Goal: Transaction & Acquisition: Book appointment/travel/reservation

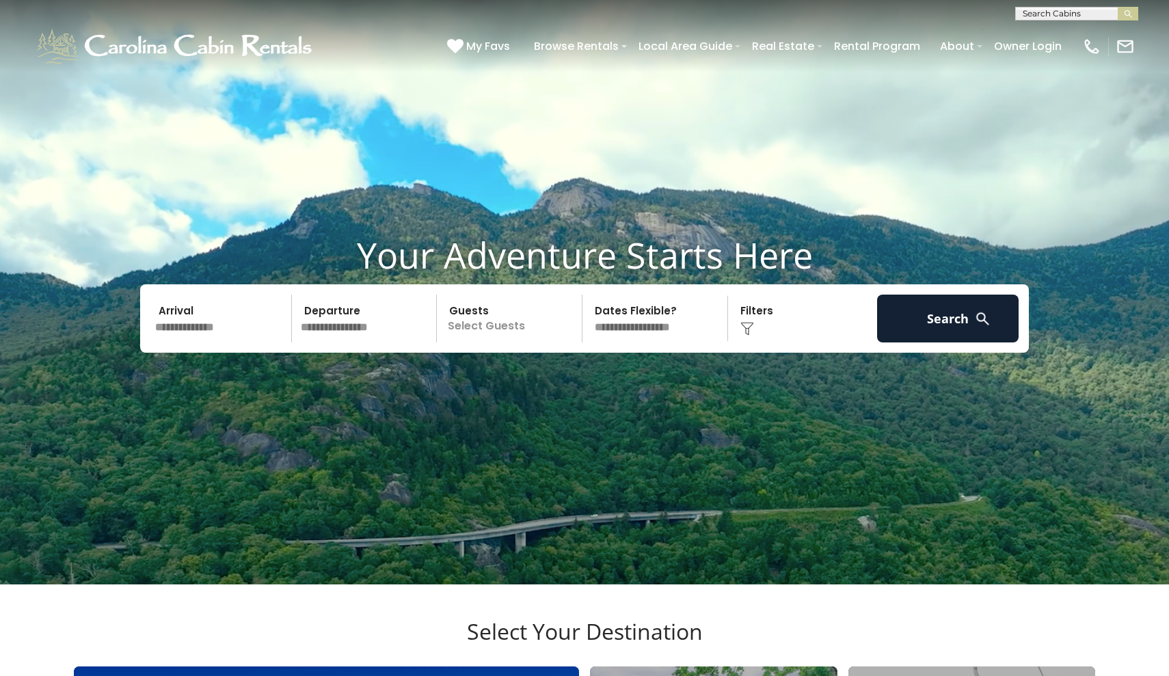
click at [245, 342] on input "text" at bounding box center [221, 319] width 142 height 48
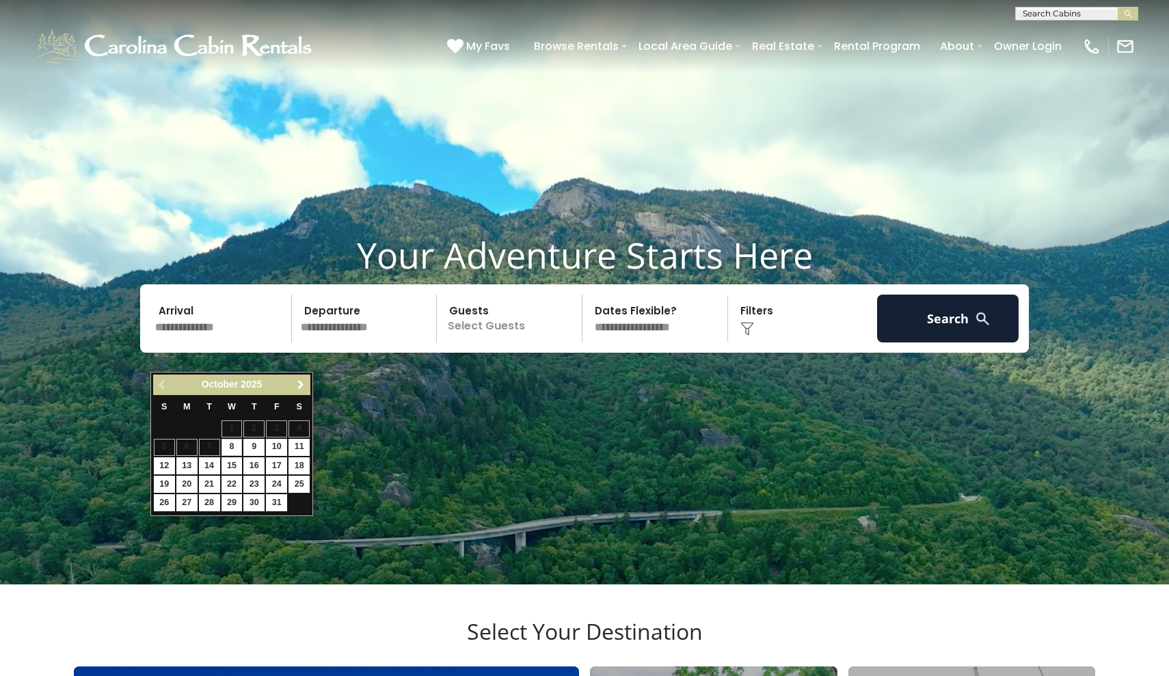
click at [304, 384] on span "Next" at bounding box center [300, 384] width 11 height 11
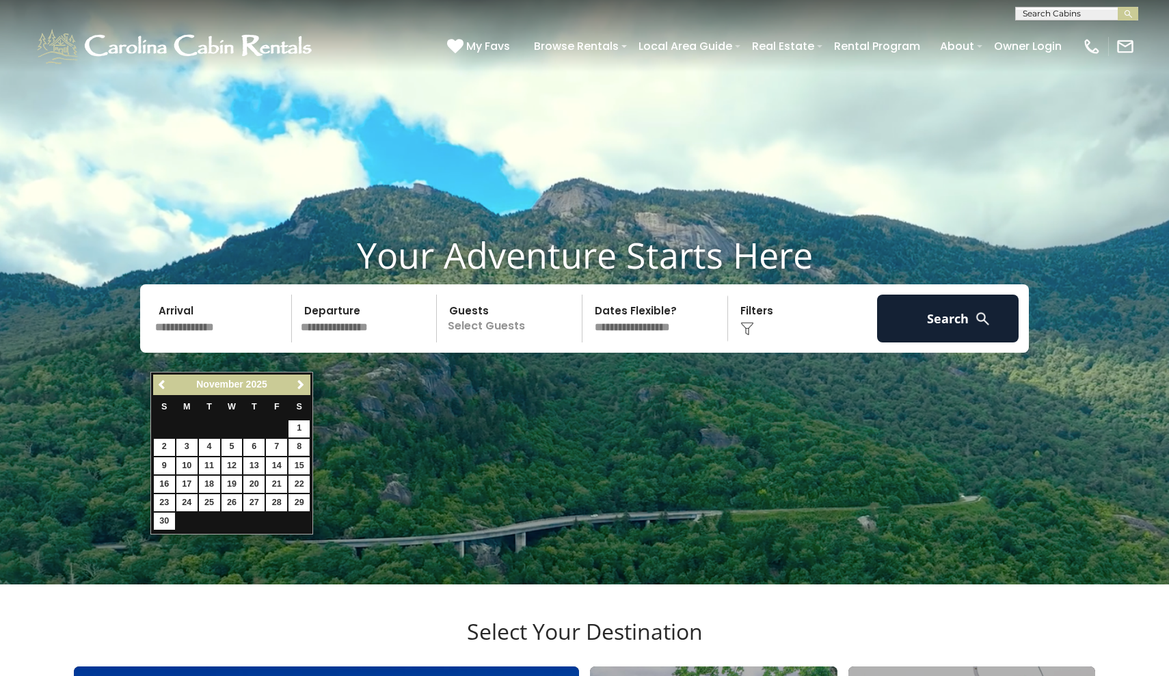
click at [297, 443] on link "8" at bounding box center [298, 447] width 21 height 17
type input "*******"
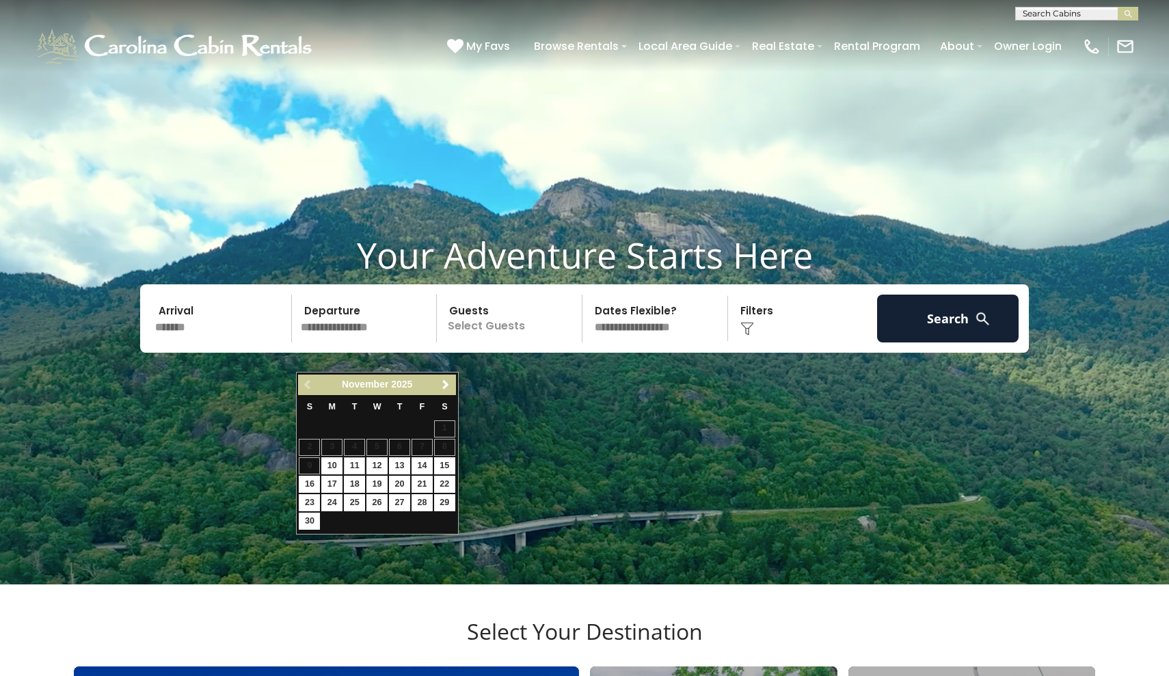
click at [356, 465] on link "11" at bounding box center [354, 465] width 21 height 17
type input "********"
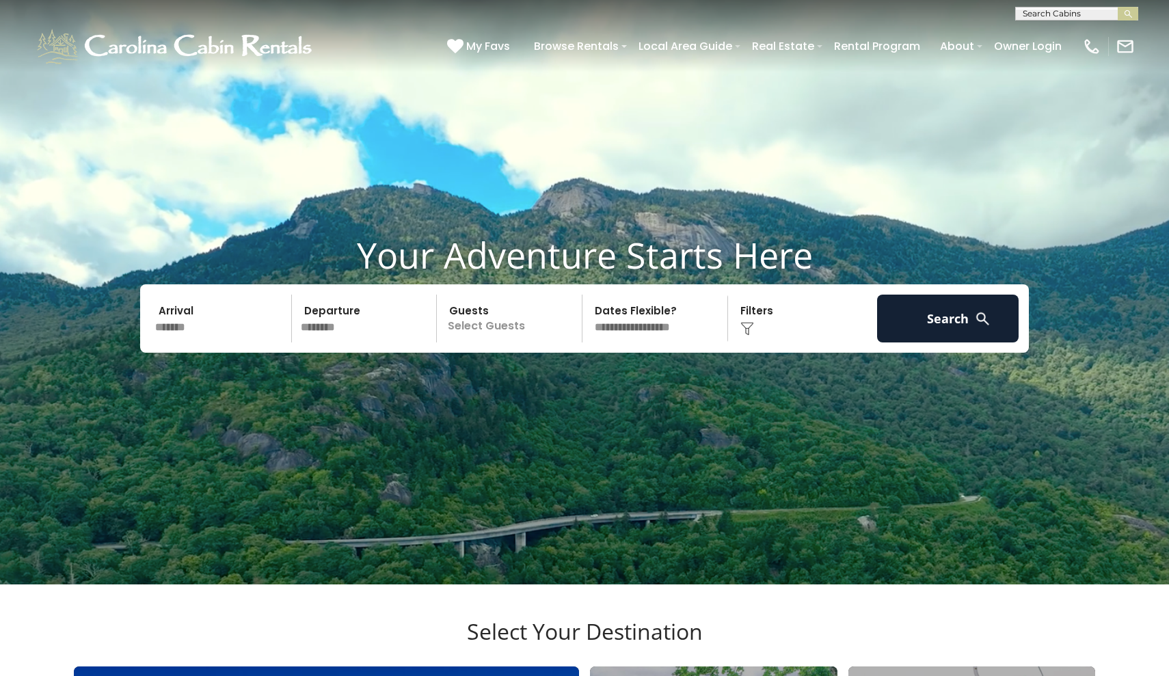
click at [510, 342] on p "Select Guests" at bounding box center [511, 319] width 141 height 48
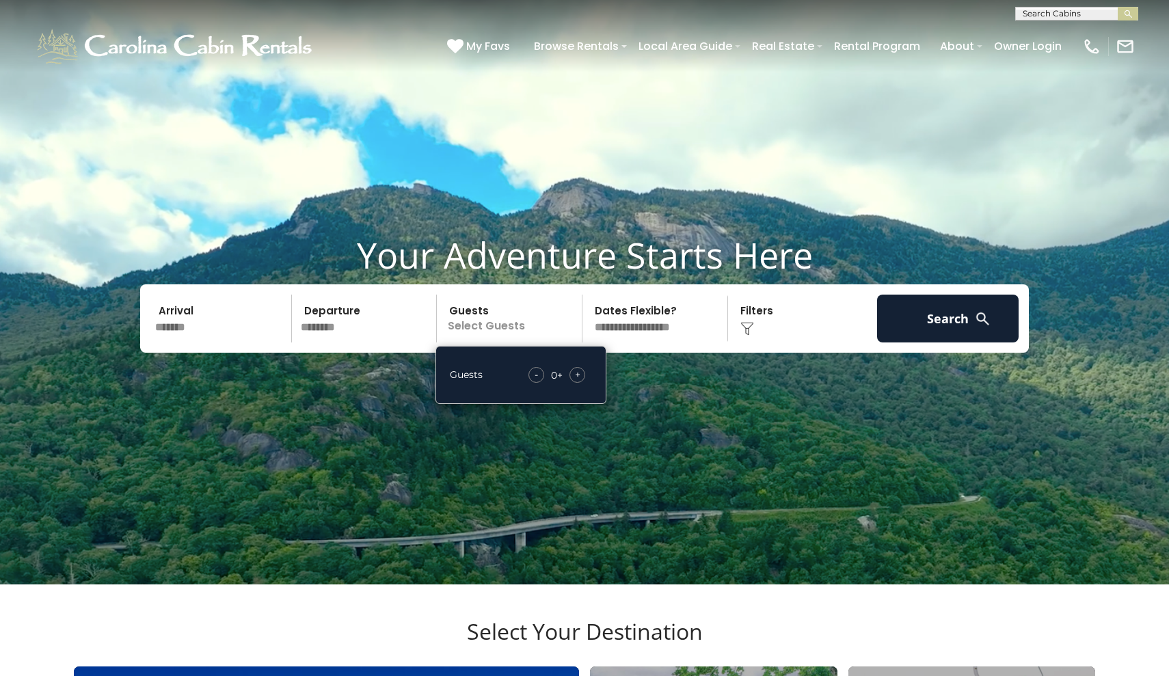
click at [580, 381] on span "+" at bounding box center [577, 375] width 5 height 14
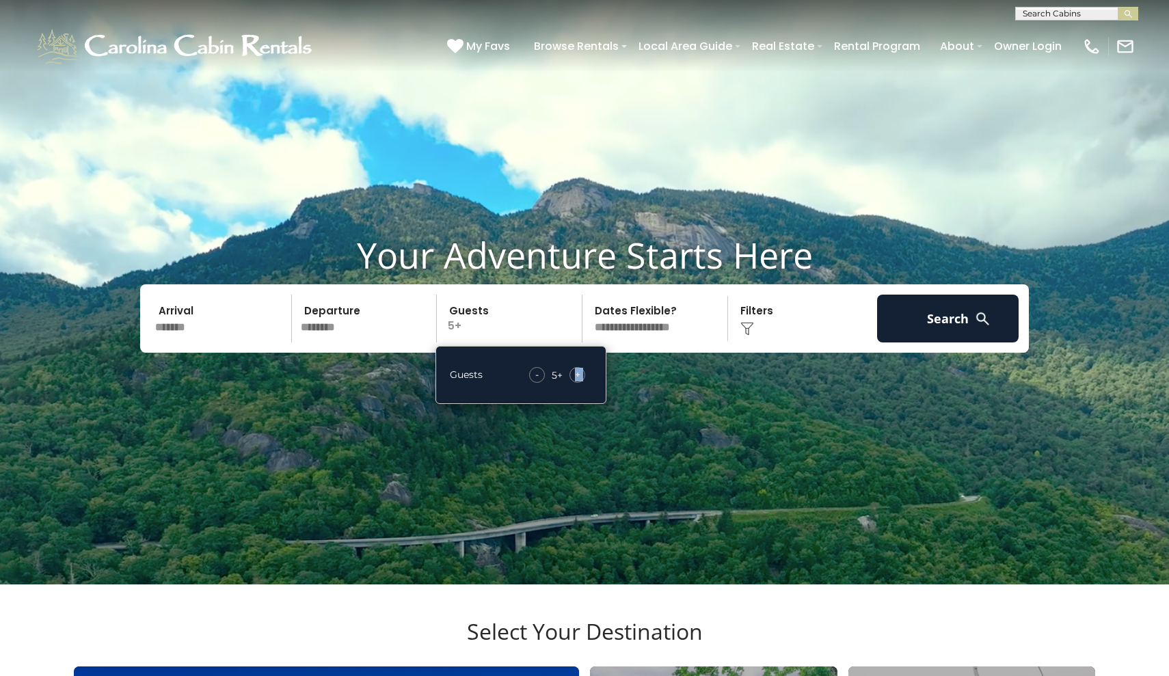
click at [580, 381] on span "+" at bounding box center [577, 375] width 5 height 14
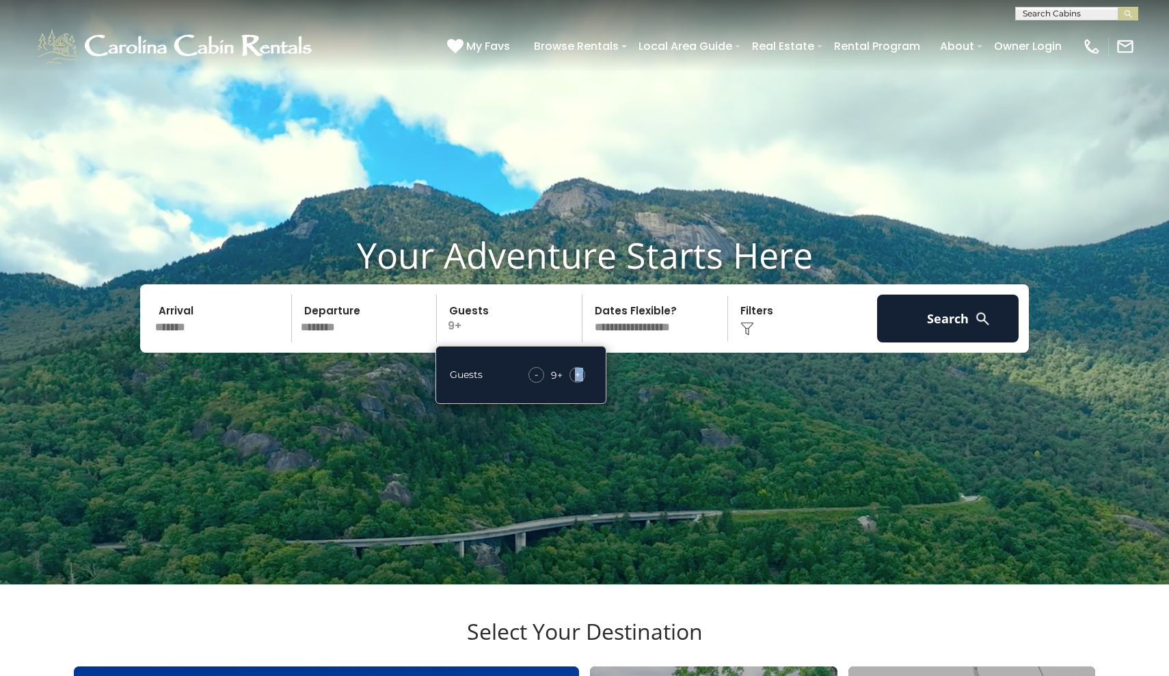
click at [580, 381] on span "+" at bounding box center [577, 375] width 5 height 14
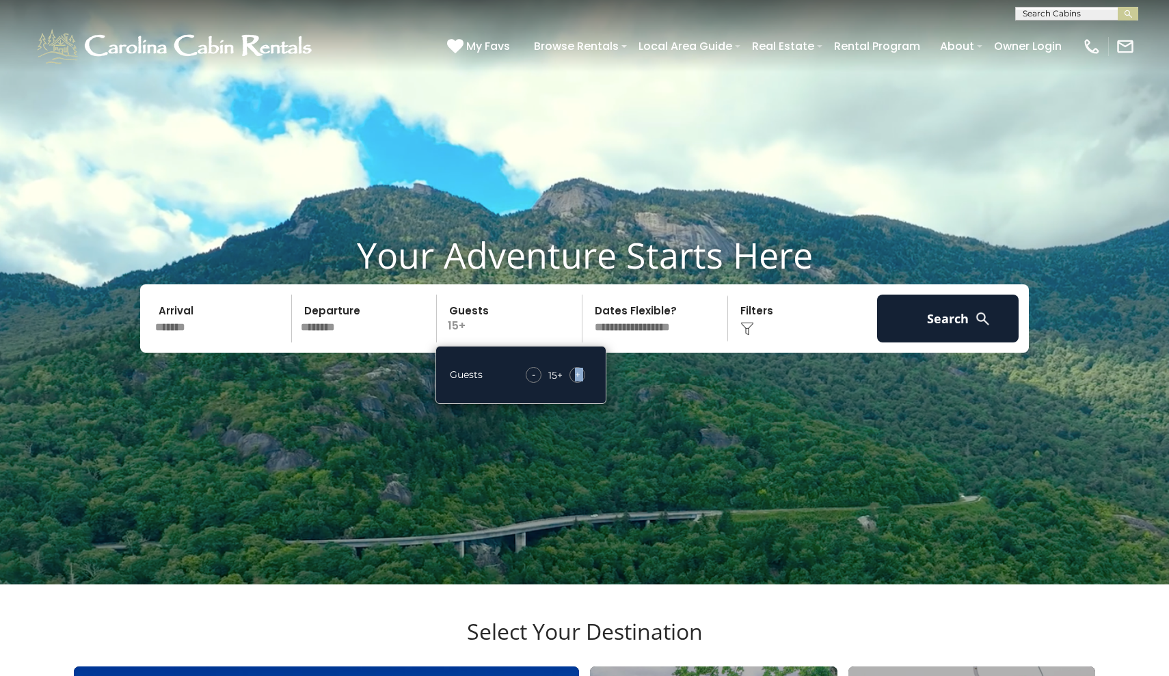
click at [580, 381] on span "+" at bounding box center [577, 375] width 5 height 14
click at [529, 383] on div "-" at bounding box center [534, 375] width 16 height 16
click at [760, 342] on div "Click to Choose" at bounding box center [803, 319] width 142 height 48
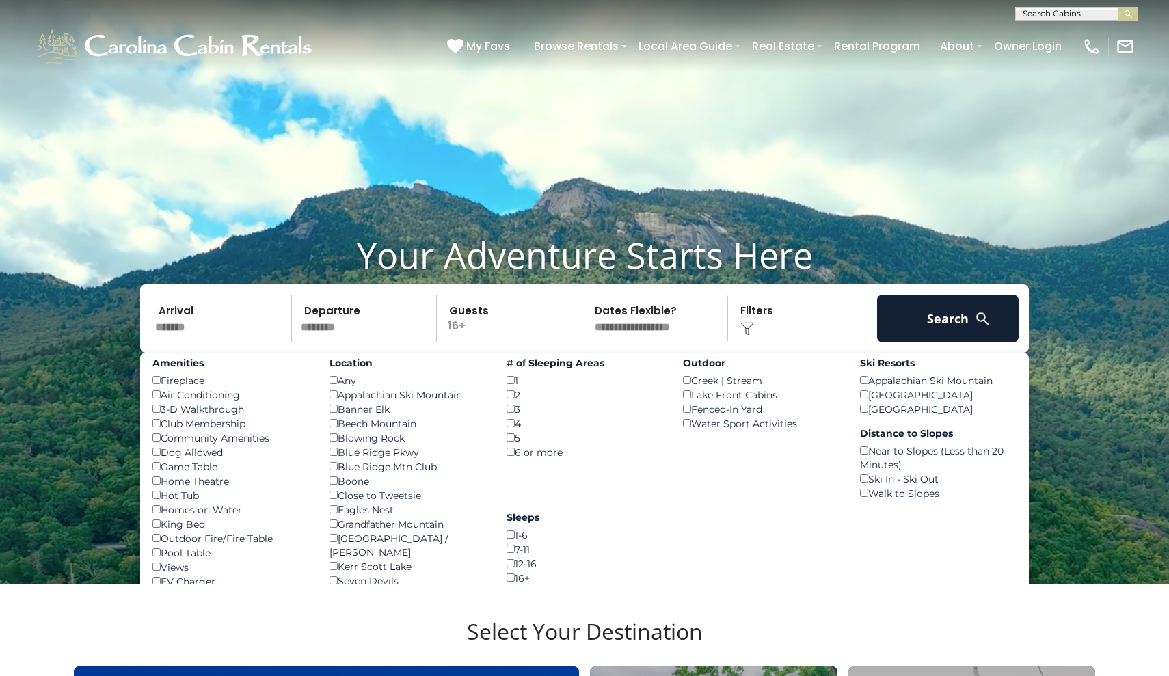
click at [159, 459] on div "Dog Allowed ()" at bounding box center [230, 452] width 157 height 14
click at [916, 338] on button "Search" at bounding box center [948, 319] width 142 height 48
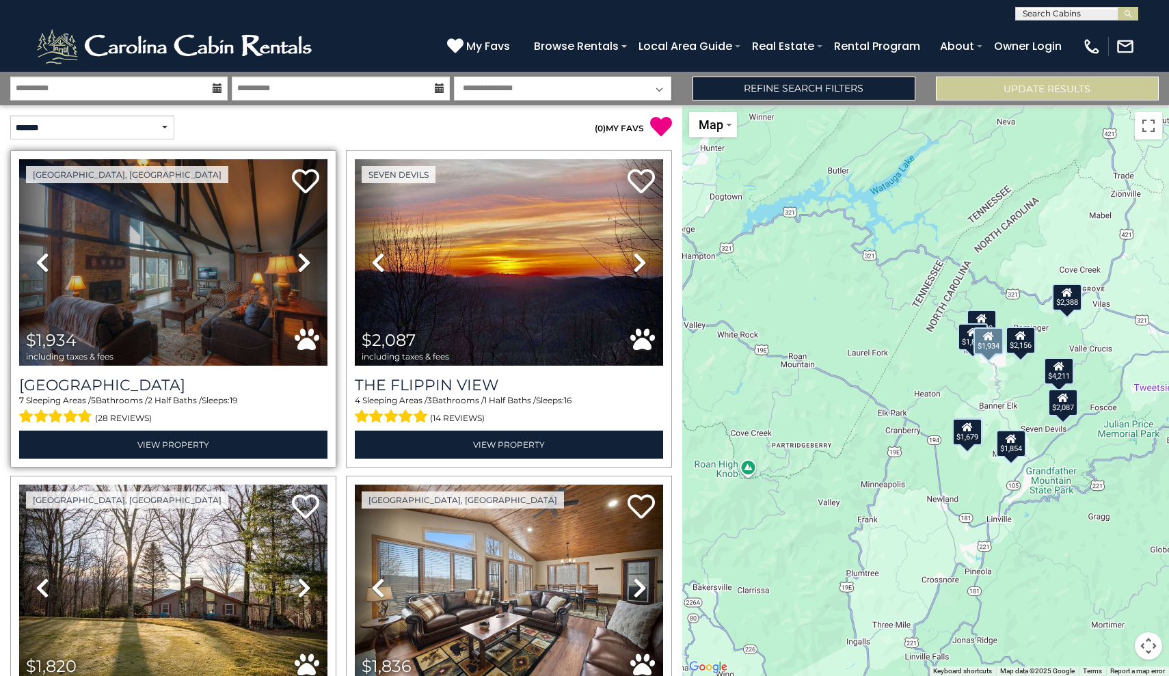
click at [301, 260] on icon at bounding box center [304, 263] width 14 height 22
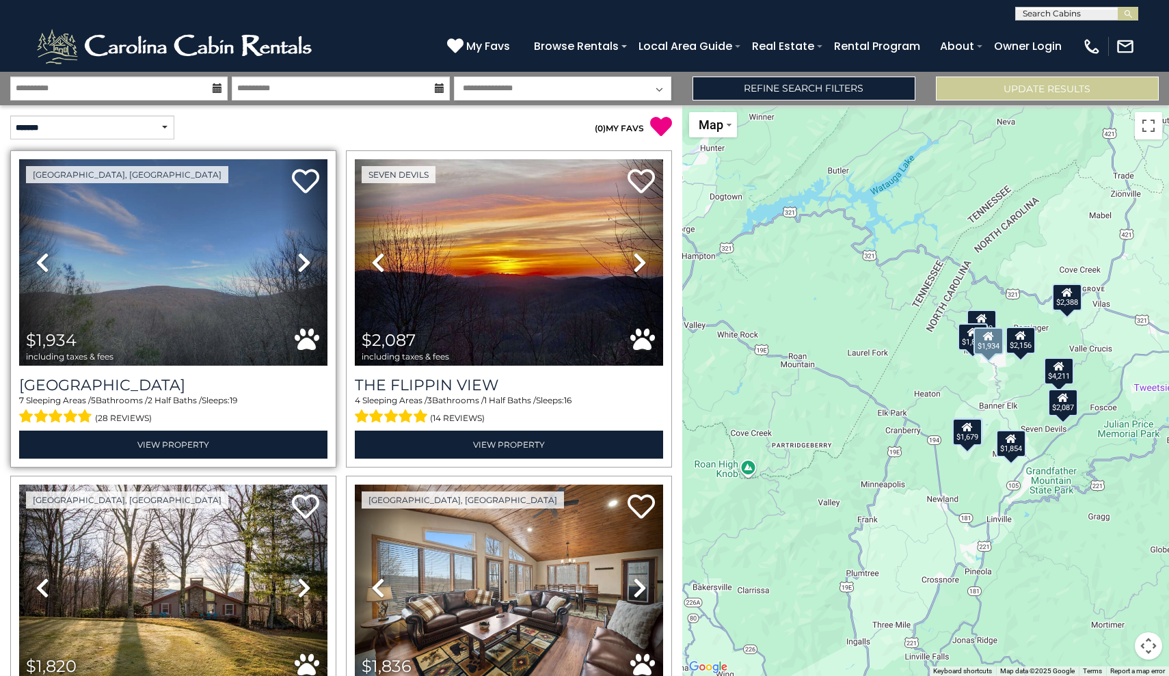
click at [301, 260] on icon at bounding box center [304, 263] width 14 height 22
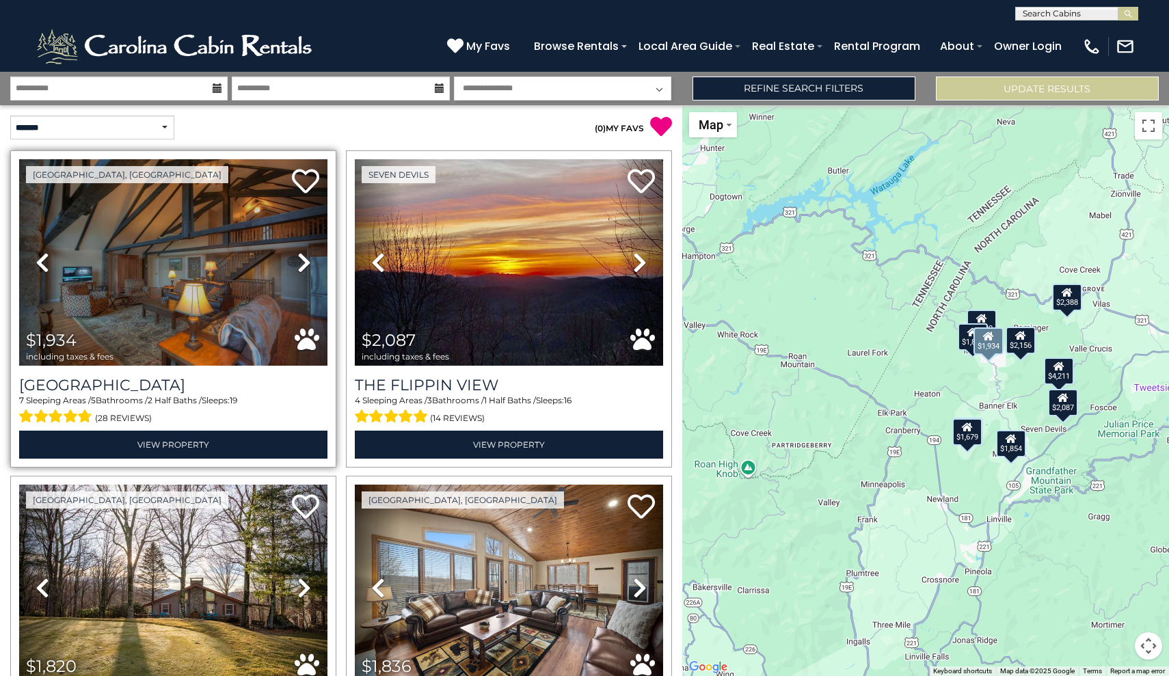
click at [301, 260] on icon at bounding box center [304, 263] width 14 height 22
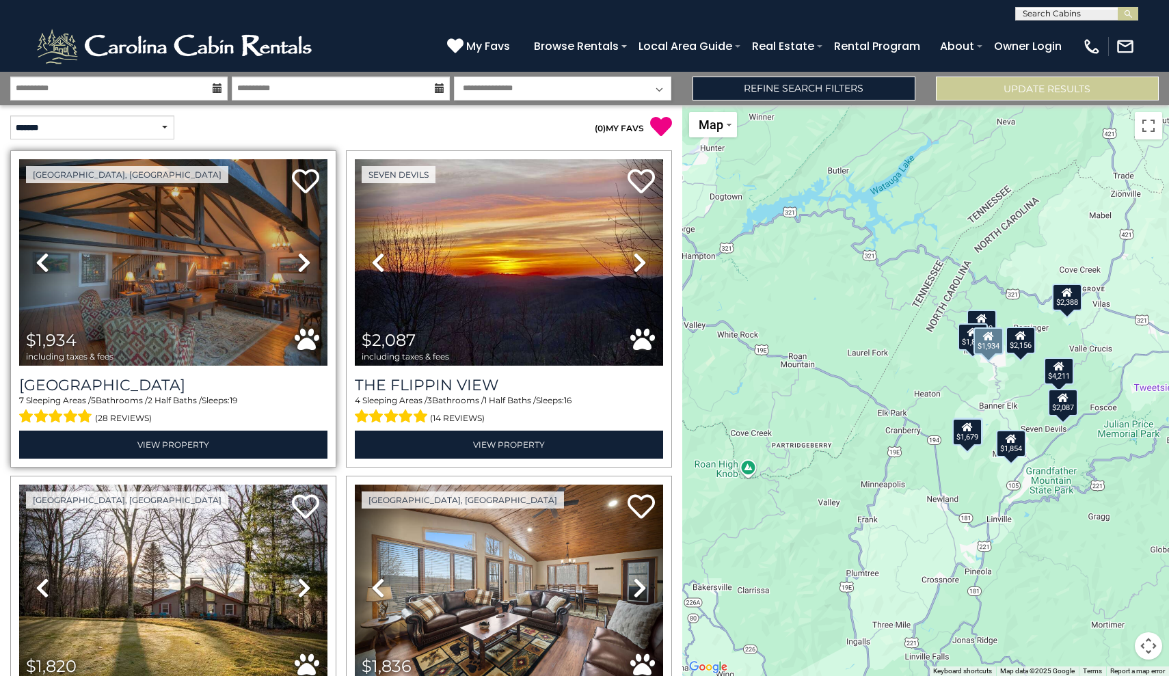
click at [301, 260] on icon at bounding box center [304, 263] width 14 height 22
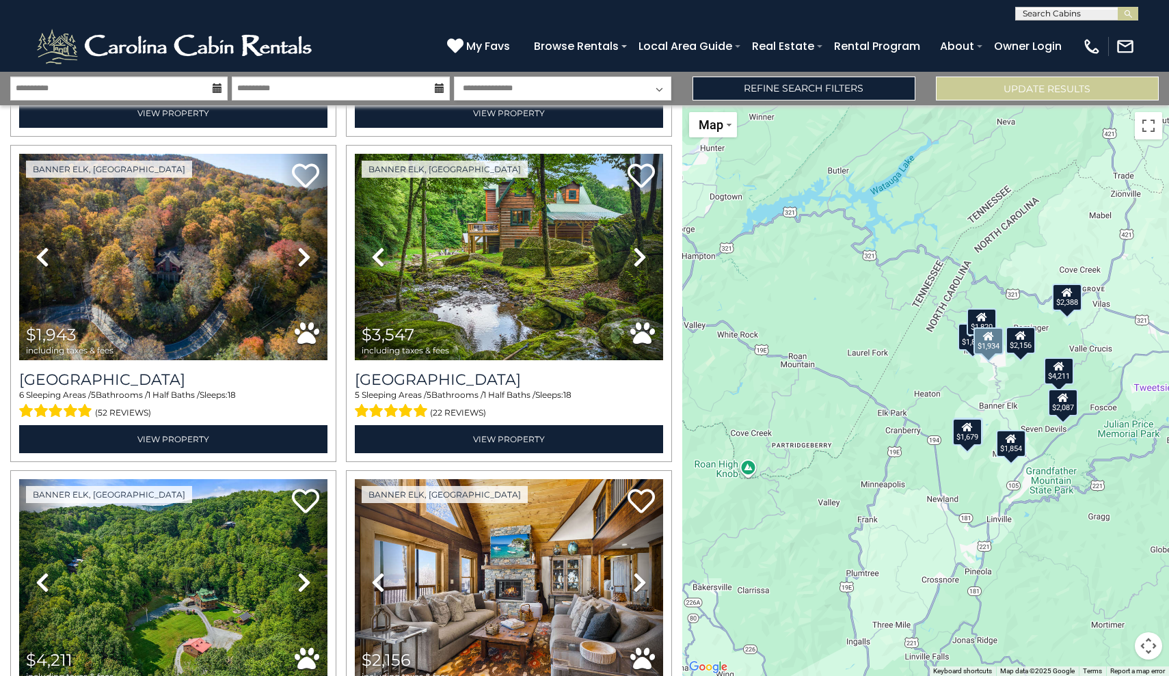
scroll to position [662, 0]
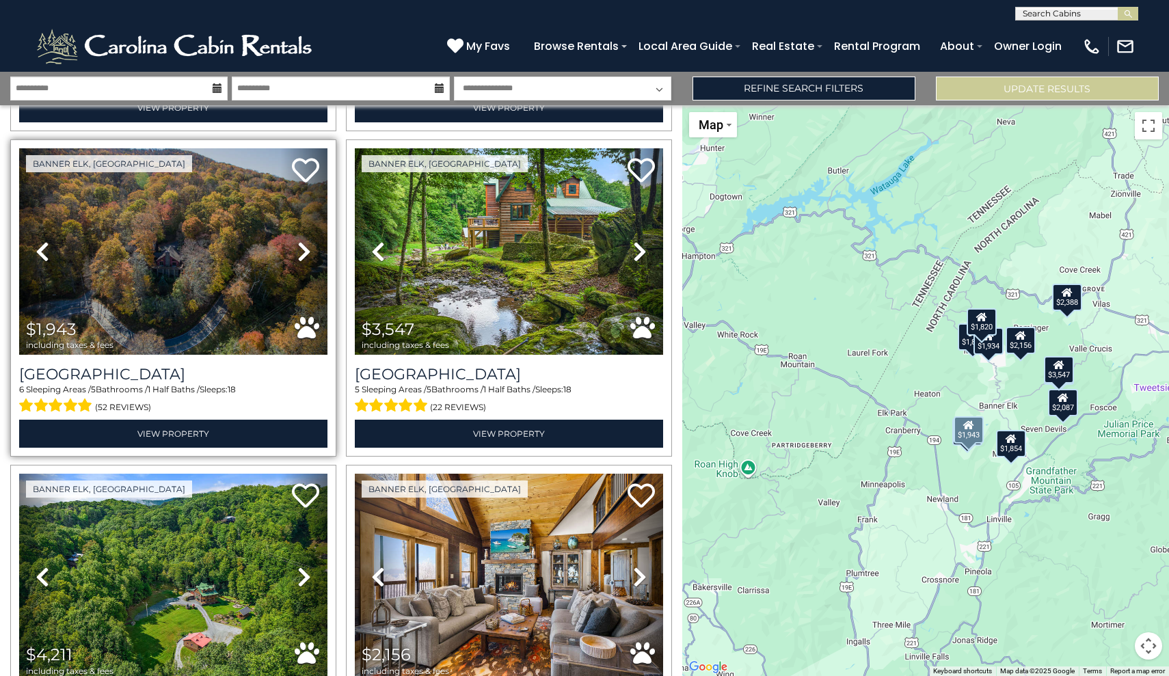
click at [306, 261] on icon at bounding box center [304, 252] width 14 height 22
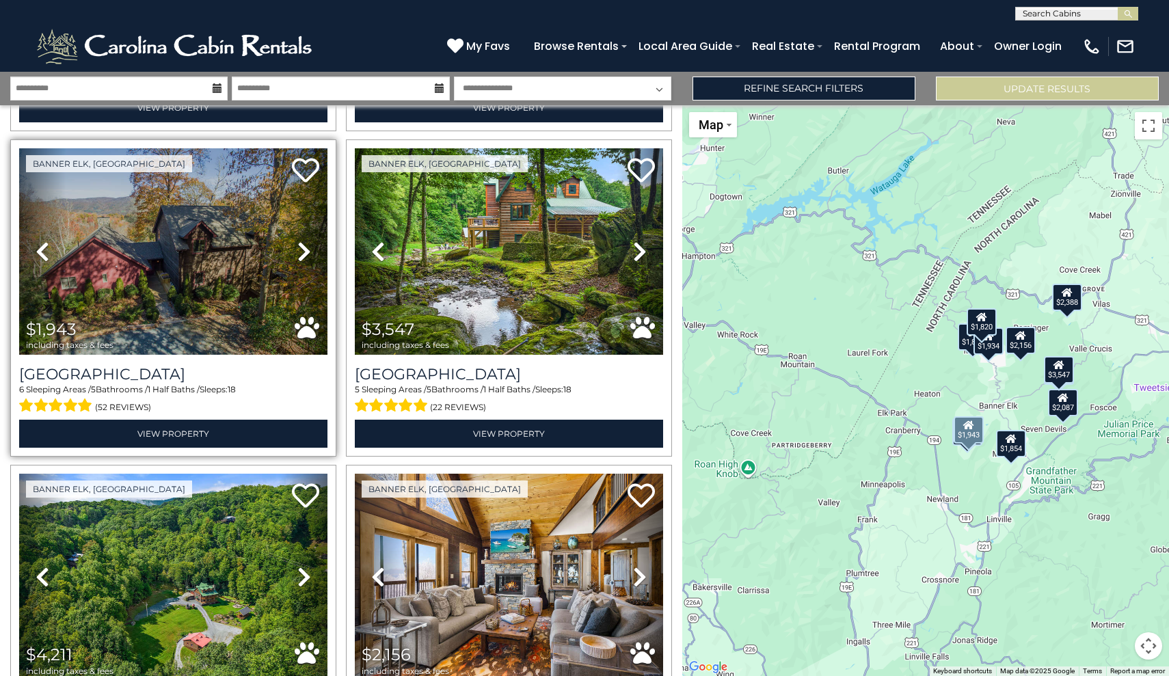
click at [306, 261] on icon at bounding box center [304, 252] width 14 height 22
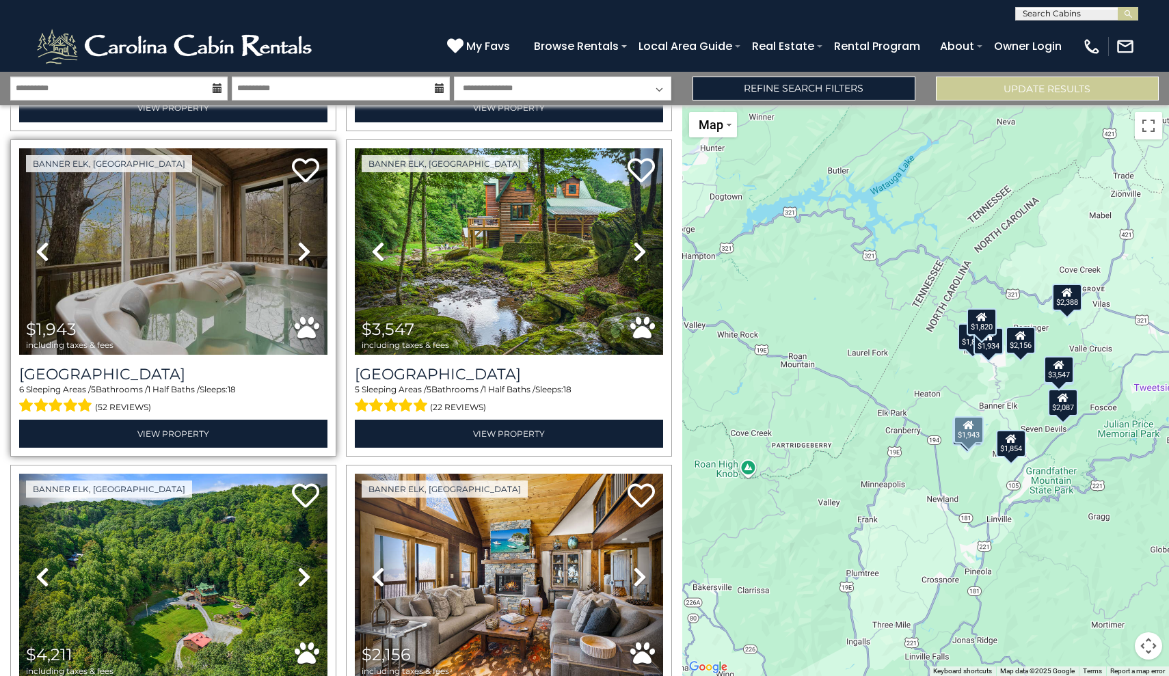
click at [306, 261] on icon at bounding box center [304, 252] width 14 height 22
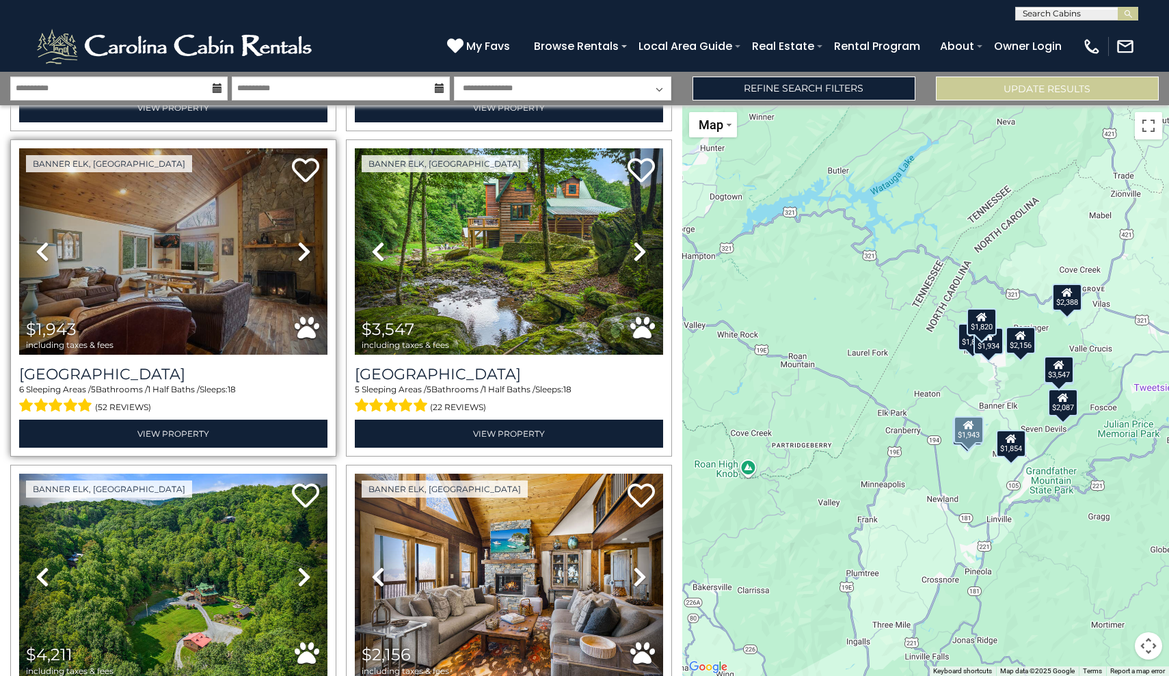
click at [306, 261] on icon at bounding box center [304, 252] width 14 height 22
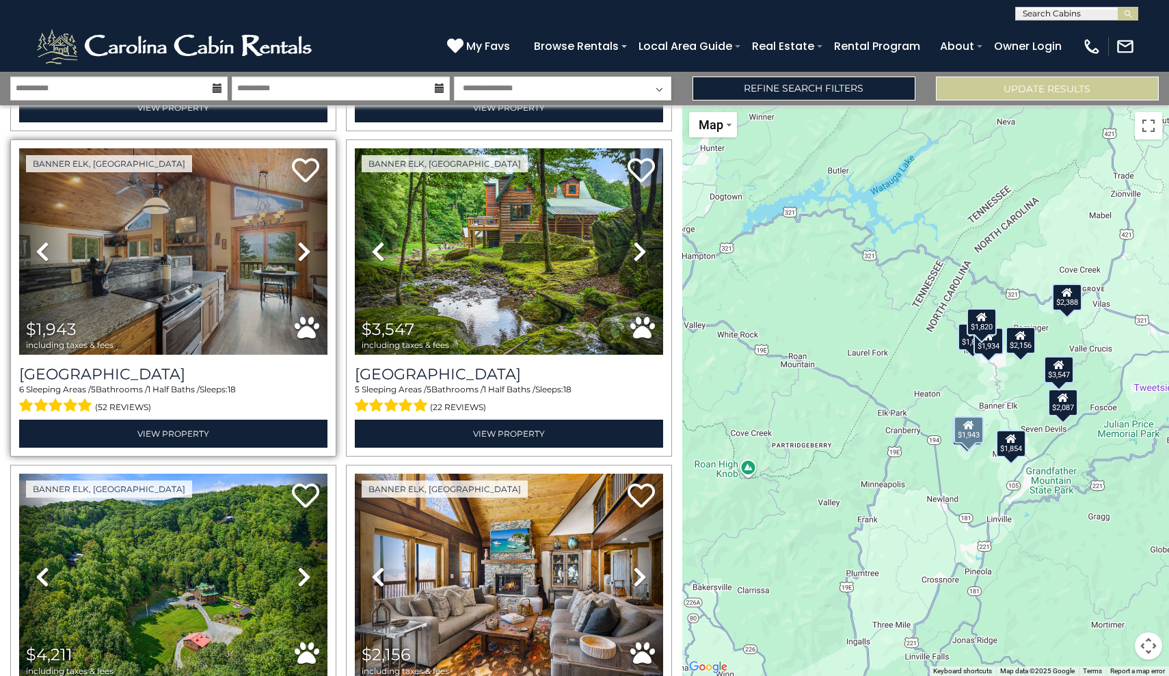
click at [306, 261] on icon at bounding box center [304, 252] width 14 height 22
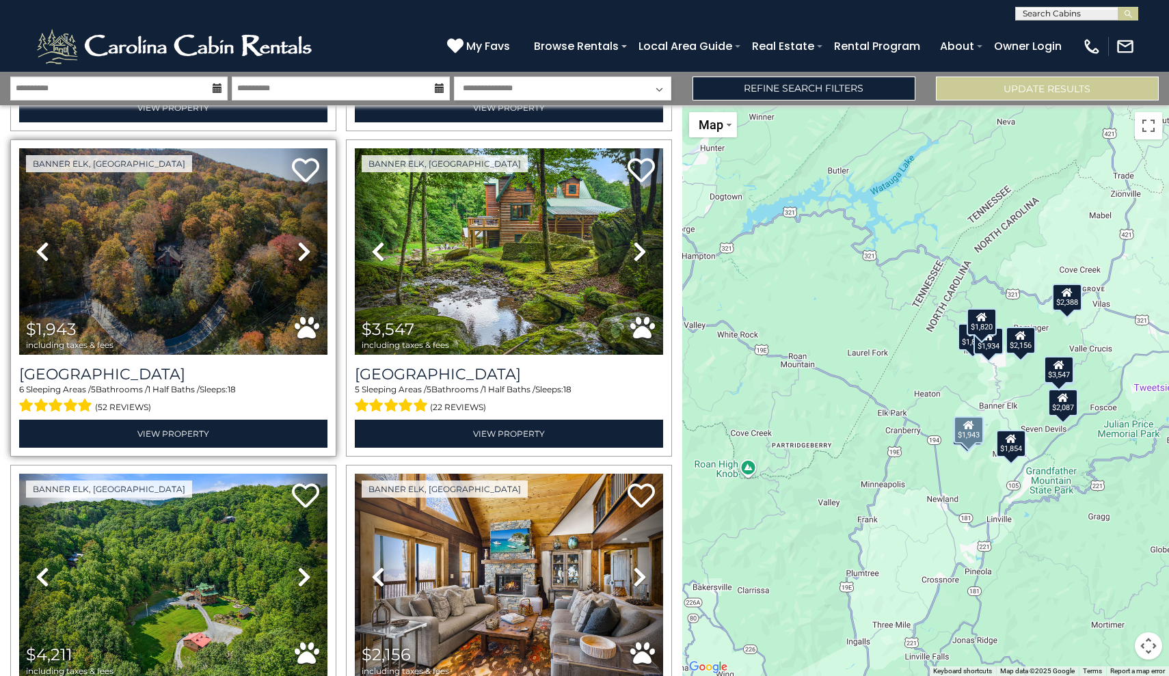
click at [301, 254] on icon at bounding box center [304, 252] width 14 height 22
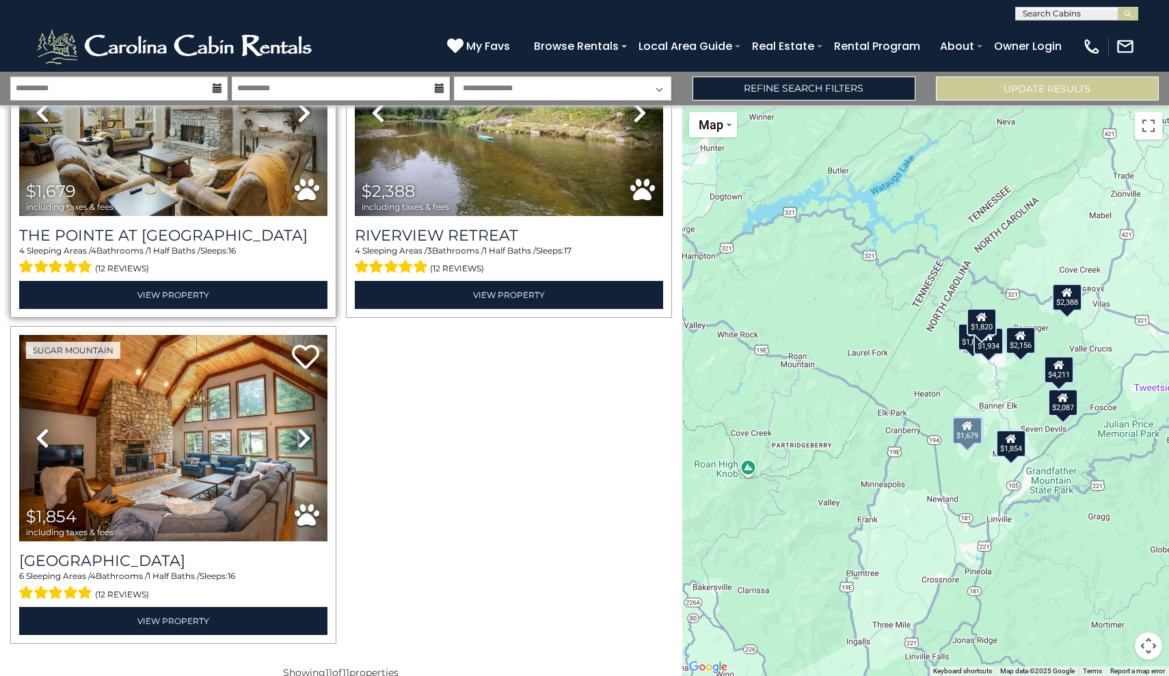
scroll to position [1473, 0]
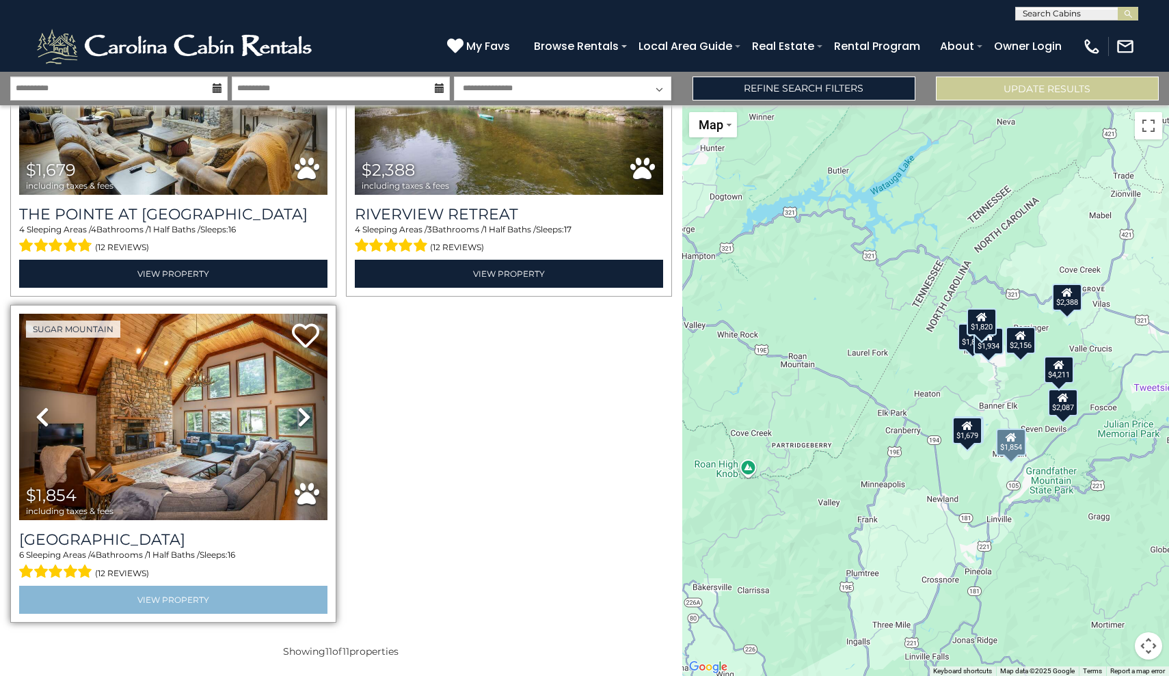
click at [126, 597] on link "View Property" at bounding box center [173, 600] width 308 height 28
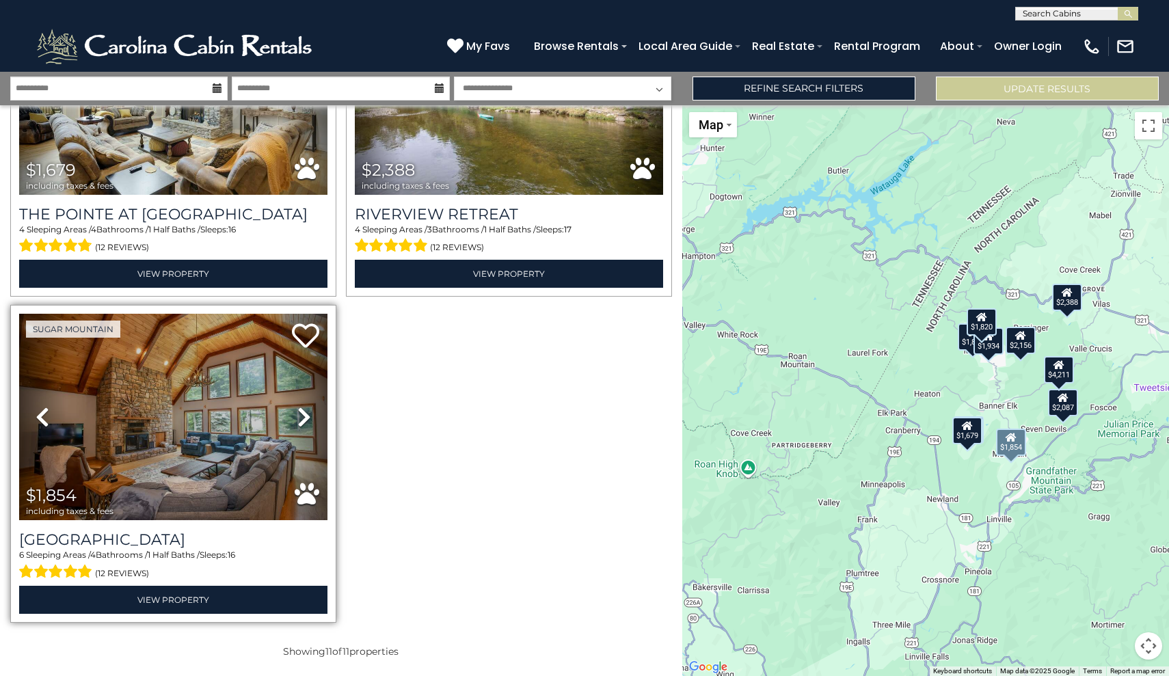
click at [157, 391] on img at bounding box center [173, 417] width 308 height 206
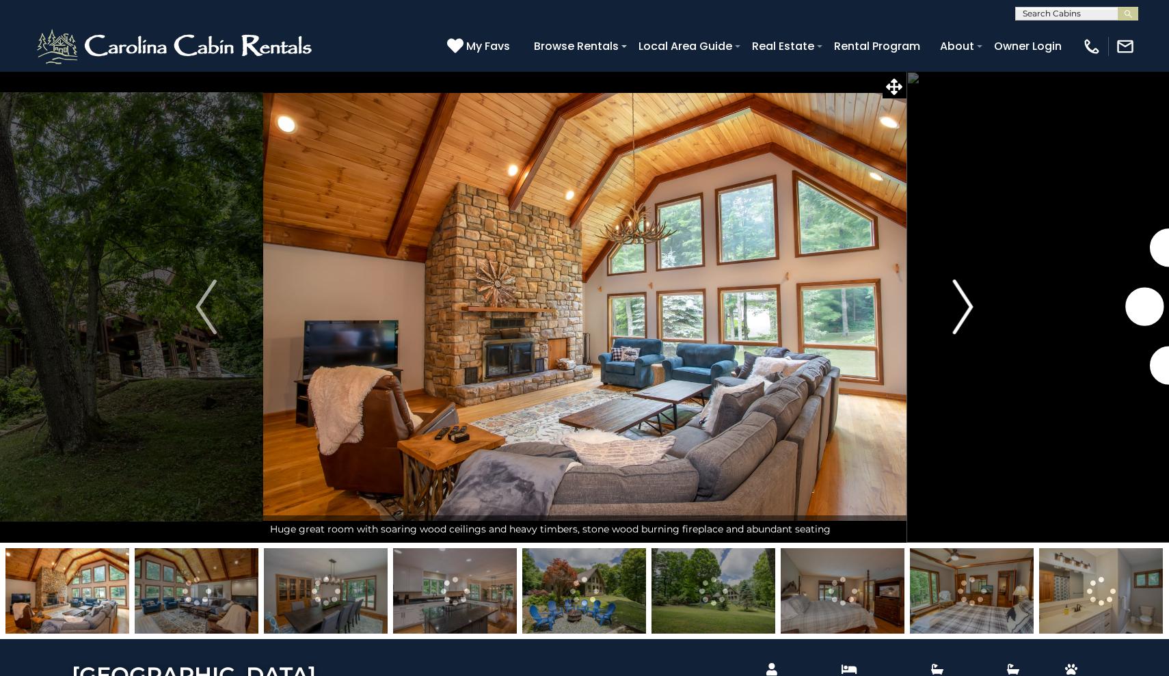
click at [957, 309] on img "Next" at bounding box center [962, 307] width 21 height 55
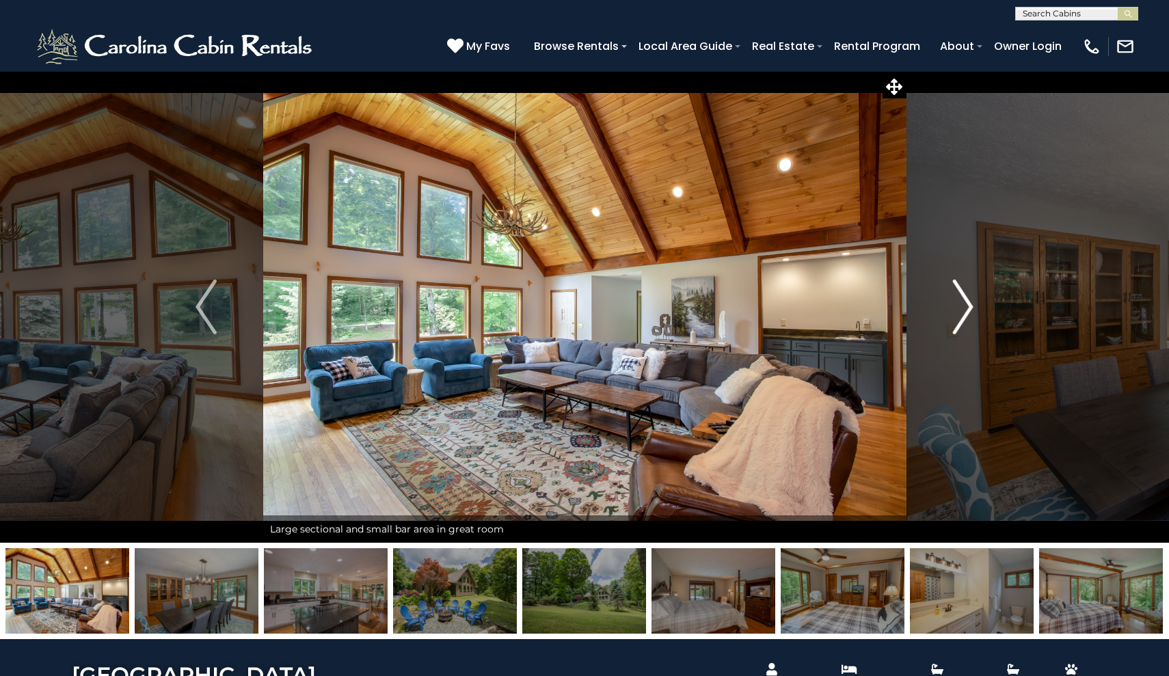
click at [967, 307] on img "Next" at bounding box center [962, 307] width 21 height 55
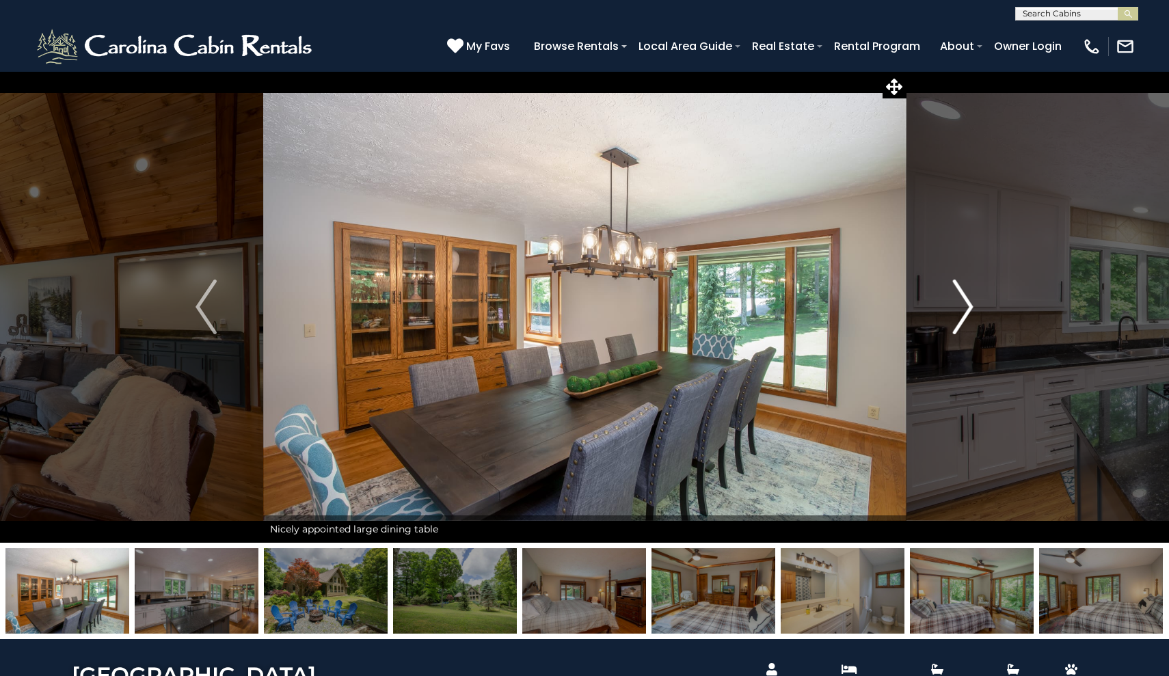
click at [967, 307] on img "Next" at bounding box center [962, 307] width 21 height 55
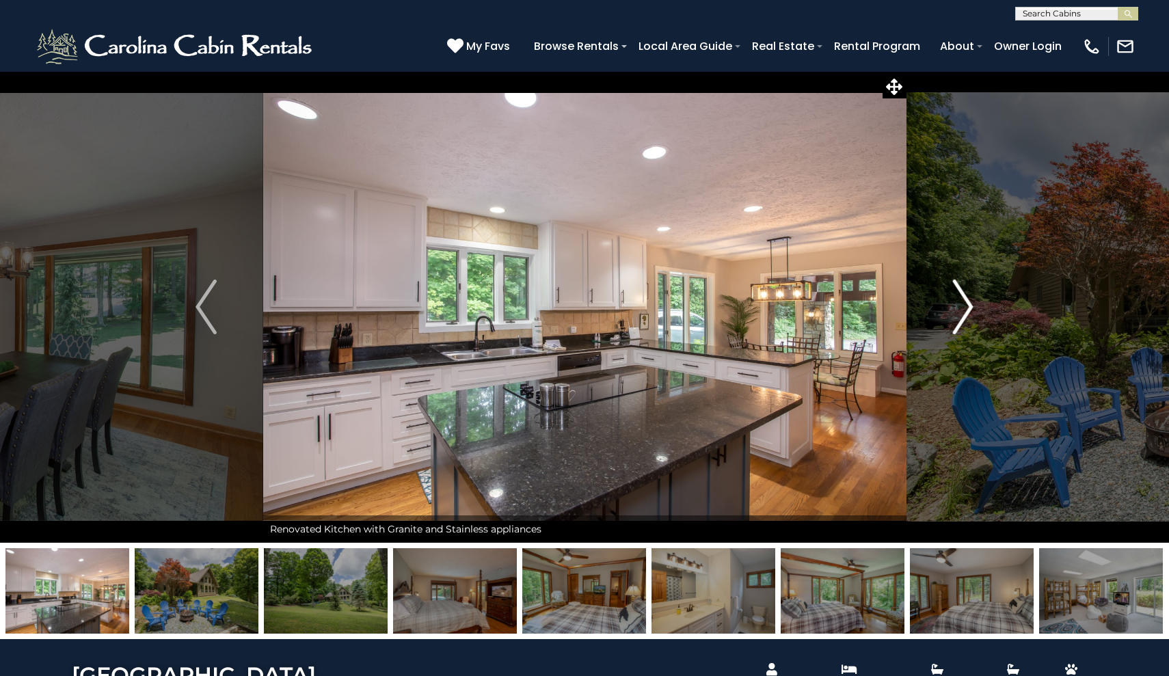
click at [971, 307] on img "Next" at bounding box center [962, 307] width 21 height 55
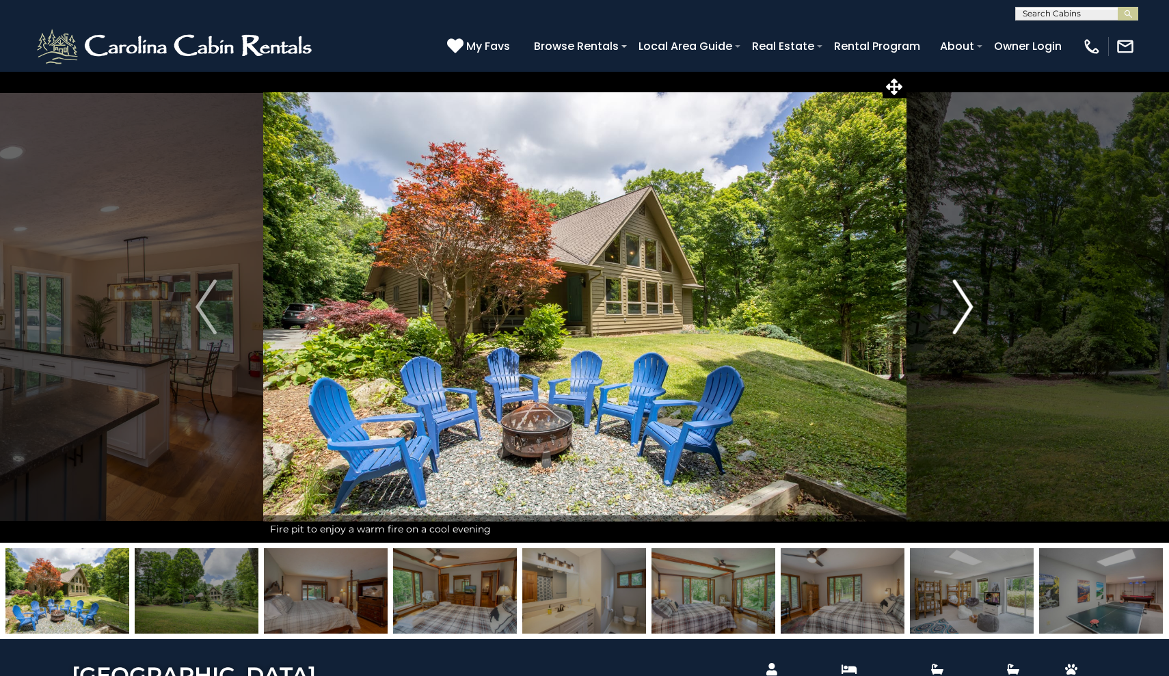
click at [970, 306] on img "Next" at bounding box center [962, 307] width 21 height 55
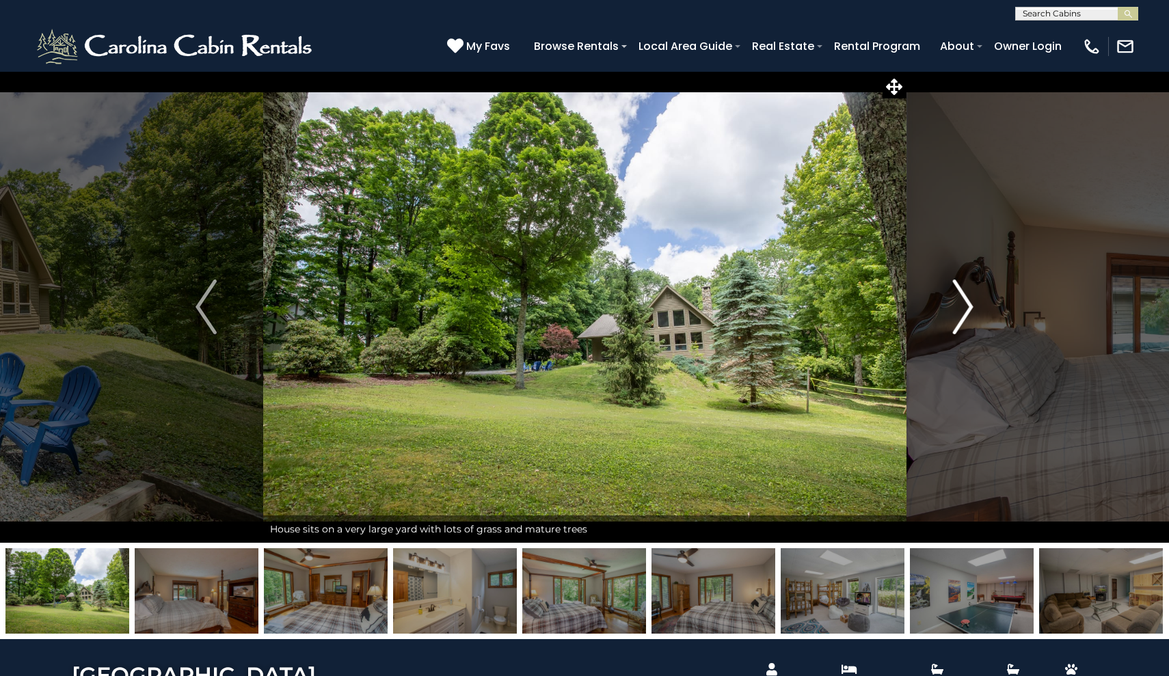
click at [970, 306] on img "Next" at bounding box center [962, 307] width 21 height 55
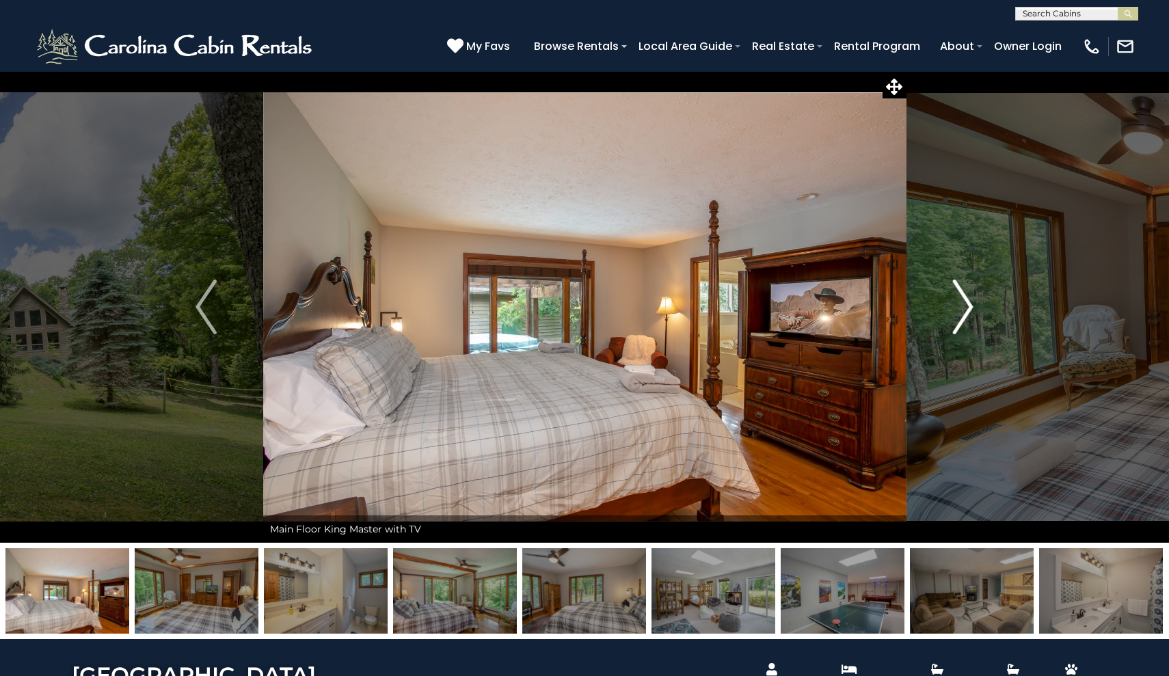
click at [970, 306] on img "Next" at bounding box center [962, 307] width 21 height 55
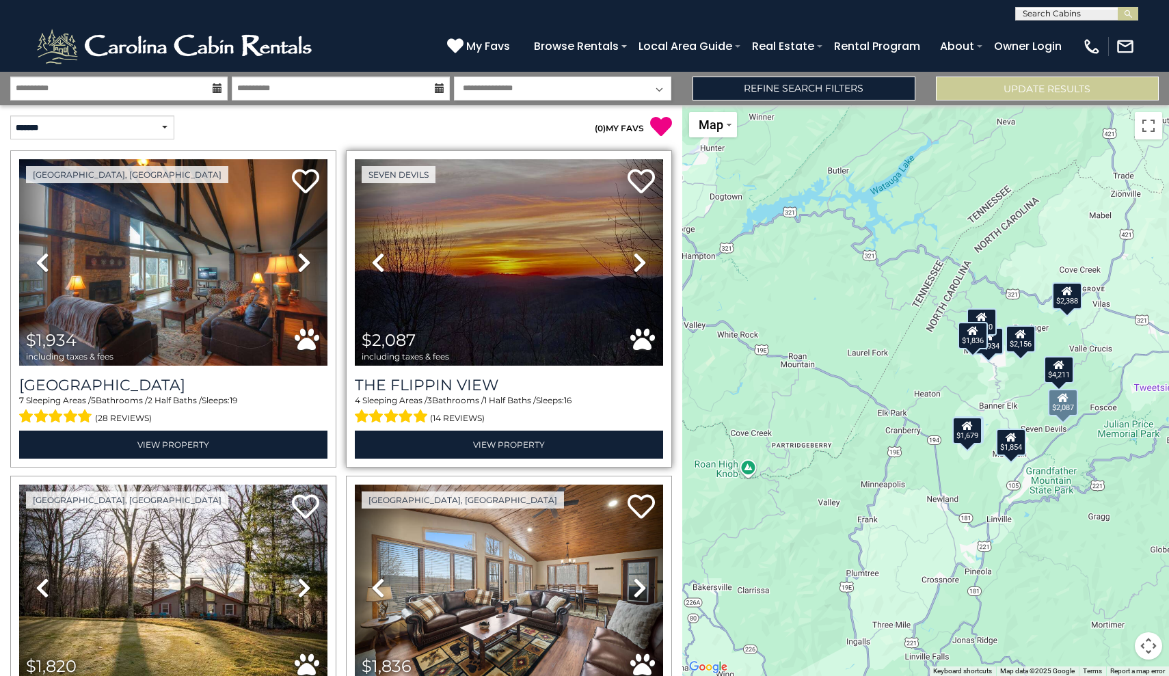
click at [645, 258] on icon at bounding box center [640, 263] width 14 height 22
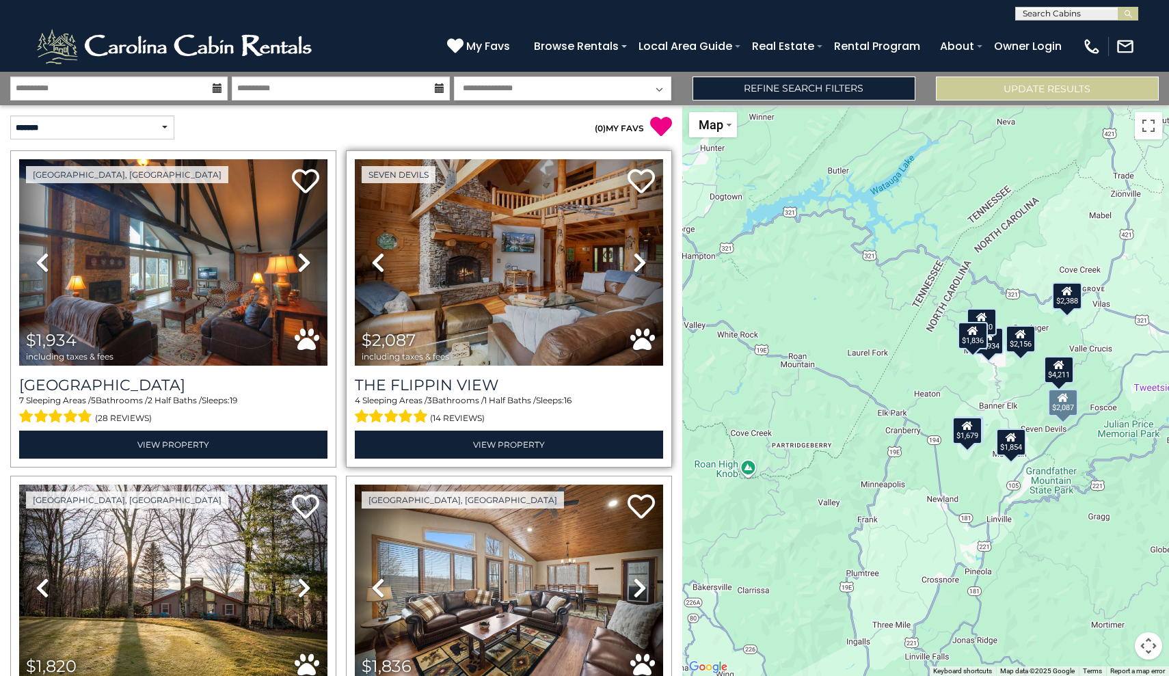
click at [645, 258] on icon at bounding box center [640, 263] width 14 height 22
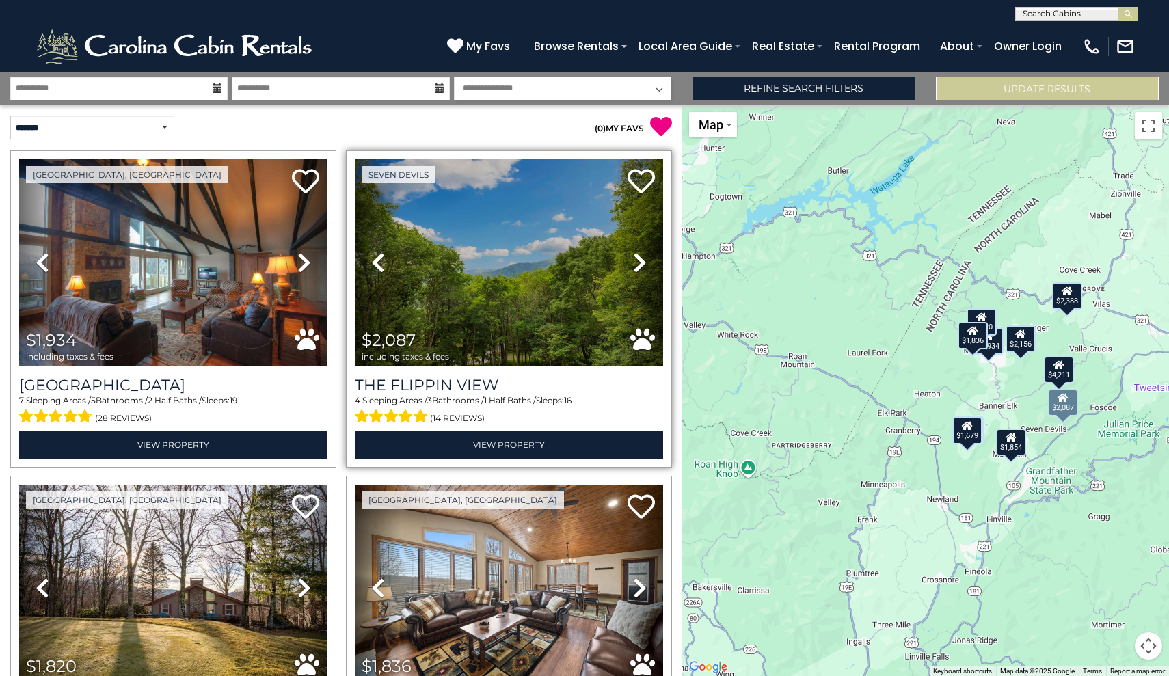
click at [645, 258] on icon at bounding box center [640, 263] width 14 height 22
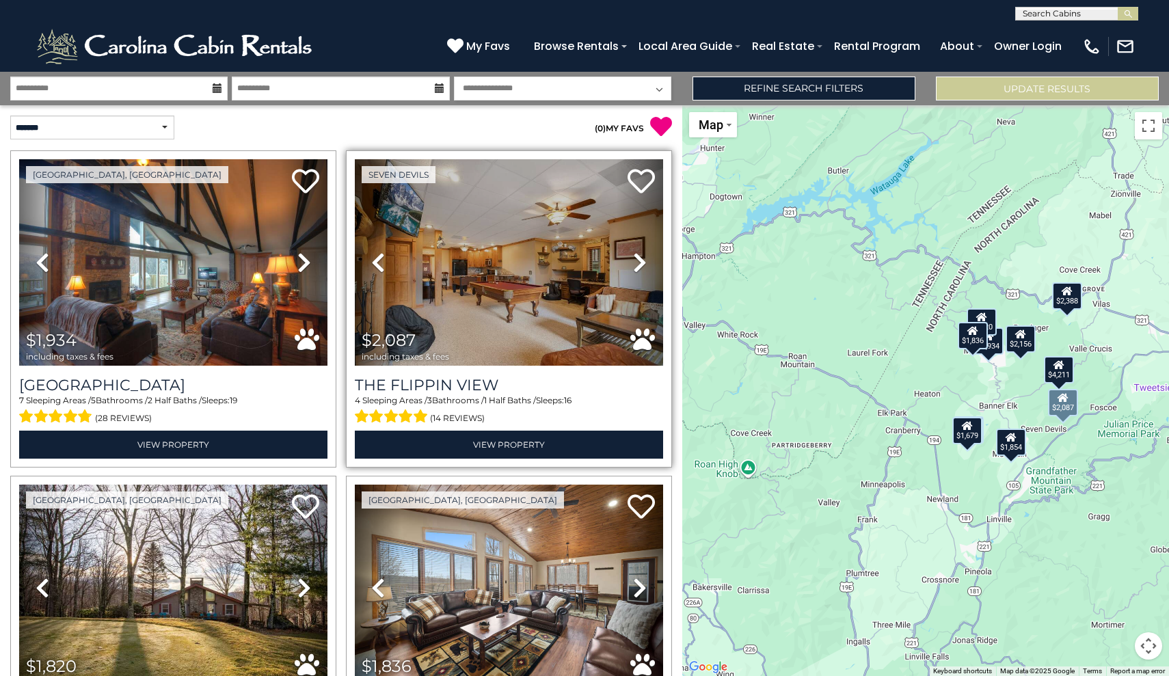
click at [645, 258] on icon at bounding box center [640, 263] width 14 height 22
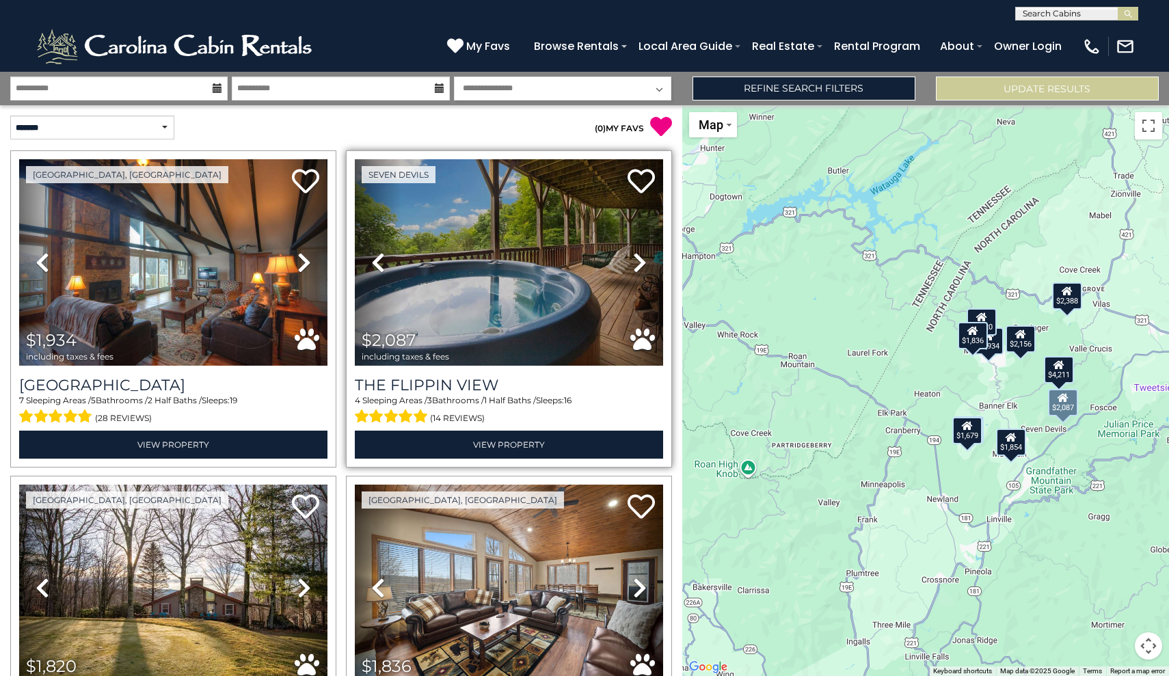
click at [645, 258] on icon at bounding box center [640, 263] width 14 height 22
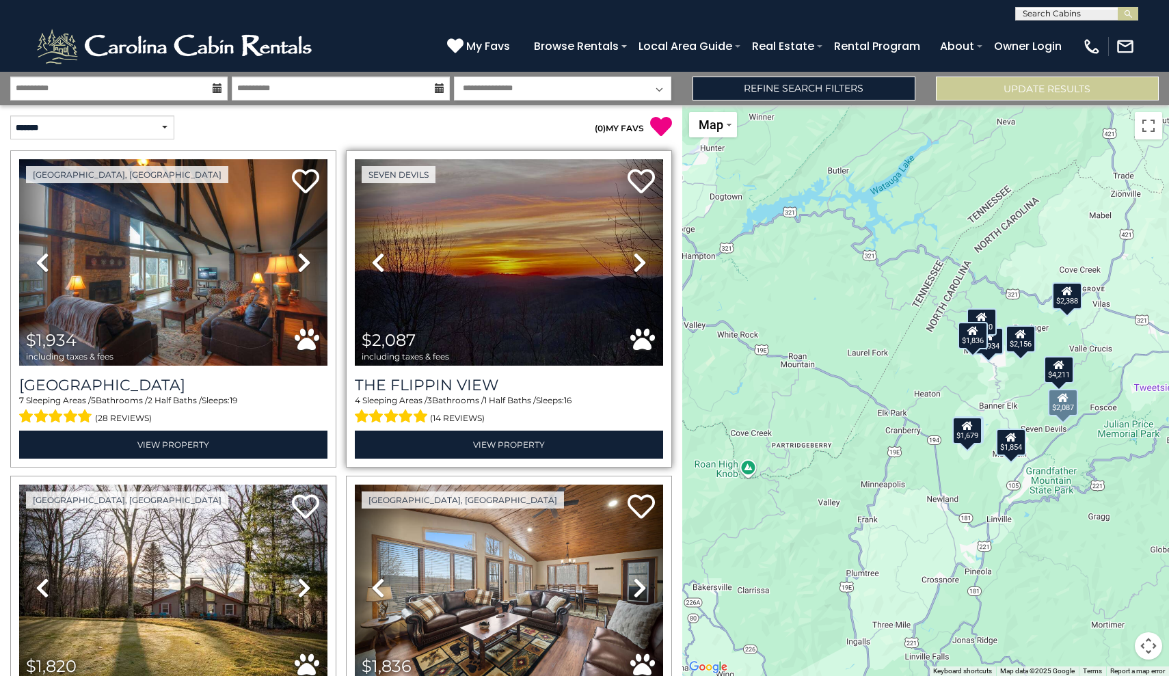
click at [373, 271] on icon at bounding box center [378, 263] width 14 height 22
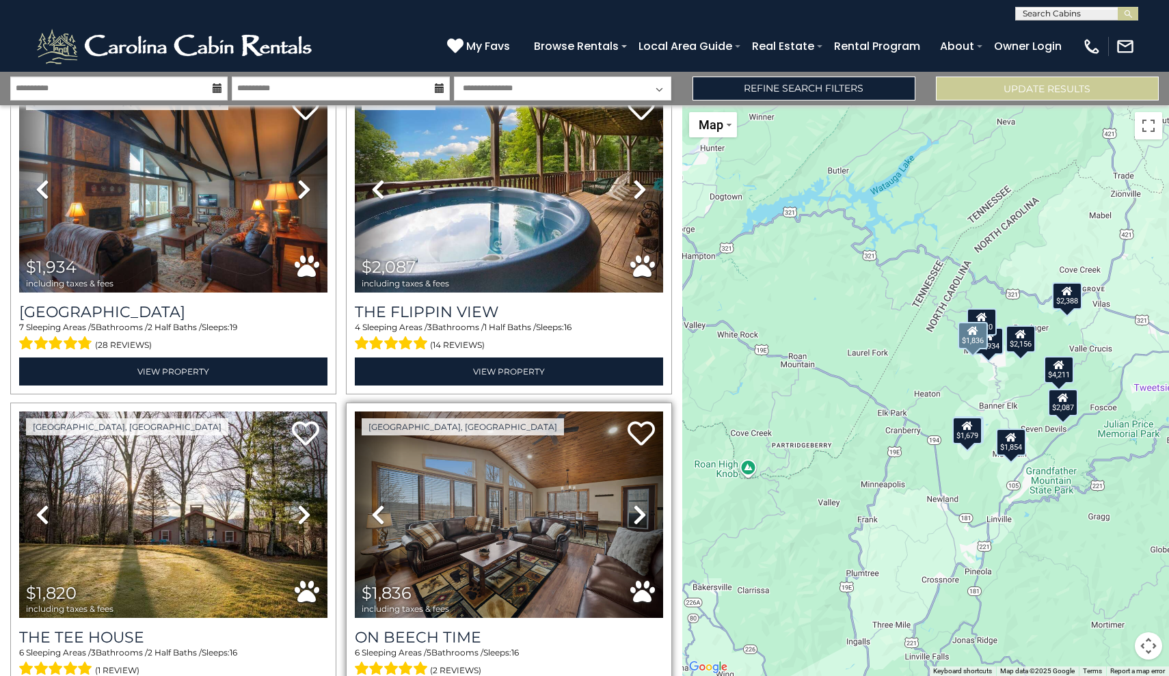
scroll to position [43, 0]
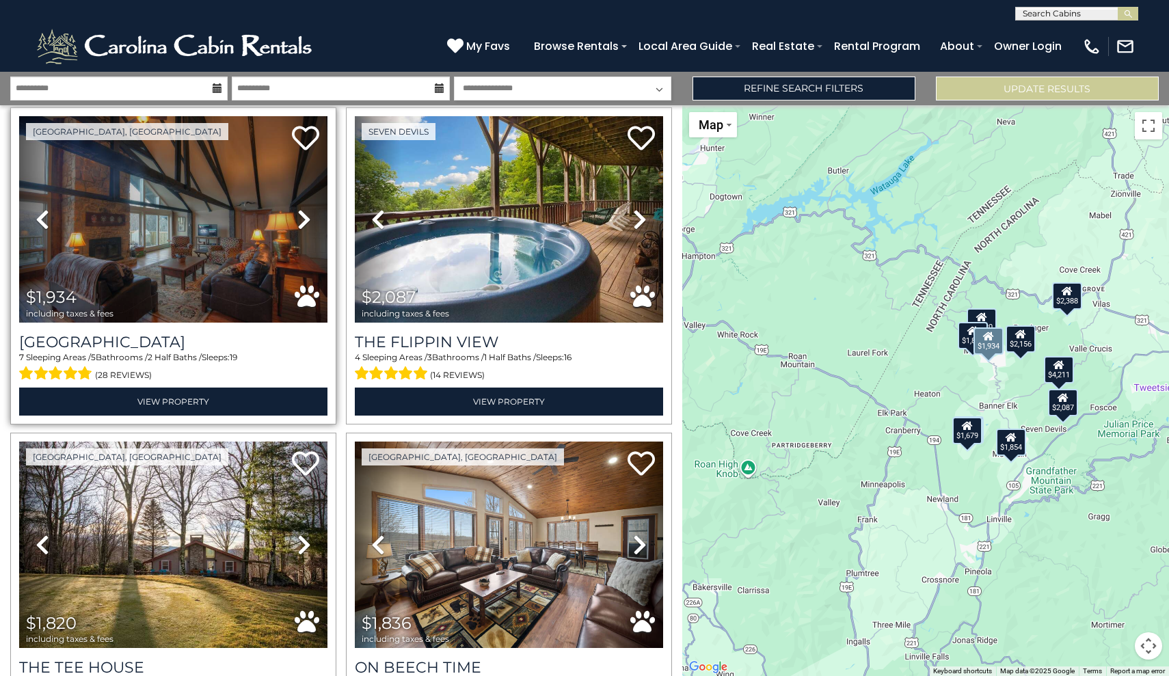
click at [307, 230] on icon at bounding box center [304, 220] width 14 height 22
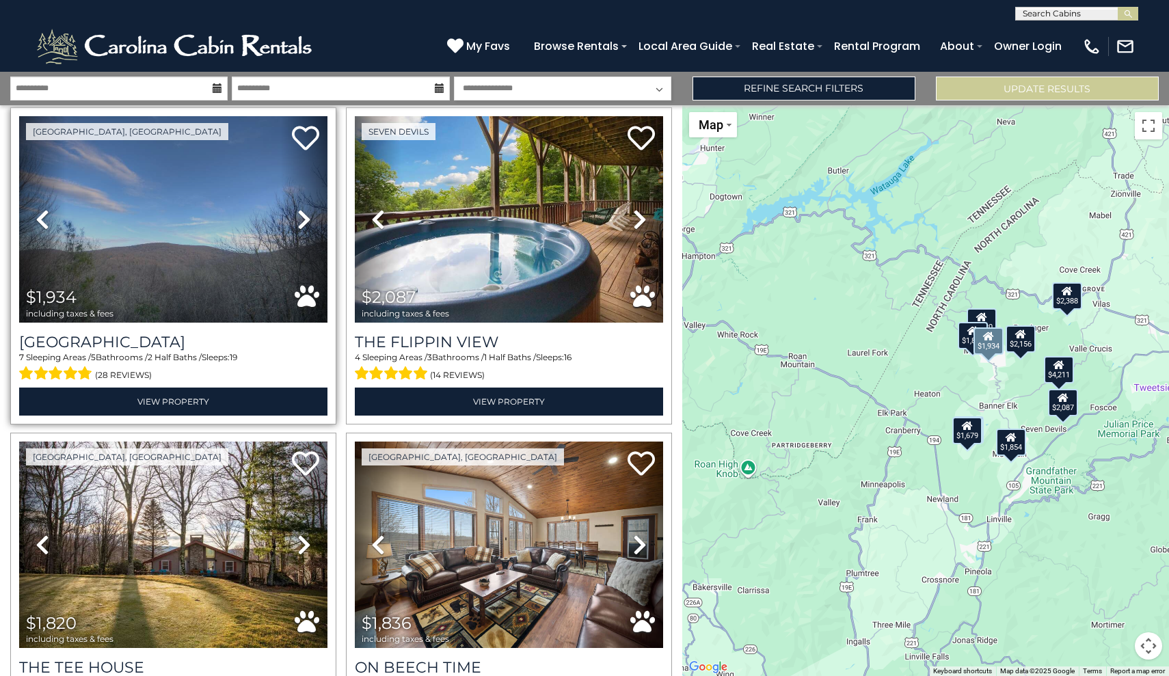
click at [307, 230] on icon at bounding box center [304, 220] width 14 height 22
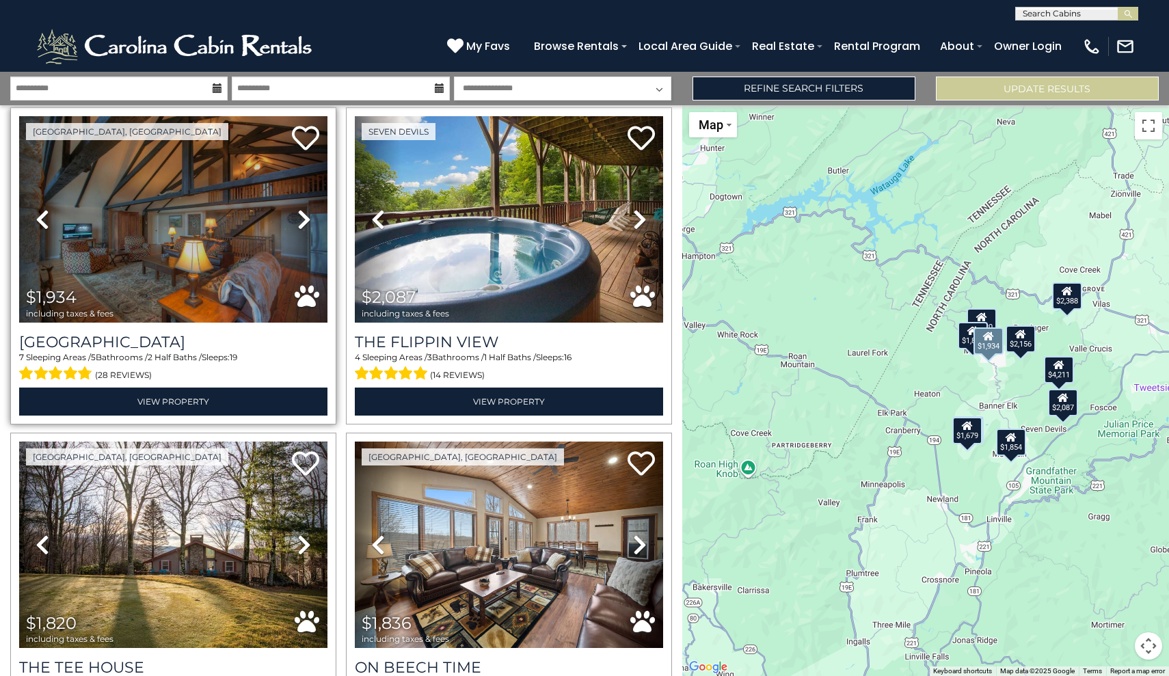
click at [307, 230] on icon at bounding box center [304, 220] width 14 height 22
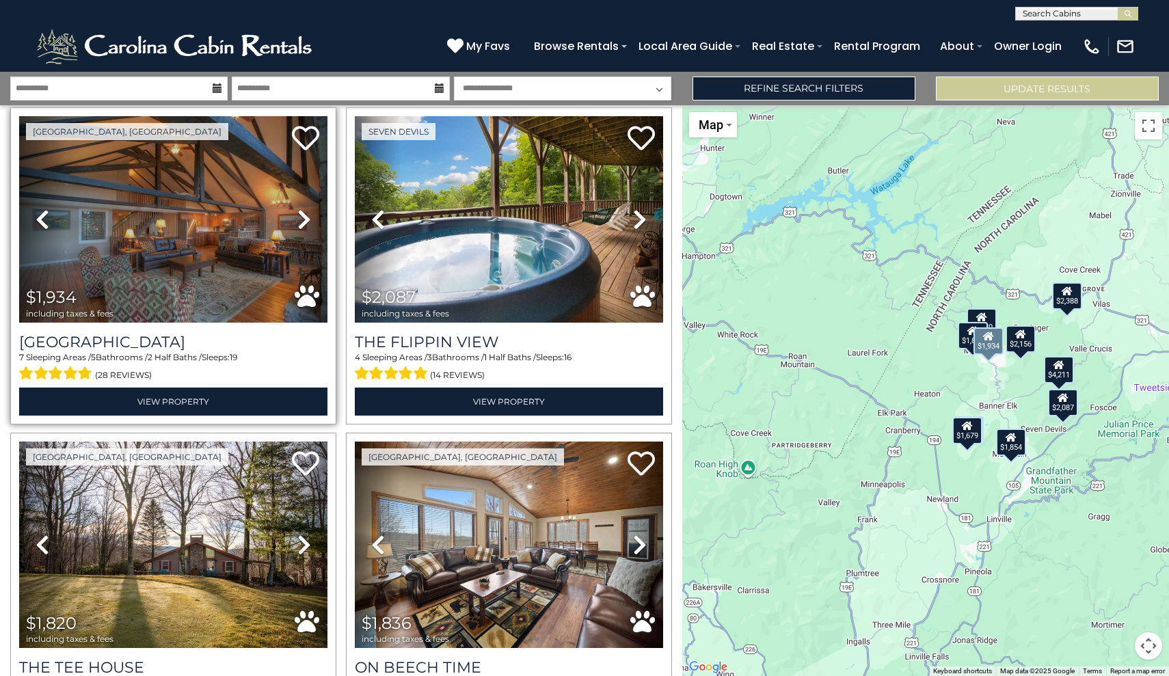
click at [307, 230] on icon at bounding box center [304, 220] width 14 height 22
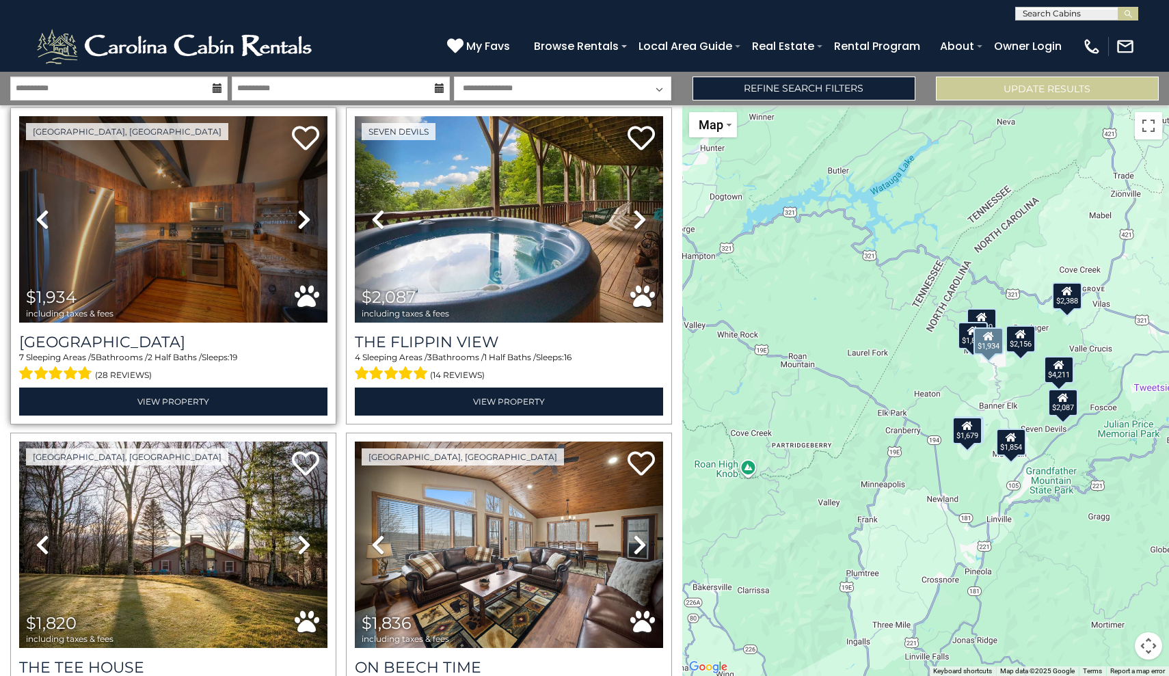
click at [307, 230] on icon at bounding box center [304, 220] width 14 height 22
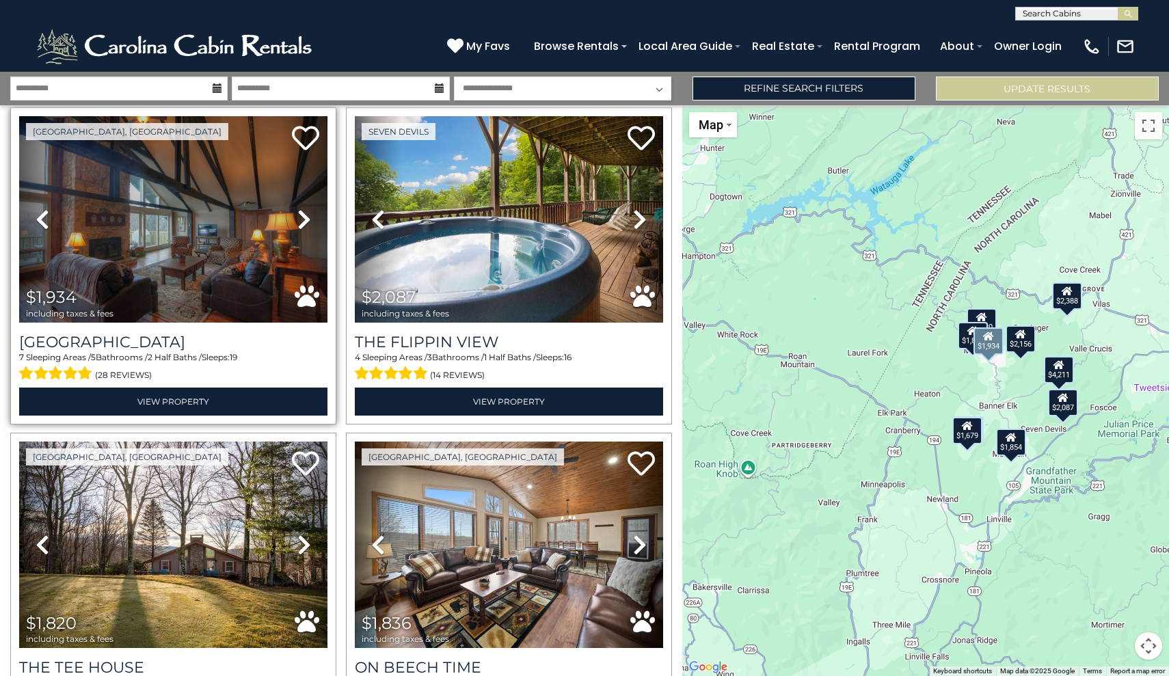
click at [307, 230] on icon at bounding box center [304, 220] width 14 height 22
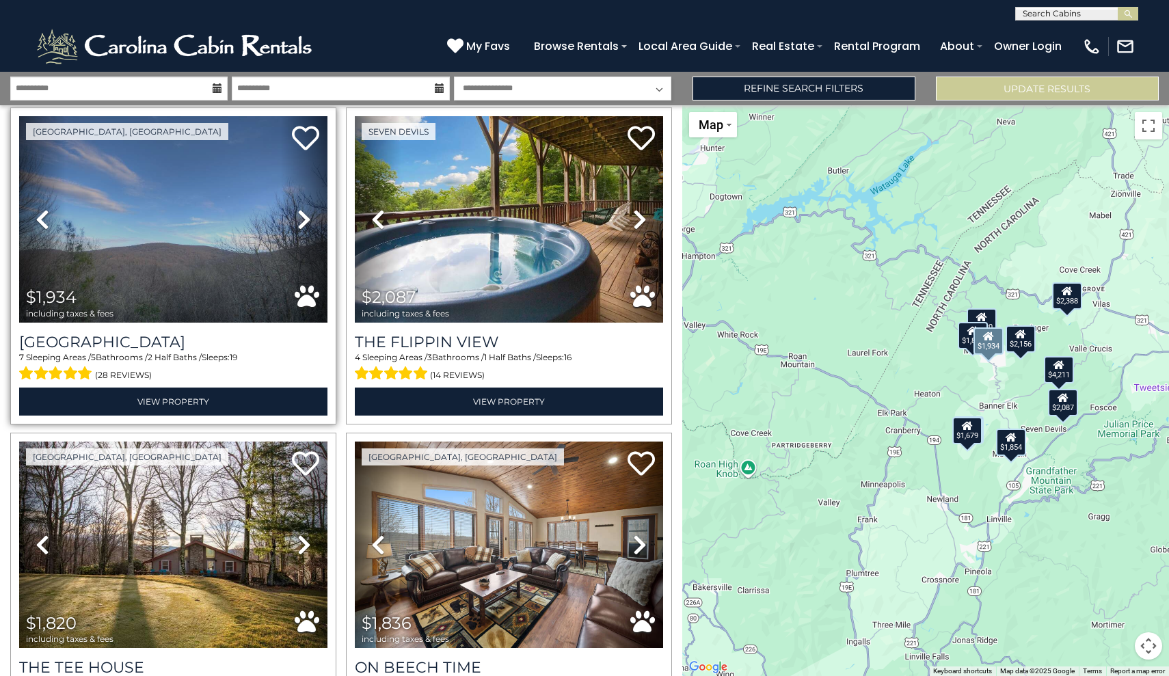
click at [307, 230] on icon at bounding box center [304, 220] width 14 height 22
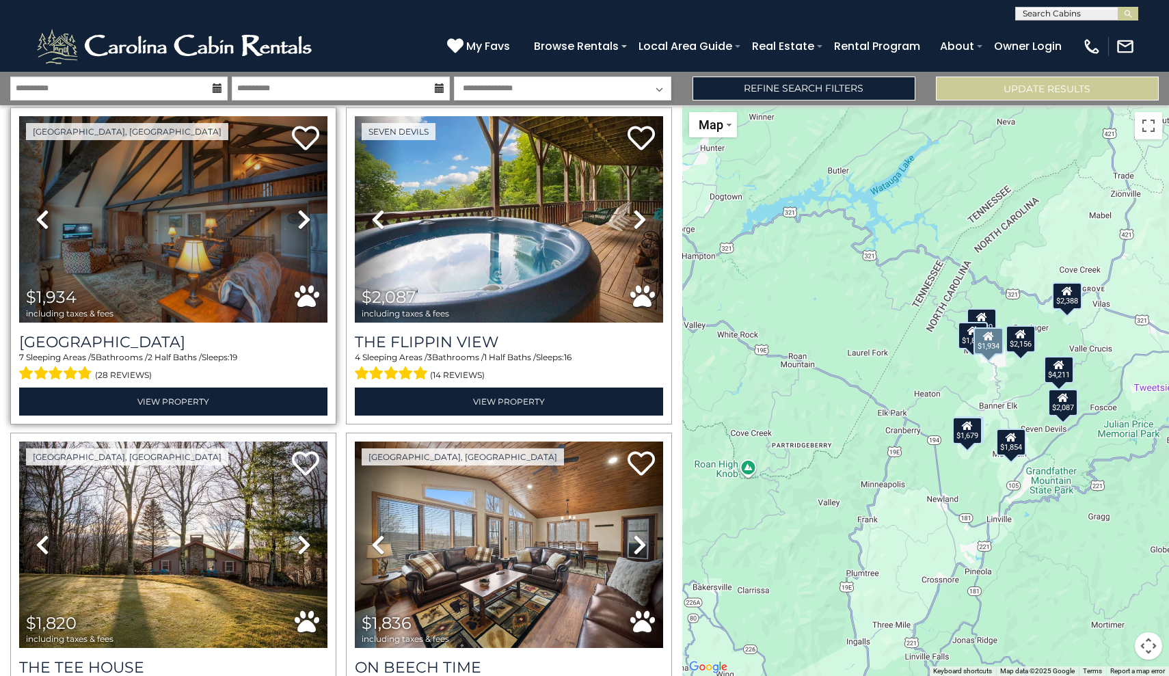
click at [307, 230] on icon at bounding box center [304, 220] width 14 height 22
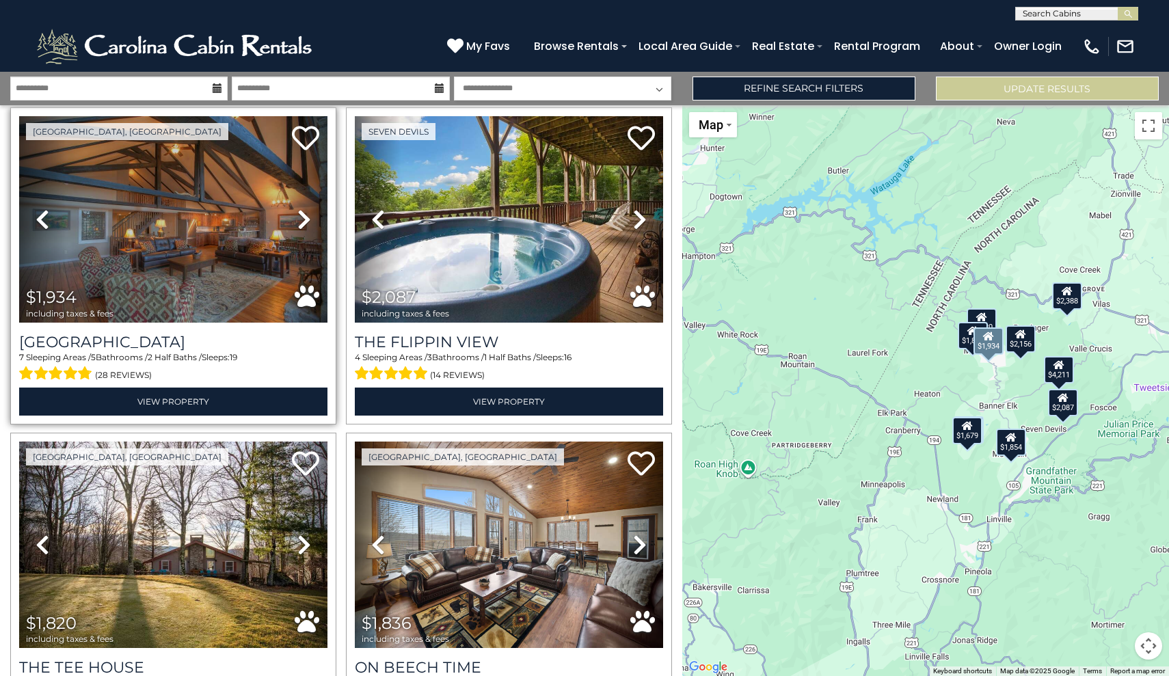
click at [307, 230] on icon at bounding box center [304, 220] width 14 height 22
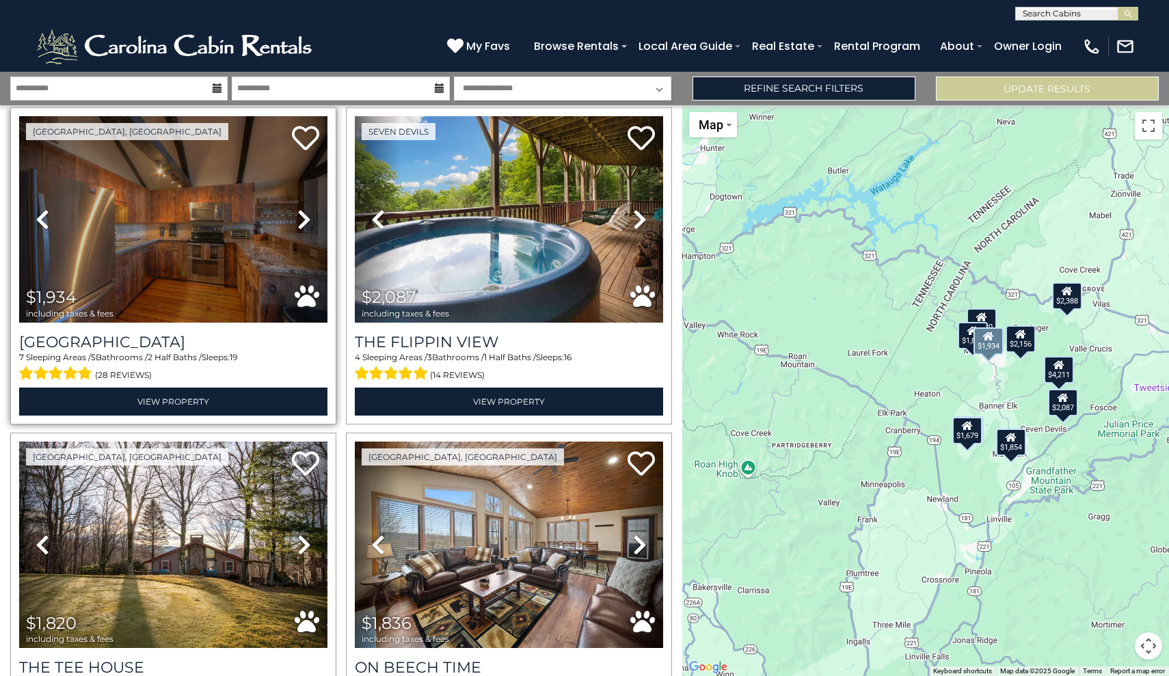
click at [307, 230] on icon at bounding box center [304, 220] width 14 height 22
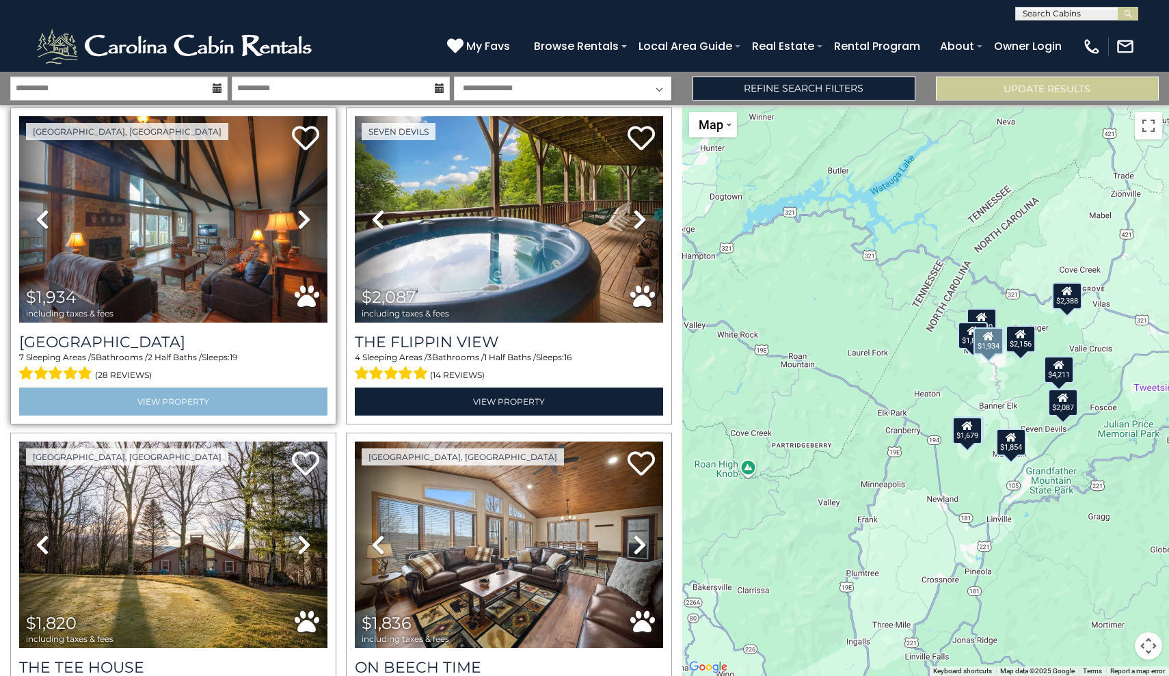
click at [261, 408] on link "View Property" at bounding box center [173, 402] width 308 height 28
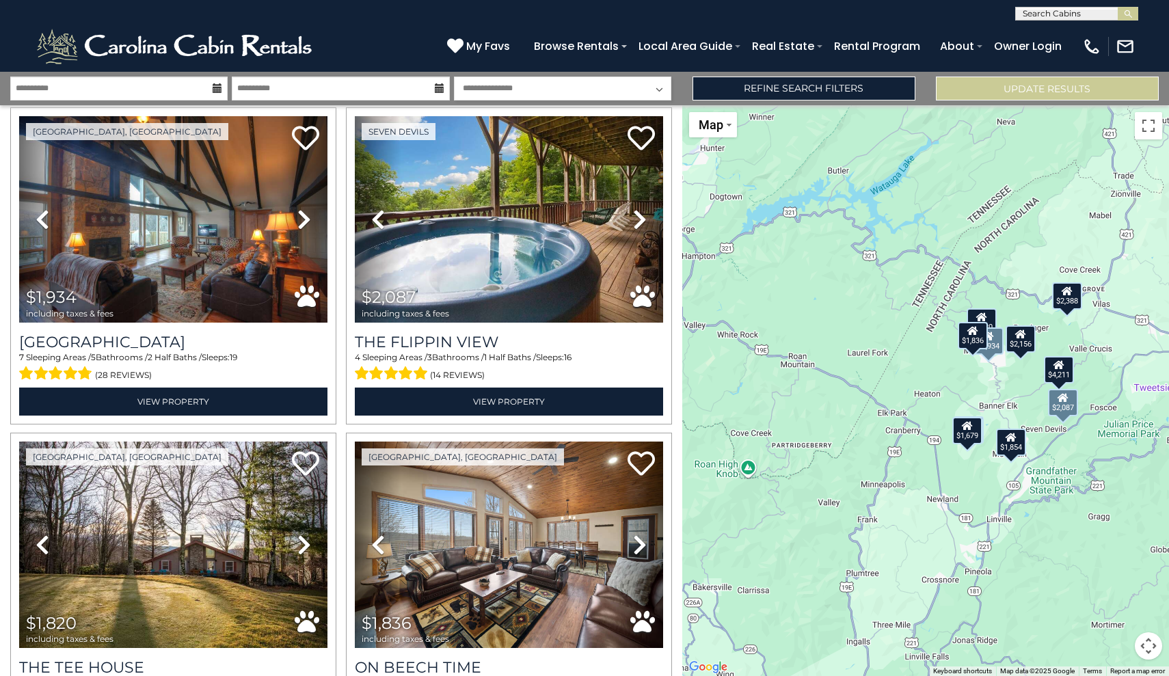
click at [345, 394] on div "Seven Devils Previous Next" at bounding box center [509, 265] width 336 height 317
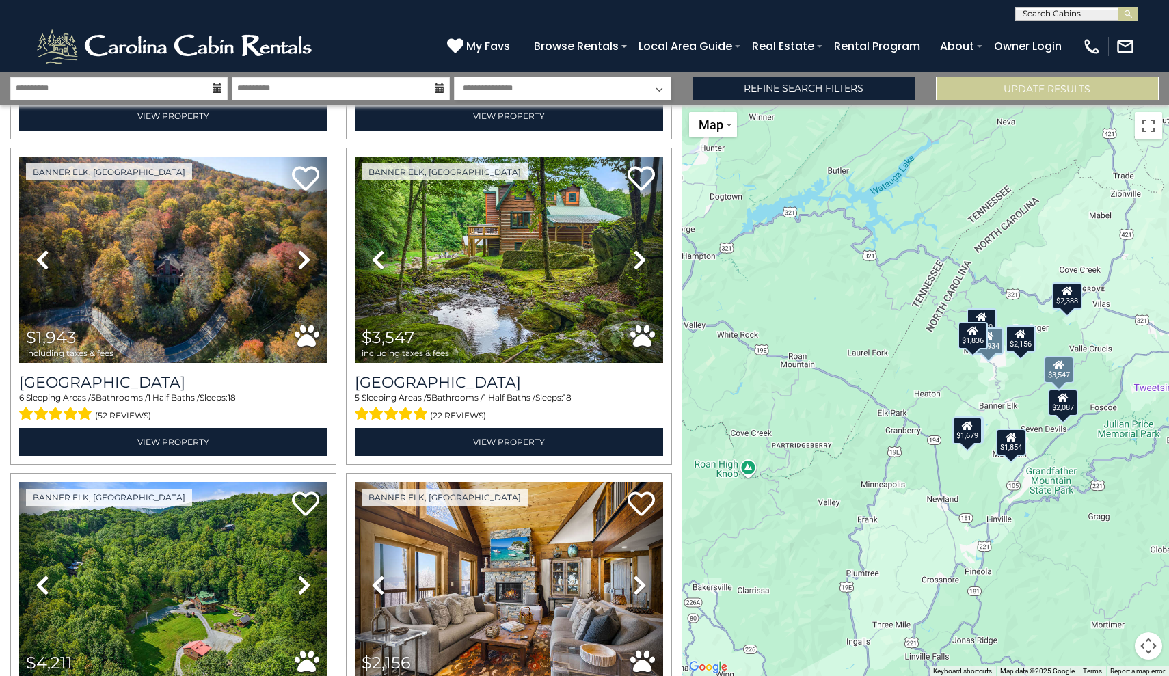
scroll to position [656, 0]
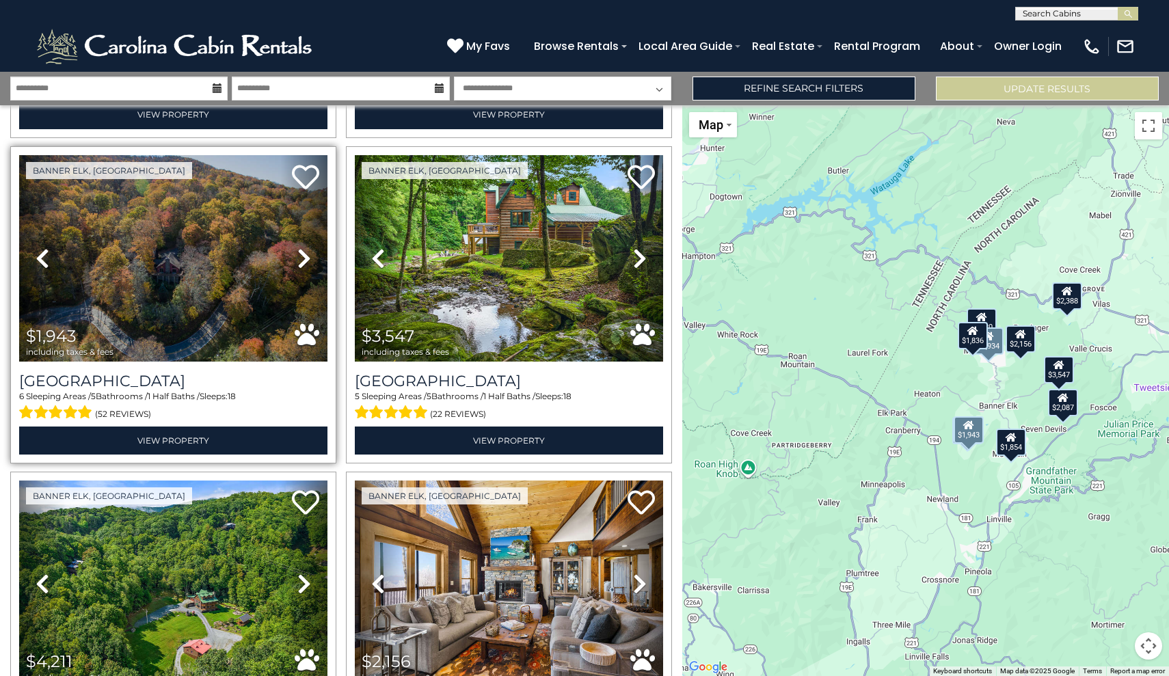
click at [301, 261] on icon at bounding box center [304, 258] width 14 height 22
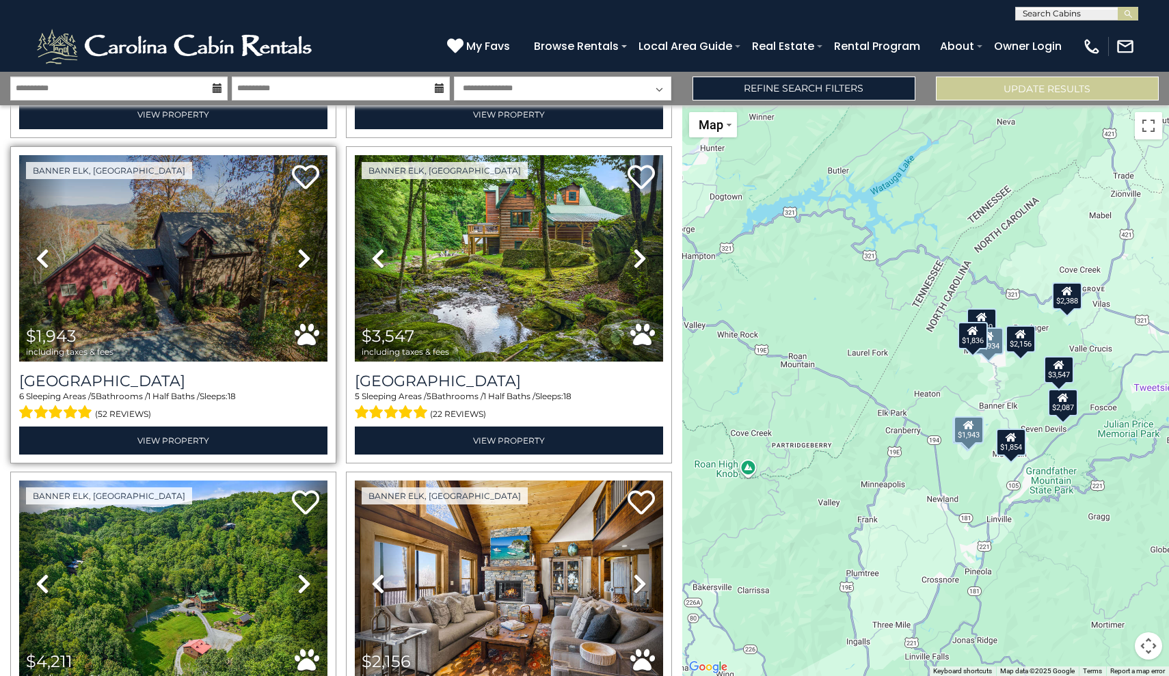
click at [301, 261] on icon at bounding box center [304, 258] width 14 height 22
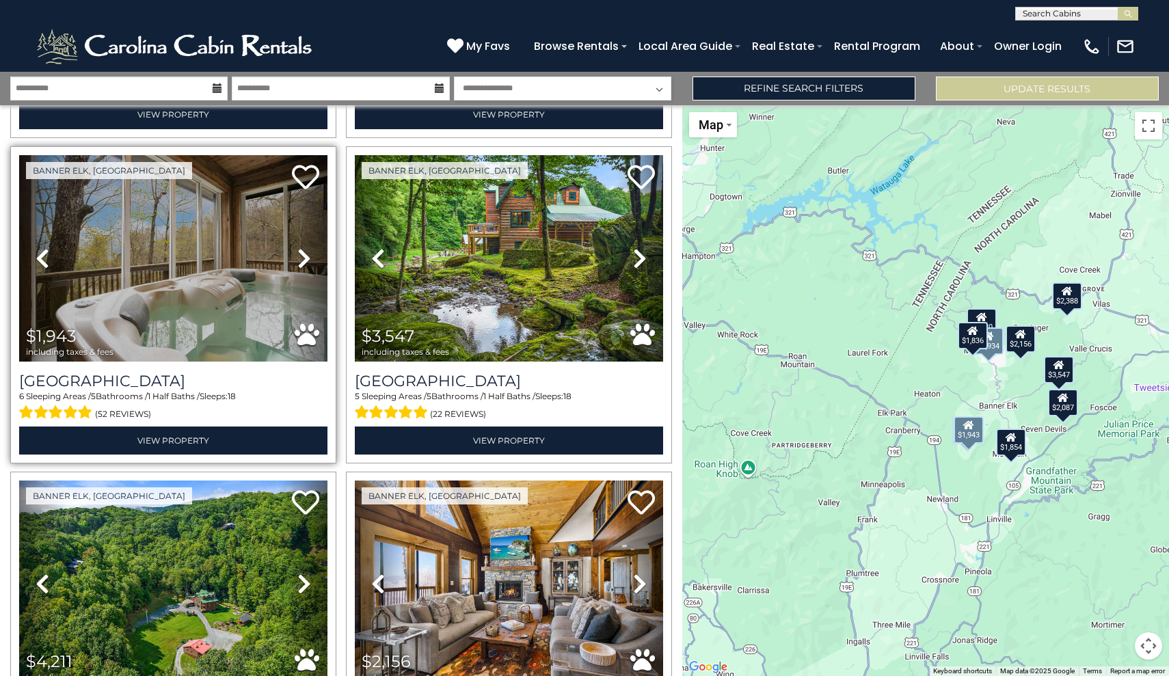
click at [301, 261] on icon at bounding box center [304, 258] width 14 height 22
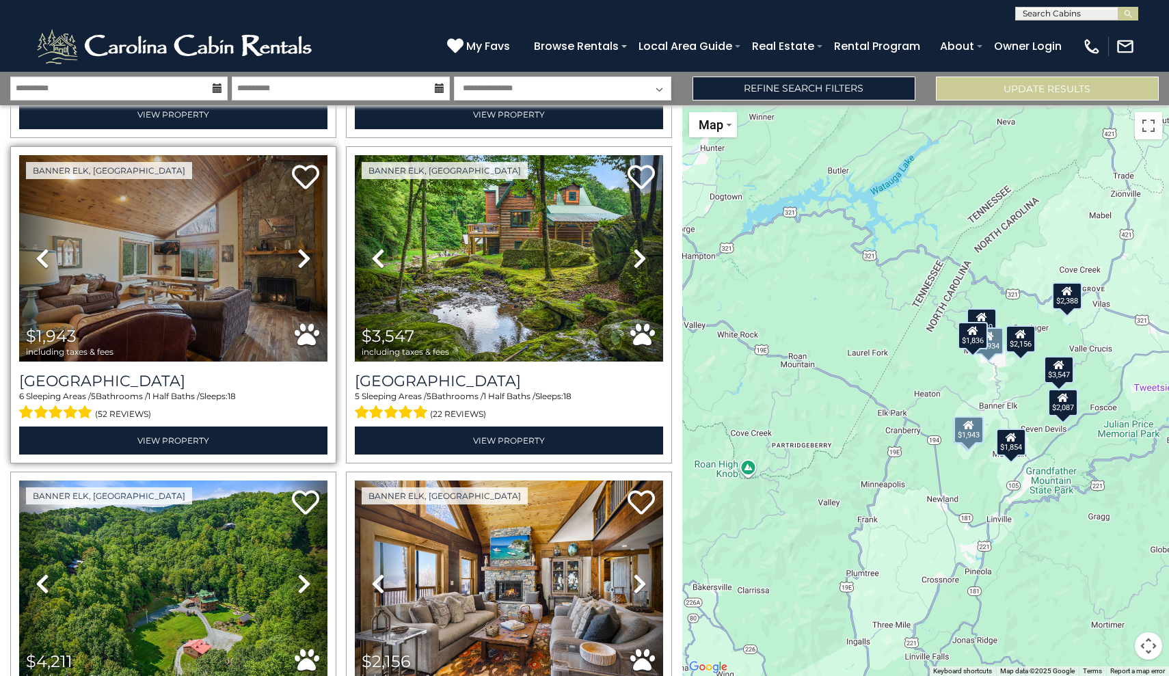
click at [301, 261] on icon at bounding box center [304, 258] width 14 height 22
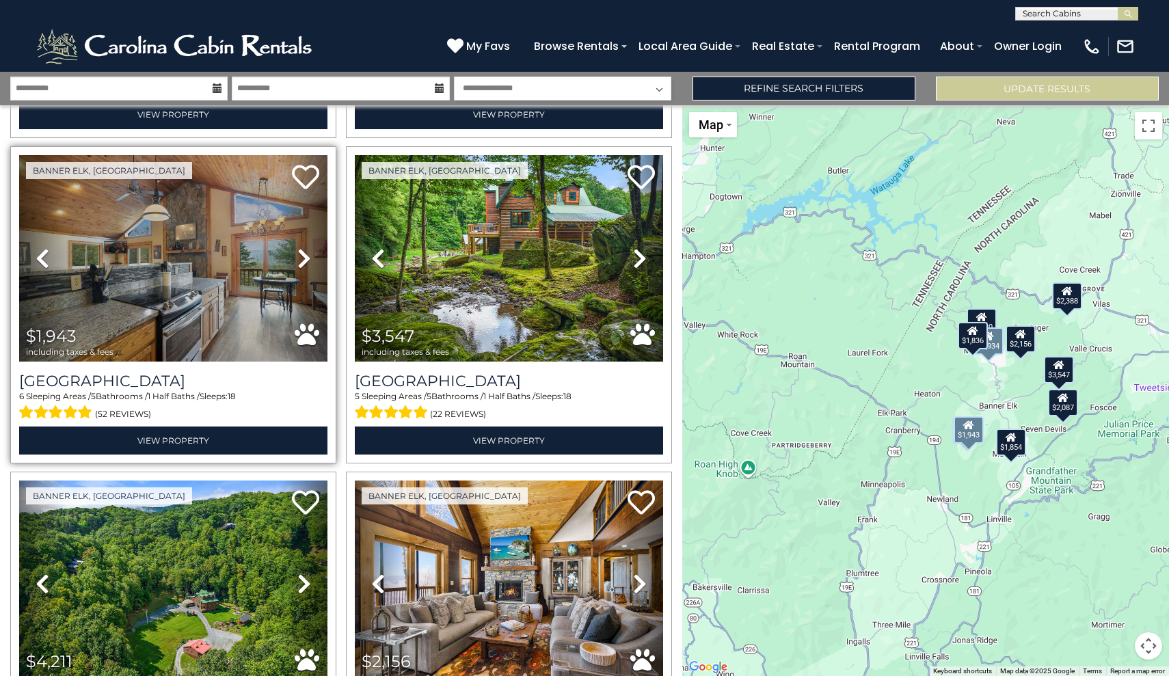
click at [301, 261] on icon at bounding box center [304, 258] width 14 height 22
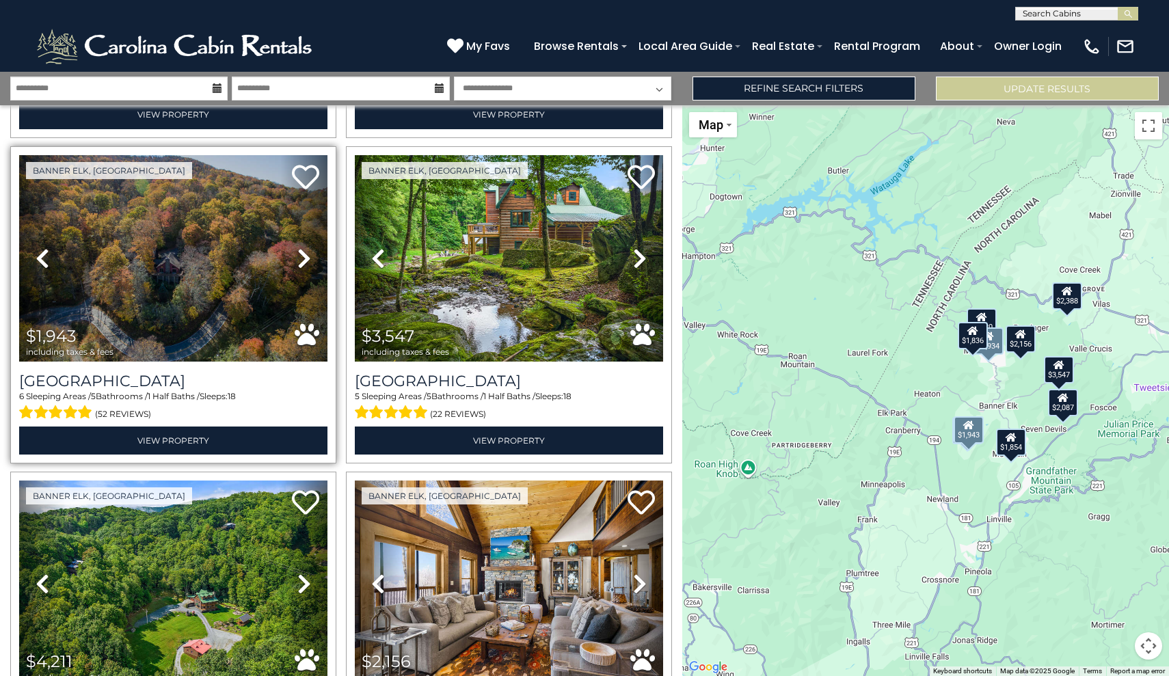
click at [301, 261] on icon at bounding box center [304, 258] width 14 height 22
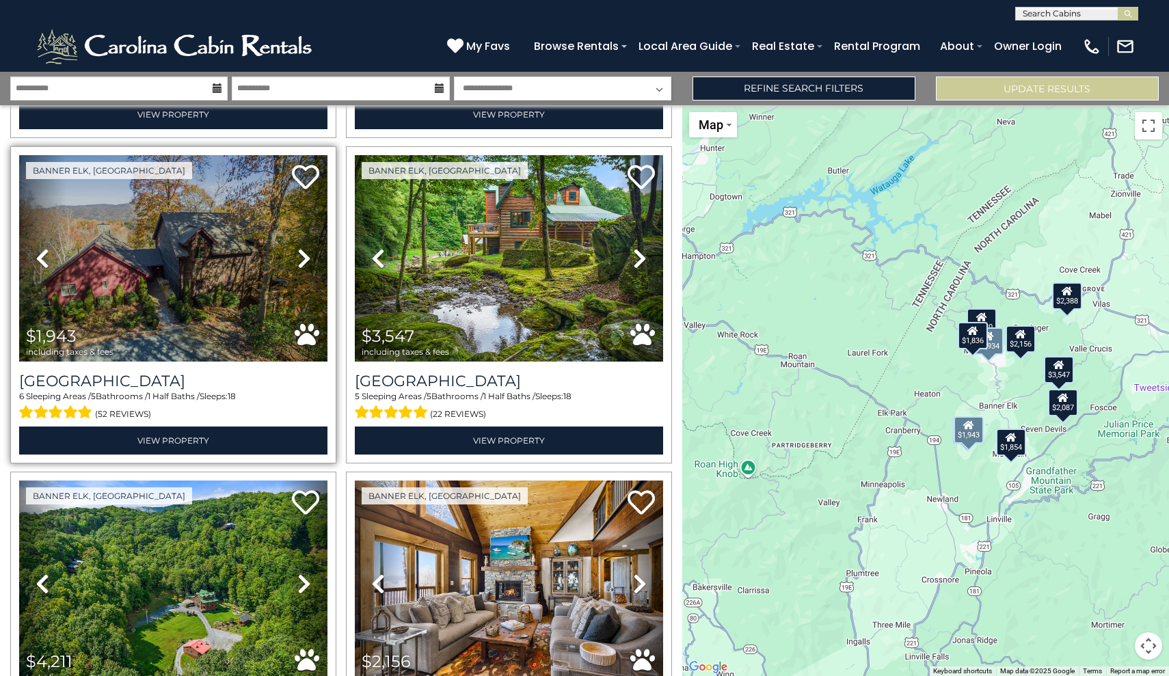
click at [301, 260] on icon at bounding box center [304, 258] width 14 height 22
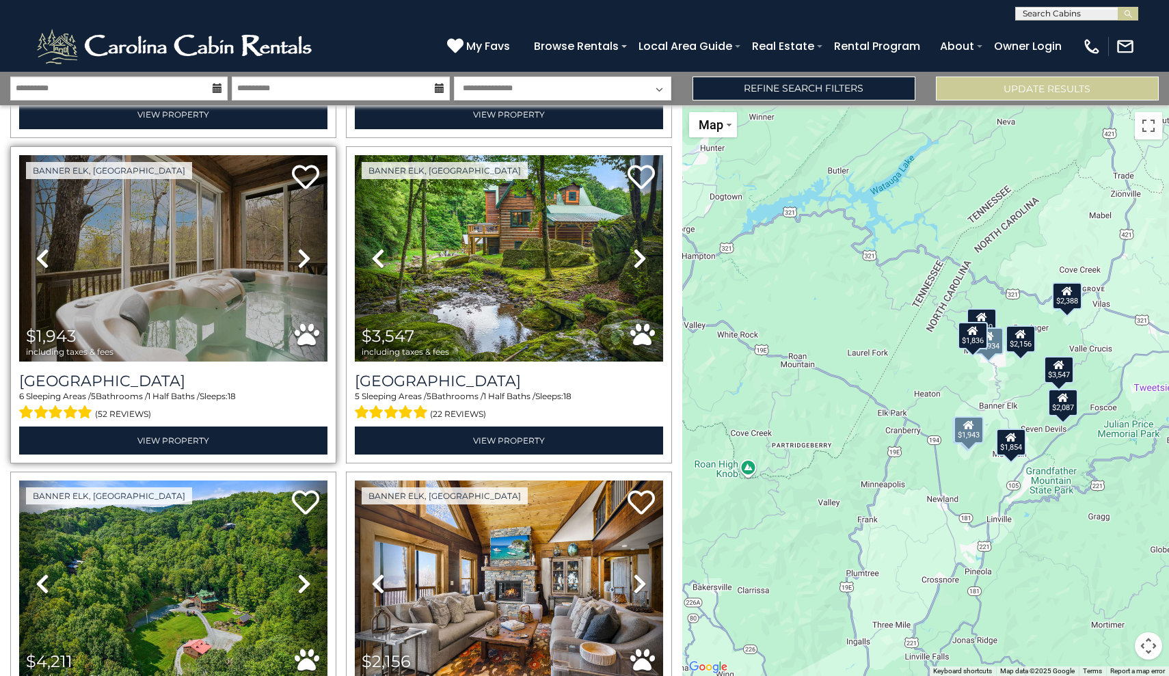
click at [301, 260] on icon at bounding box center [304, 258] width 14 height 22
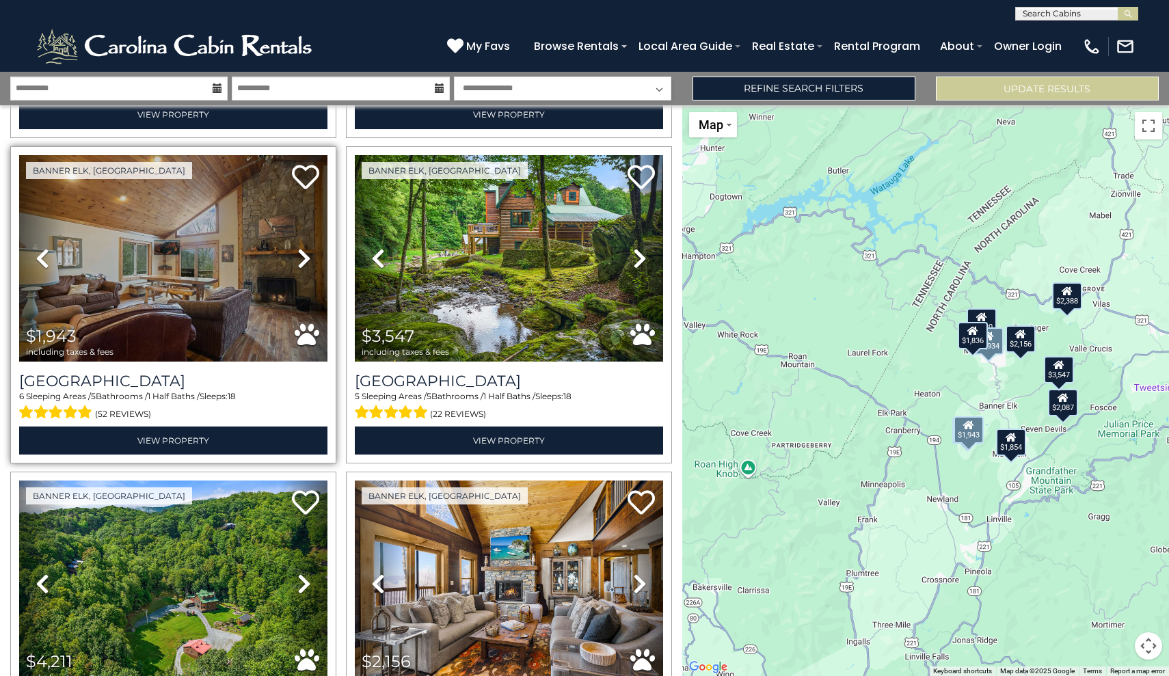
click at [301, 260] on icon at bounding box center [304, 258] width 14 height 22
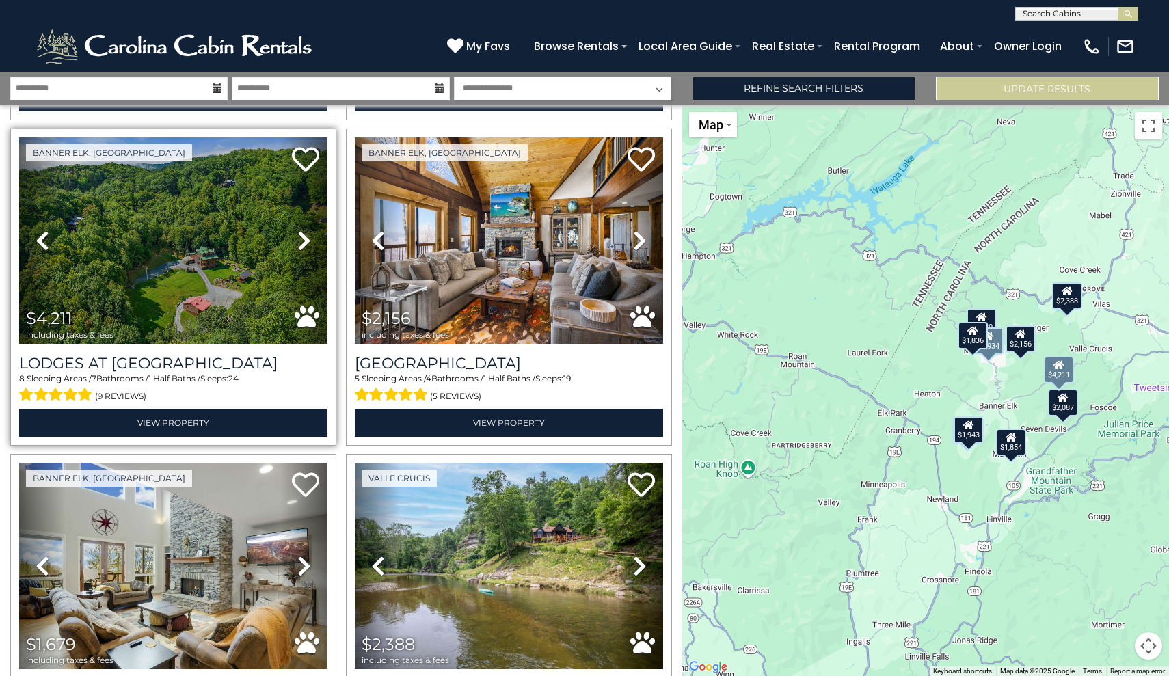
scroll to position [1025, 0]
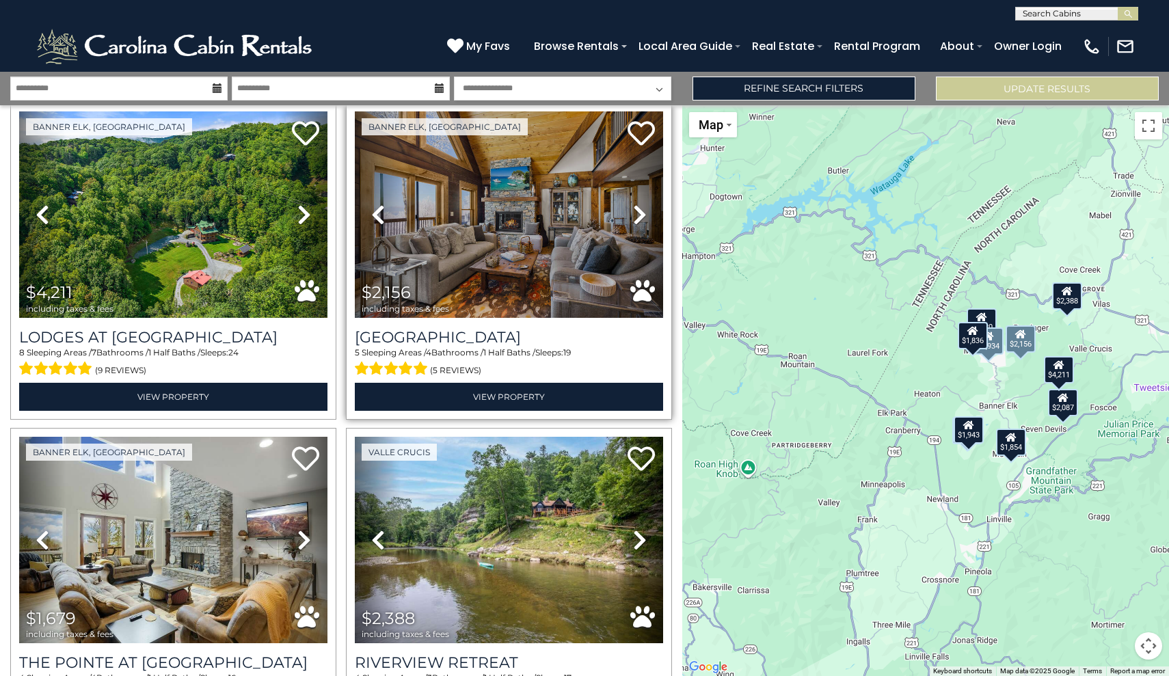
click at [639, 213] on icon at bounding box center [640, 215] width 14 height 22
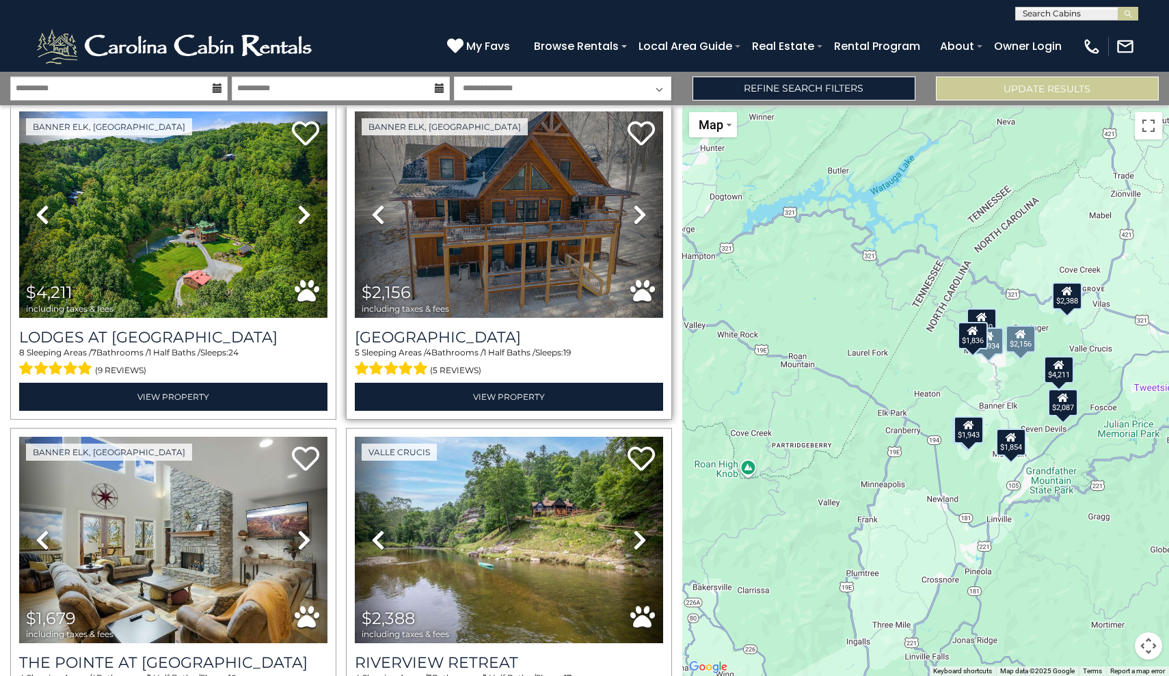
click at [639, 213] on icon at bounding box center [640, 215] width 14 height 22
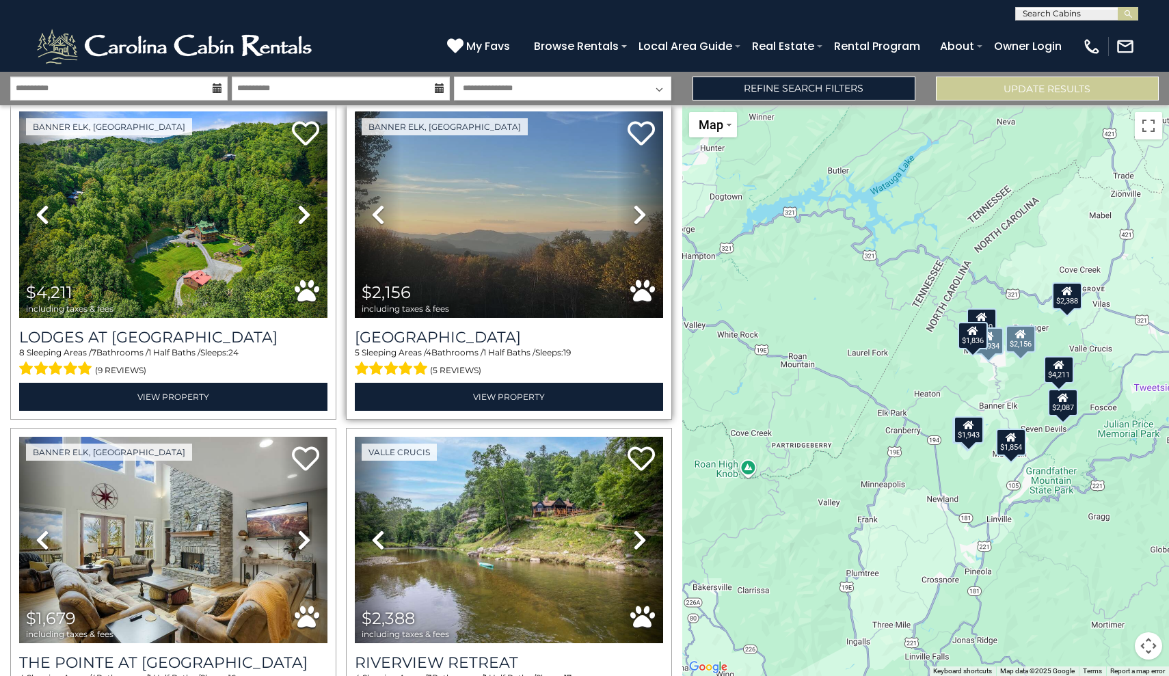
click at [639, 213] on icon at bounding box center [640, 215] width 14 height 22
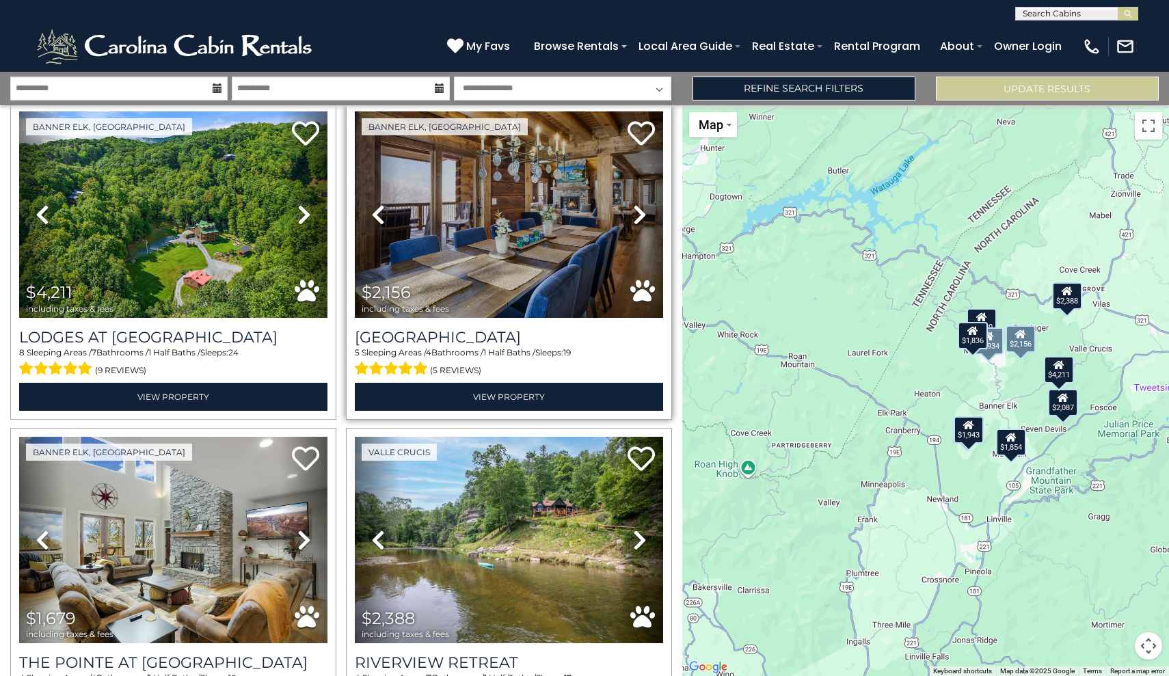
click at [639, 213] on icon at bounding box center [640, 215] width 14 height 22
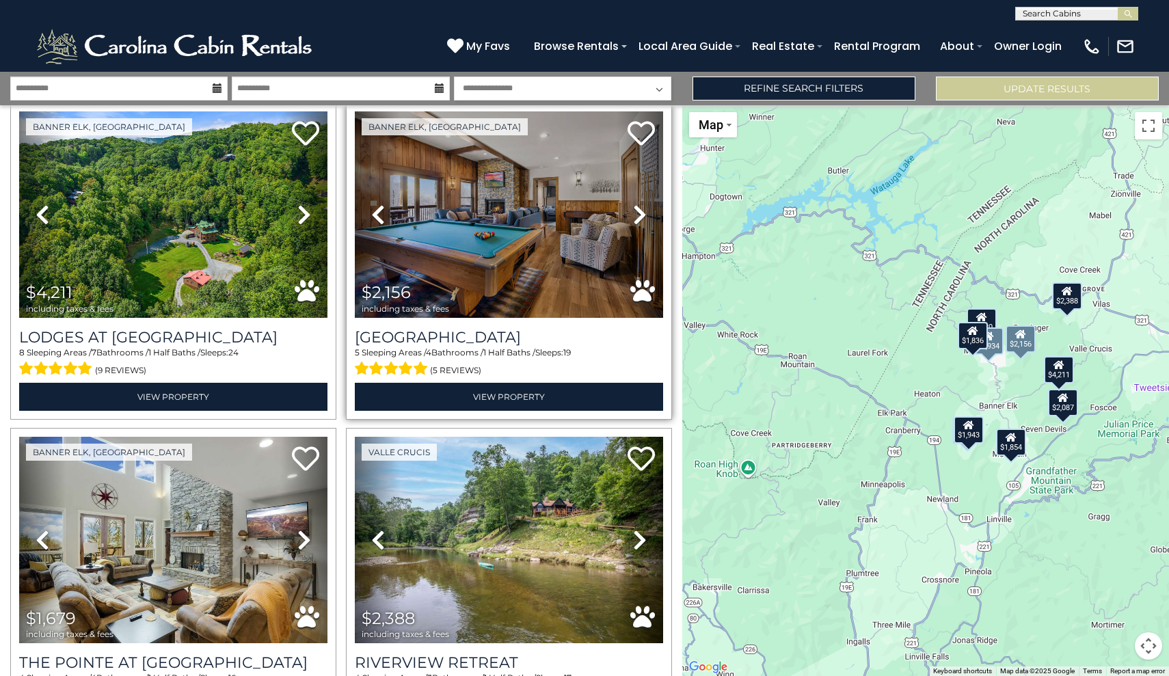
click at [639, 213] on icon at bounding box center [640, 215] width 14 height 22
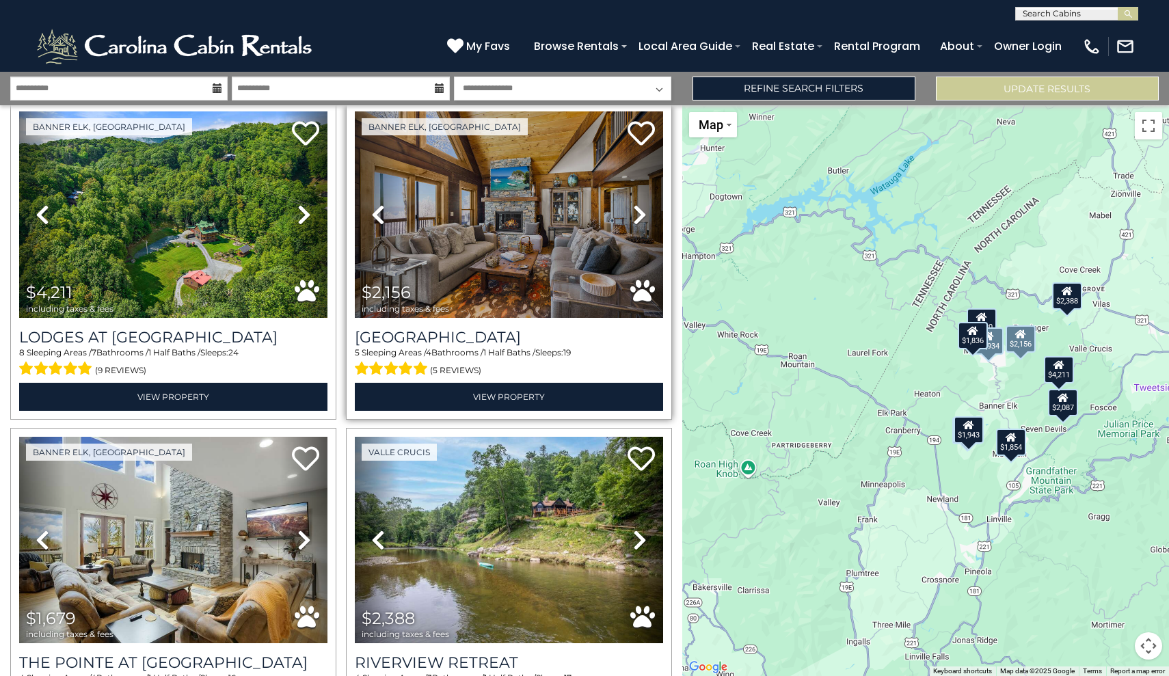
click at [639, 213] on icon at bounding box center [640, 215] width 14 height 22
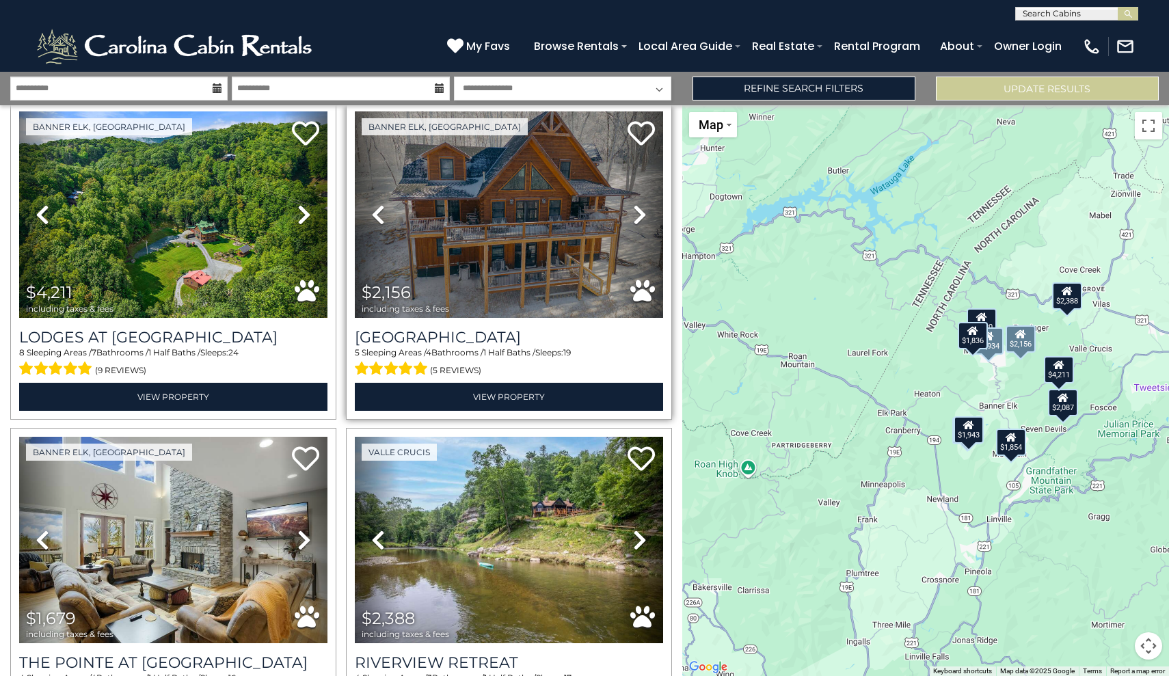
click at [639, 213] on icon at bounding box center [640, 215] width 14 height 22
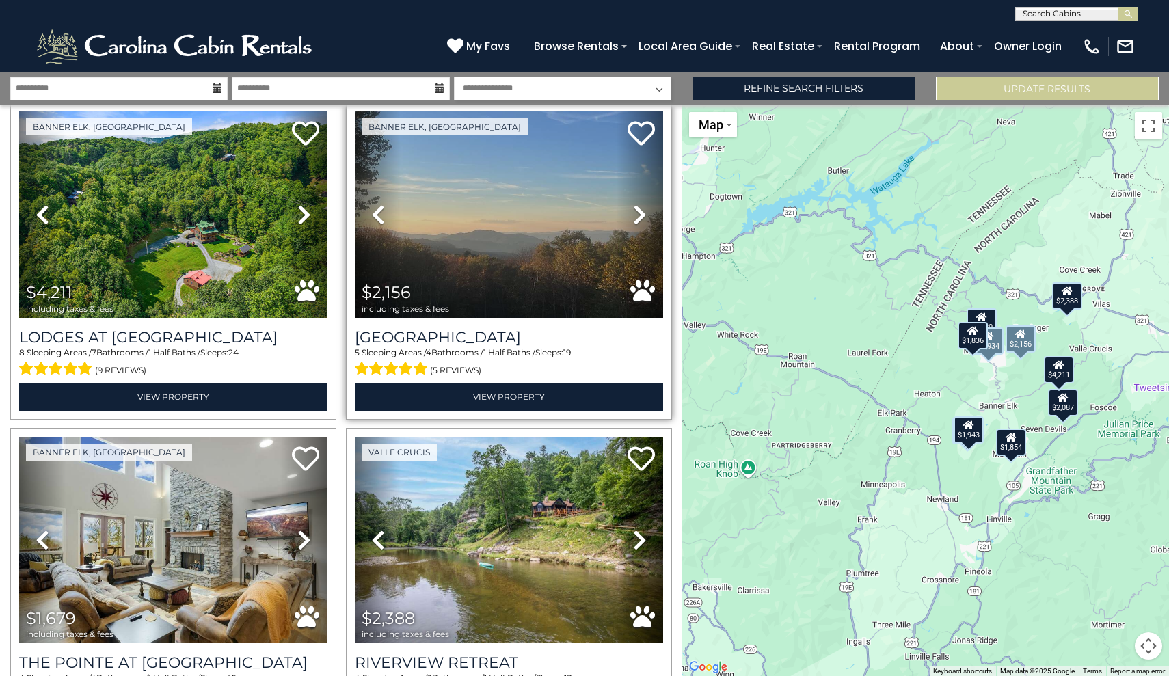
click at [639, 213] on icon at bounding box center [640, 215] width 14 height 22
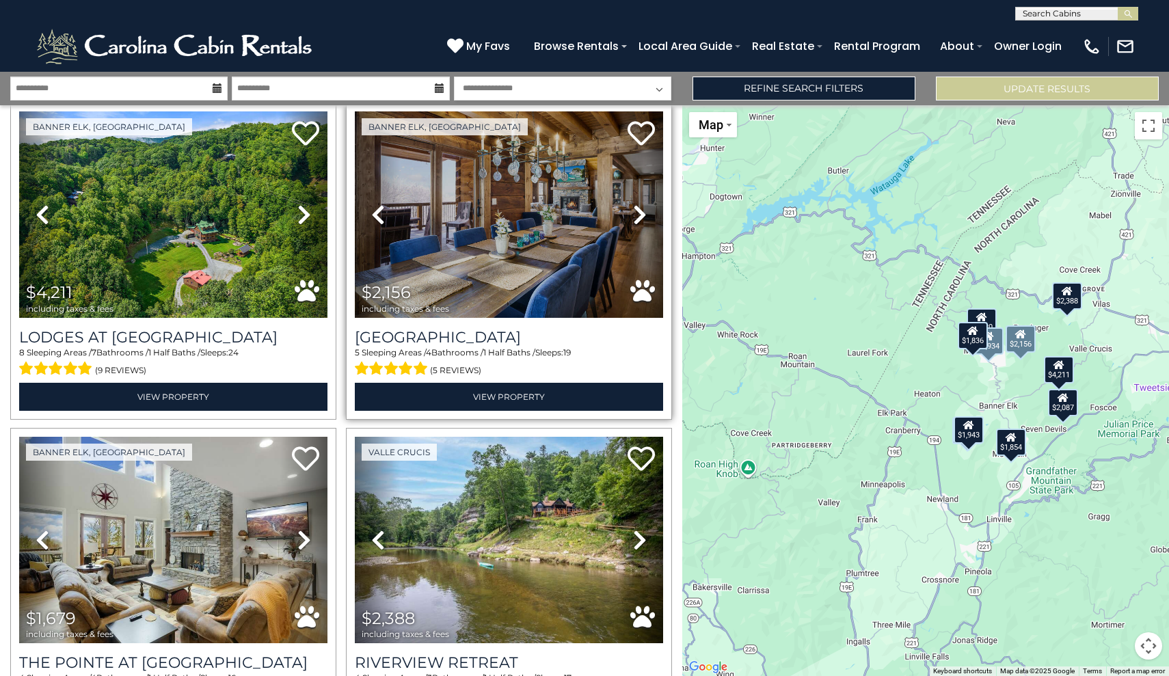
click at [639, 213] on icon at bounding box center [640, 215] width 14 height 22
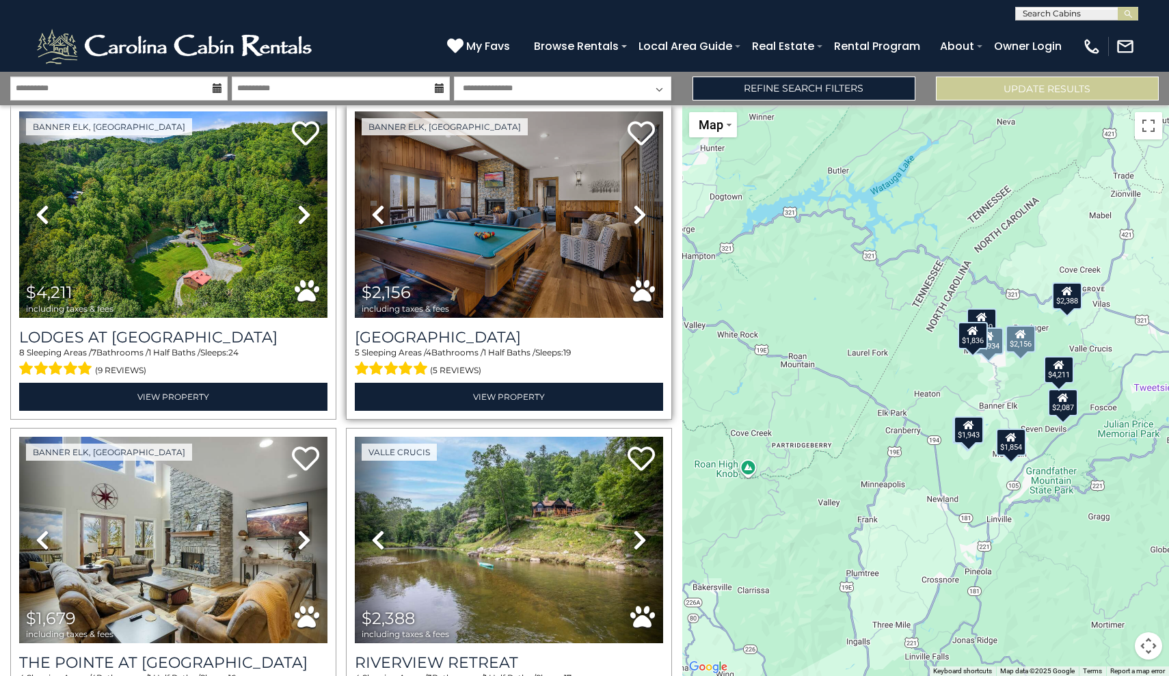
click at [639, 213] on icon at bounding box center [640, 215] width 14 height 22
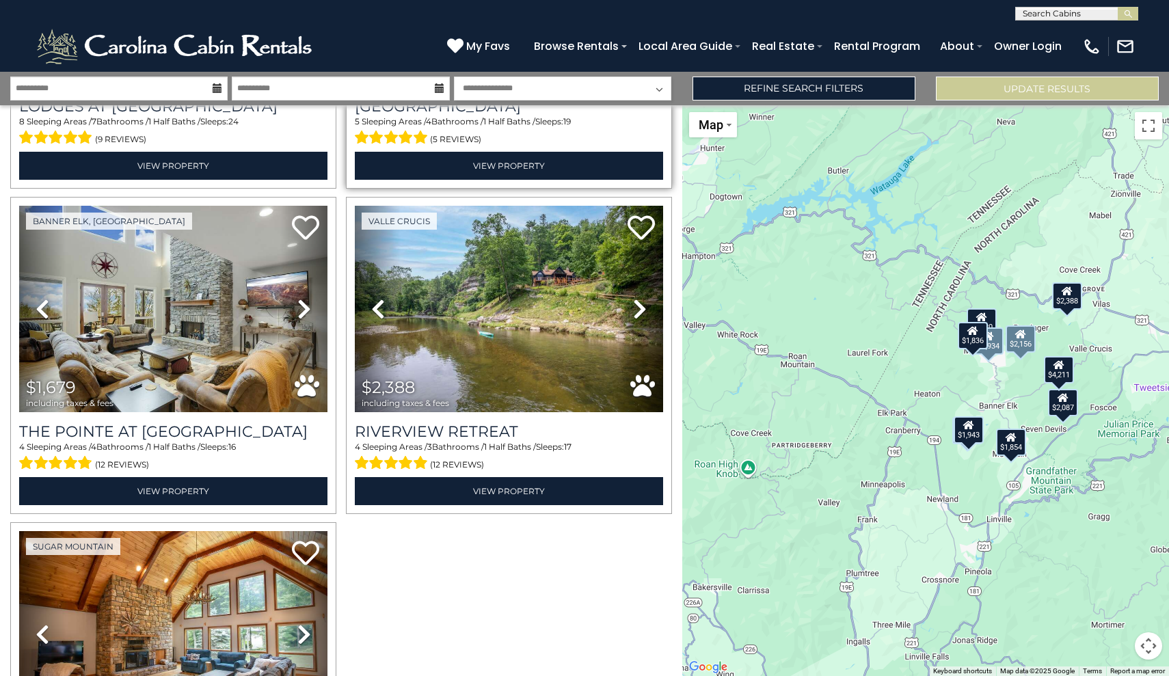
scroll to position [1271, 0]
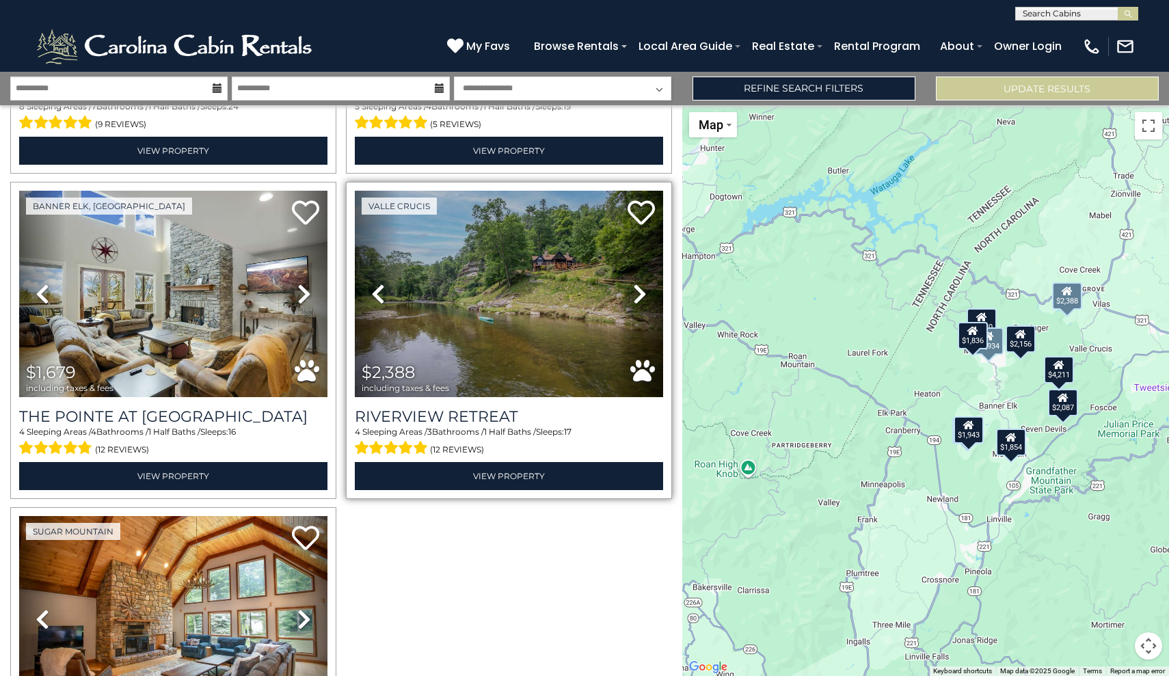
click at [639, 293] on icon at bounding box center [640, 294] width 14 height 22
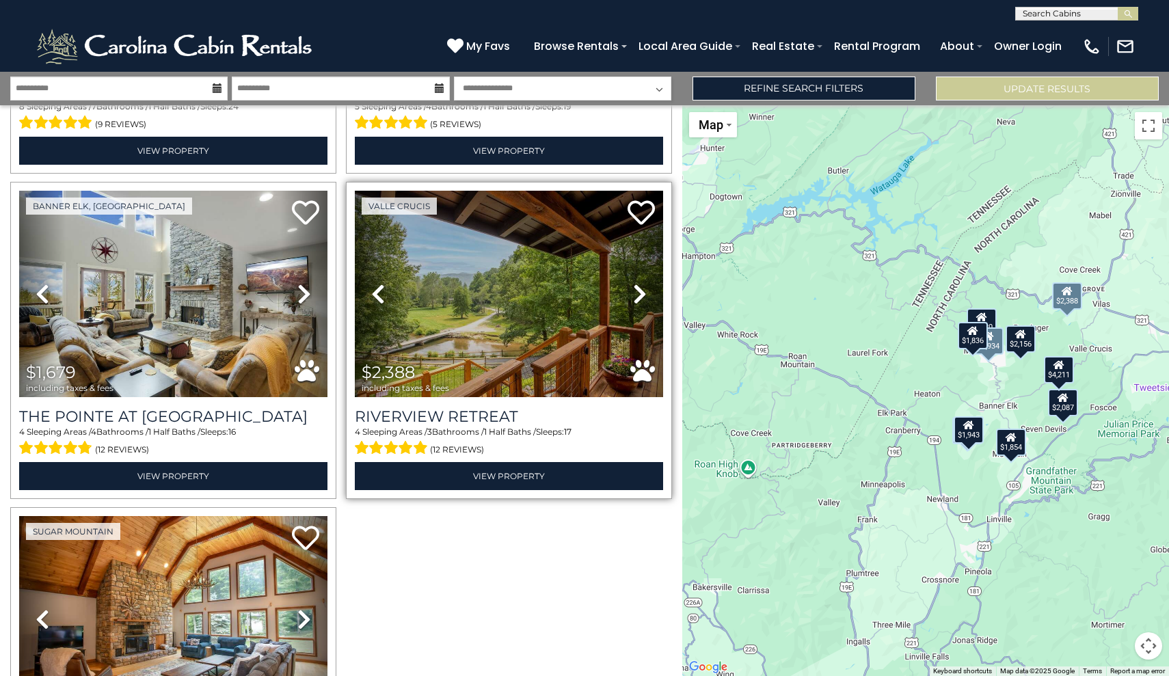
click at [639, 293] on icon at bounding box center [640, 294] width 14 height 22
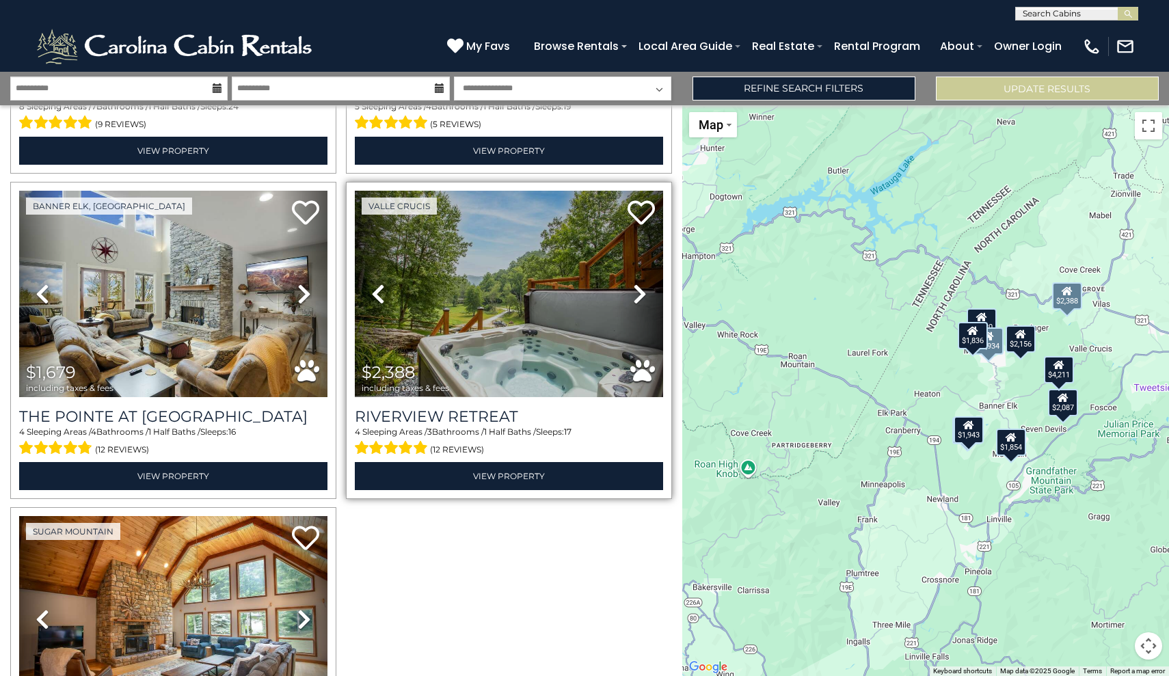
click at [639, 293] on icon at bounding box center [640, 294] width 14 height 22
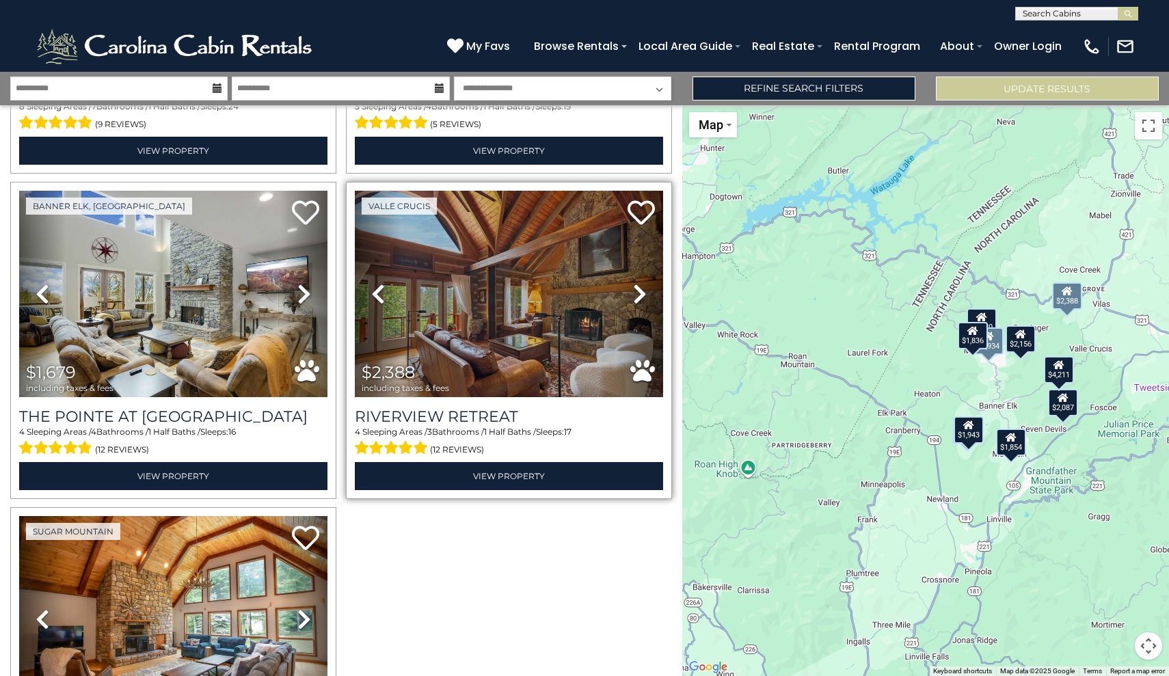
click at [639, 293] on icon at bounding box center [640, 294] width 14 height 22
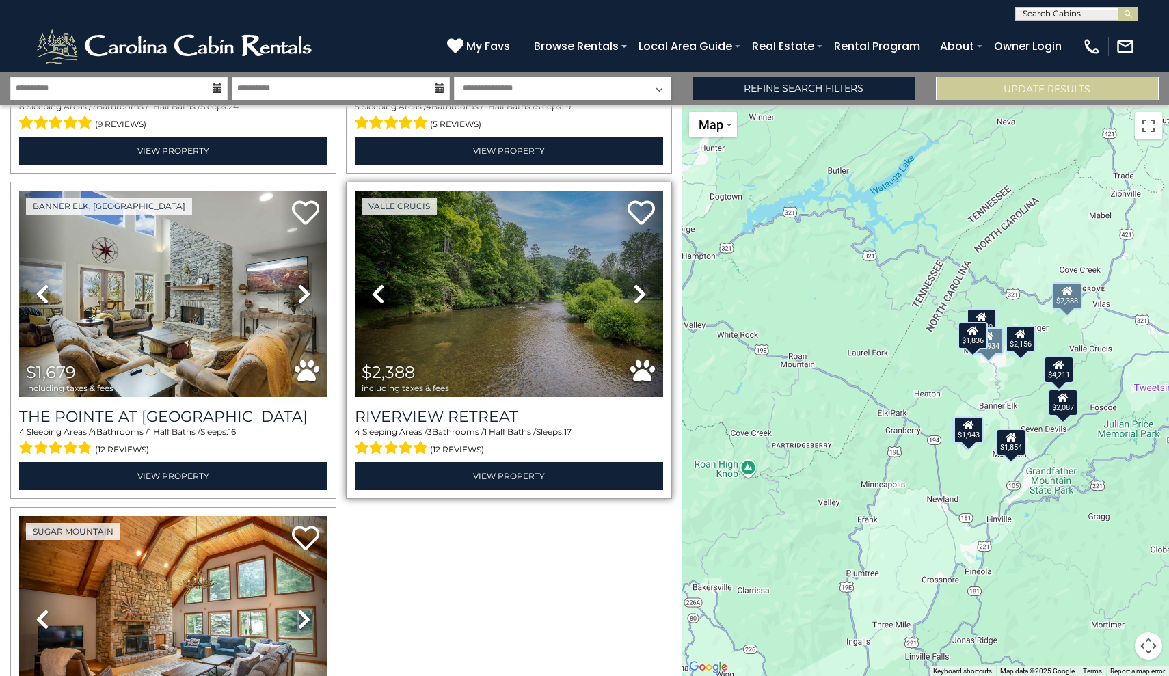
click at [639, 293] on icon at bounding box center [640, 294] width 14 height 22
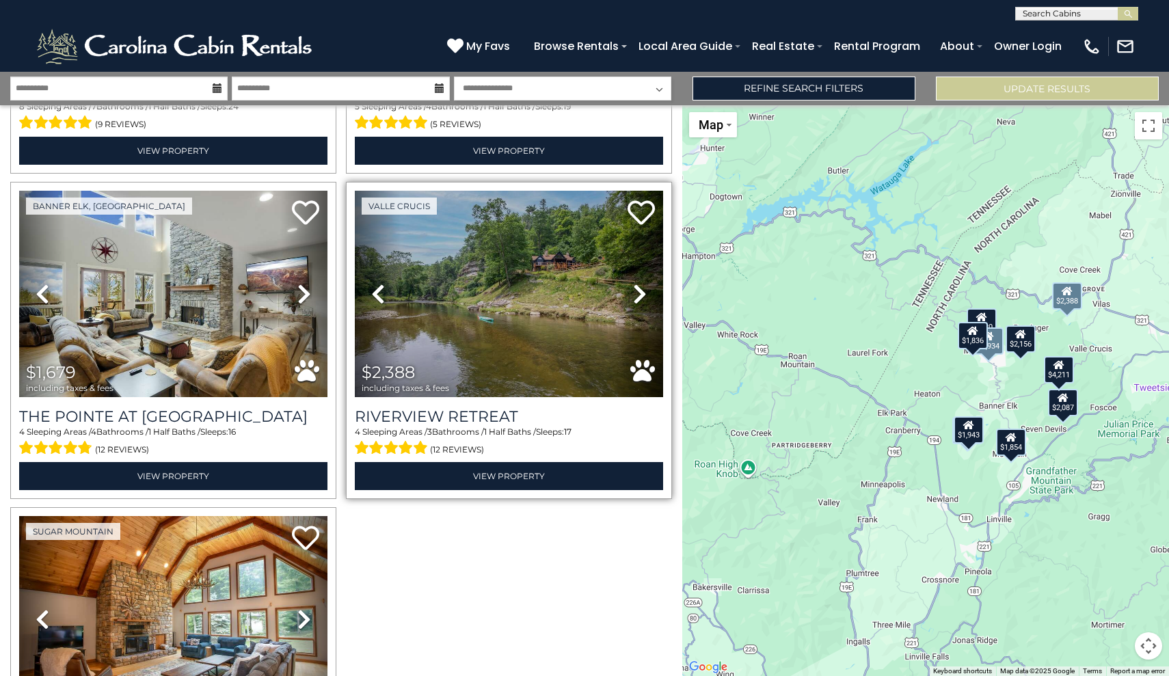
click at [639, 293] on icon at bounding box center [640, 294] width 14 height 22
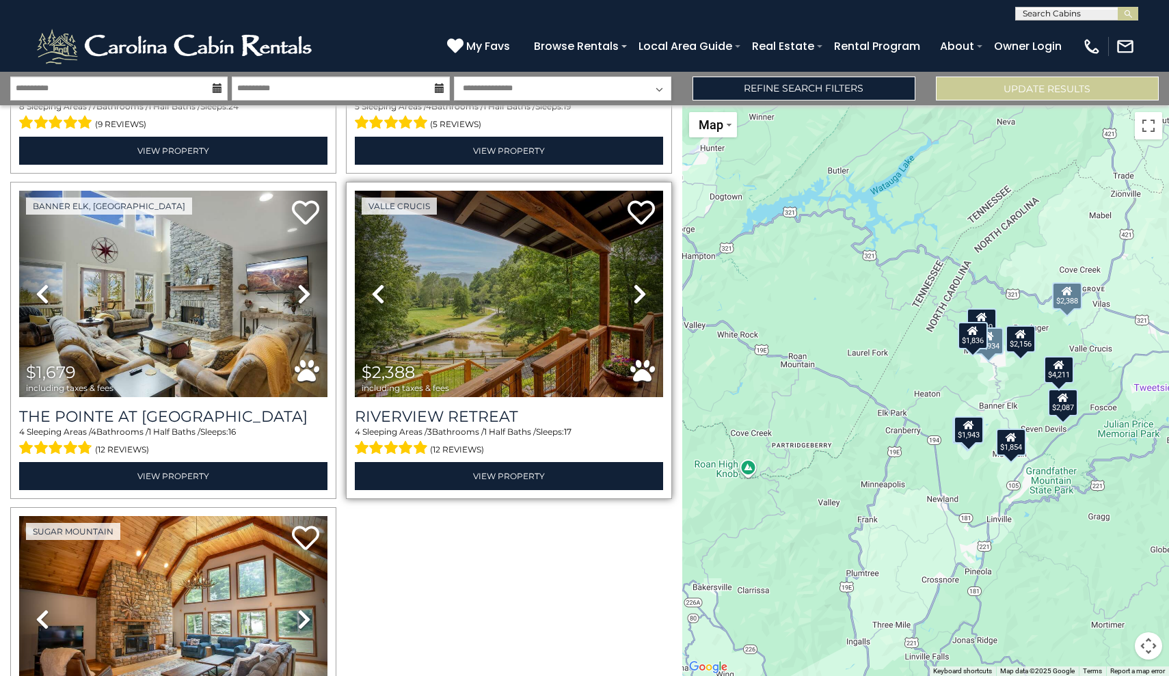
click at [639, 293] on icon at bounding box center [640, 294] width 14 height 22
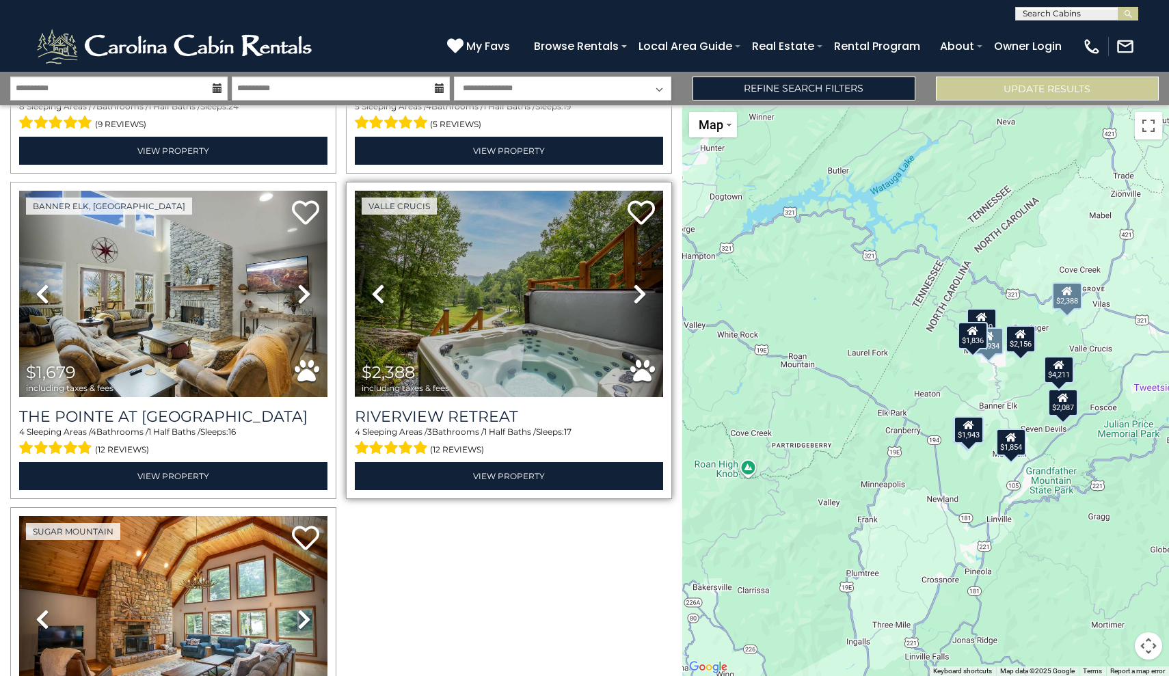
click at [639, 293] on icon at bounding box center [640, 294] width 14 height 22
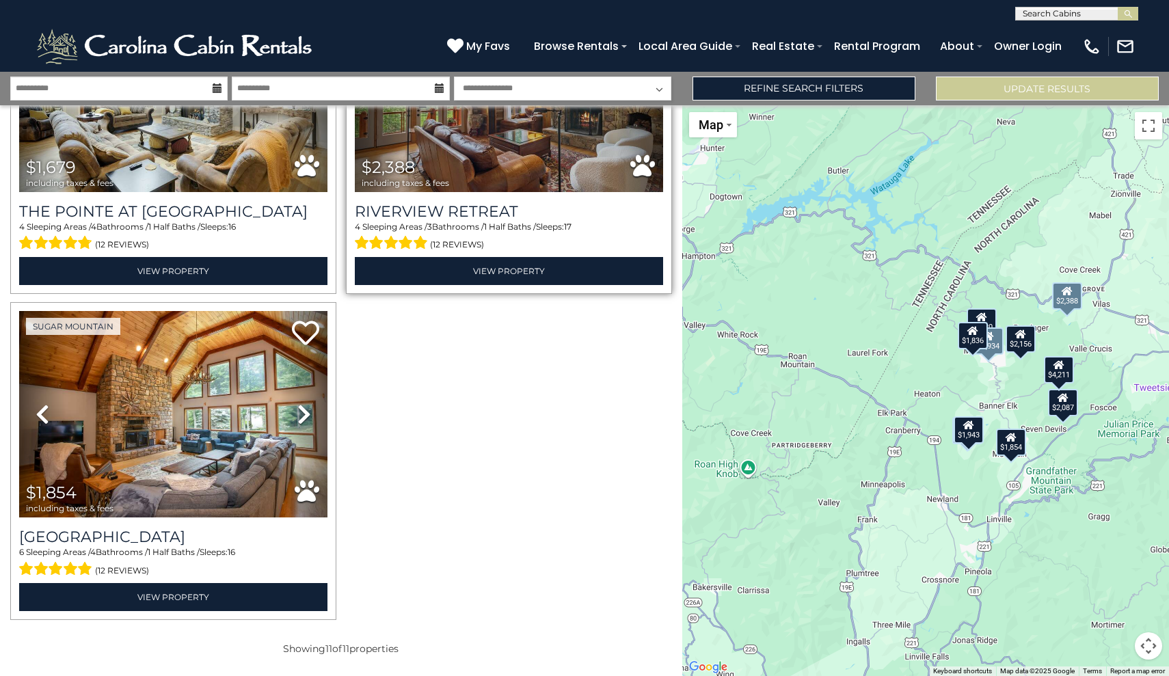
scroll to position [1475, 0]
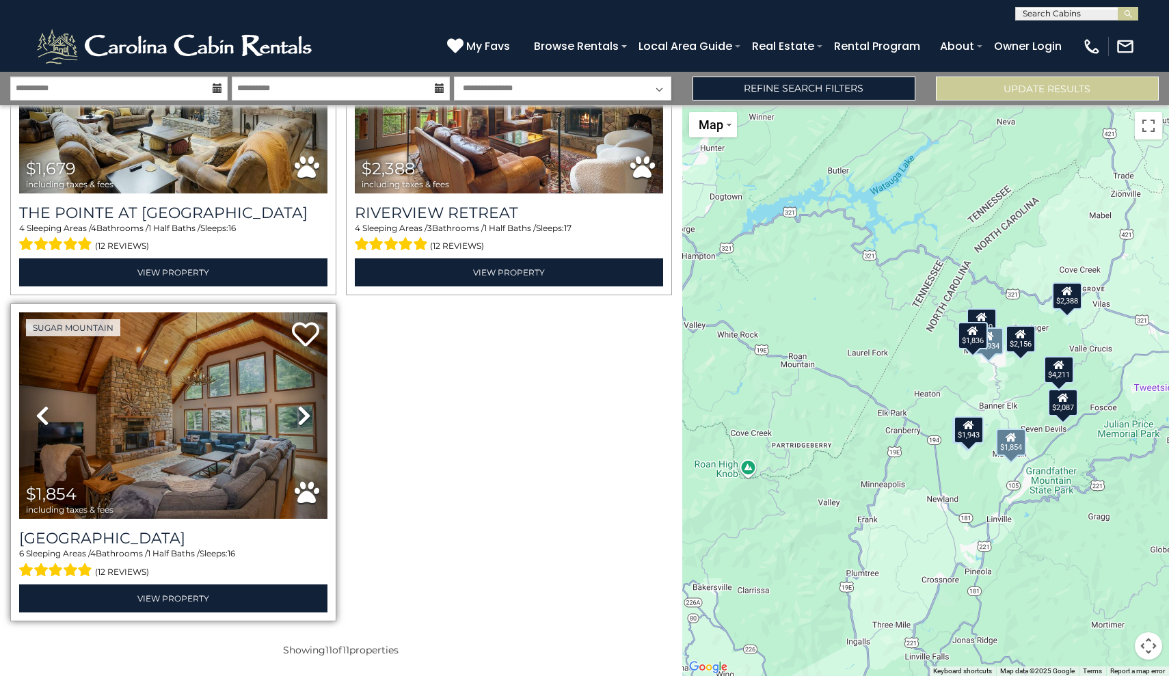
click at [304, 414] on icon at bounding box center [304, 416] width 14 height 22
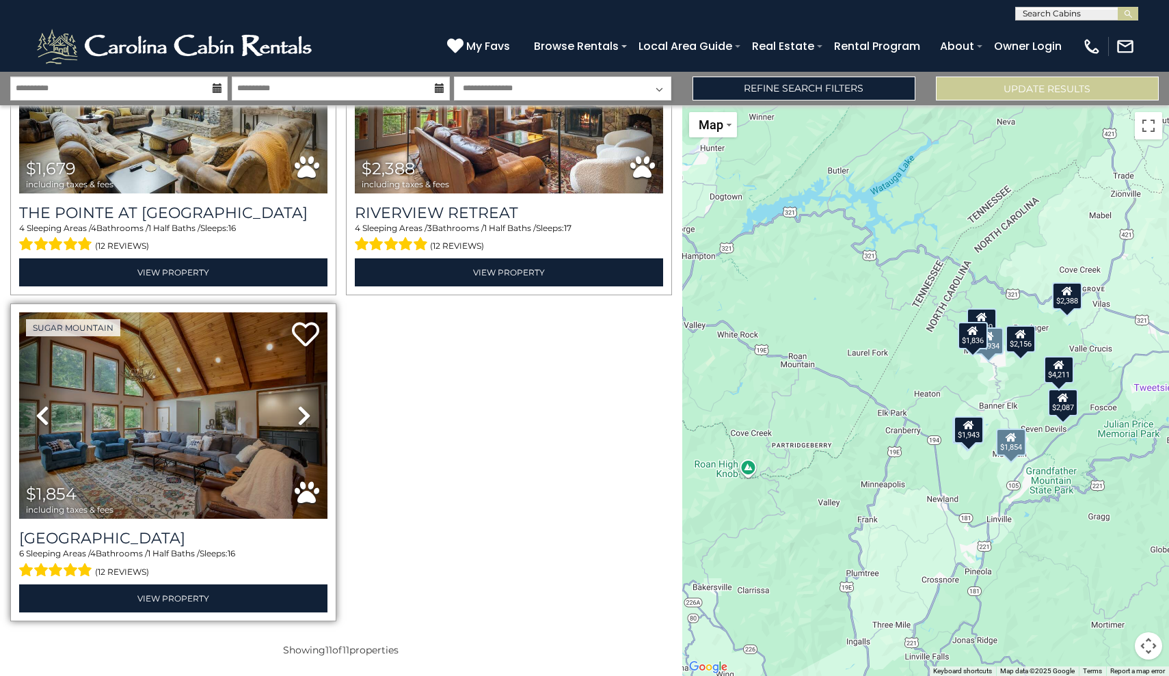
click at [304, 414] on icon at bounding box center [304, 416] width 14 height 22
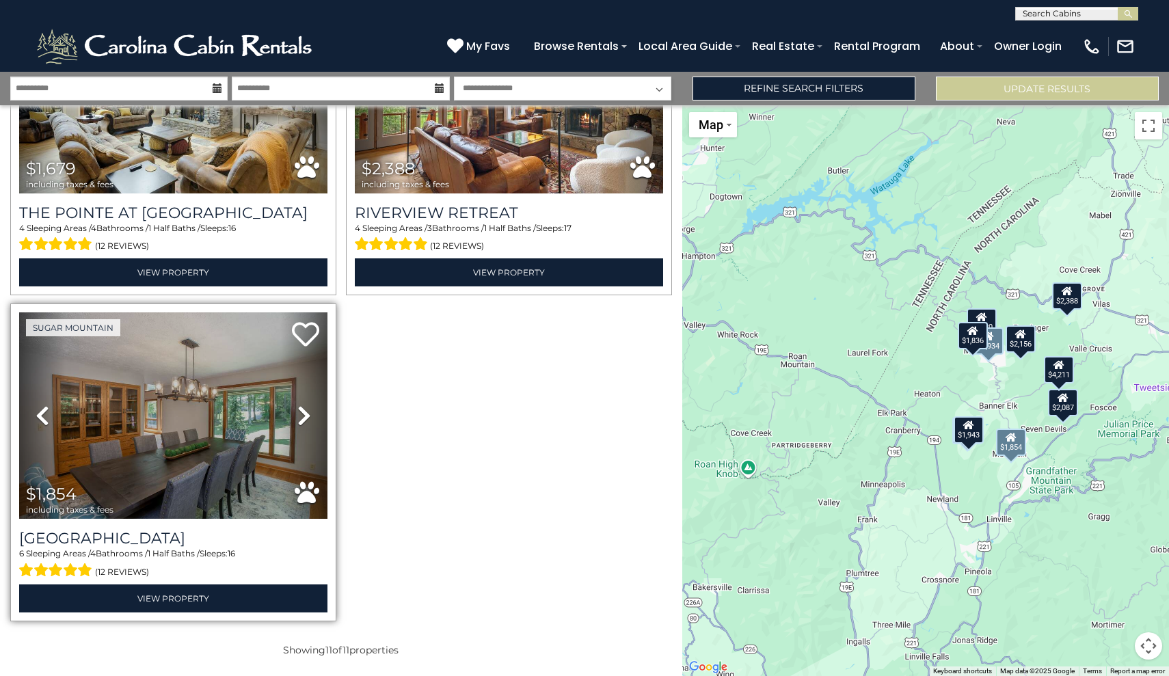
click at [304, 414] on icon at bounding box center [304, 416] width 14 height 22
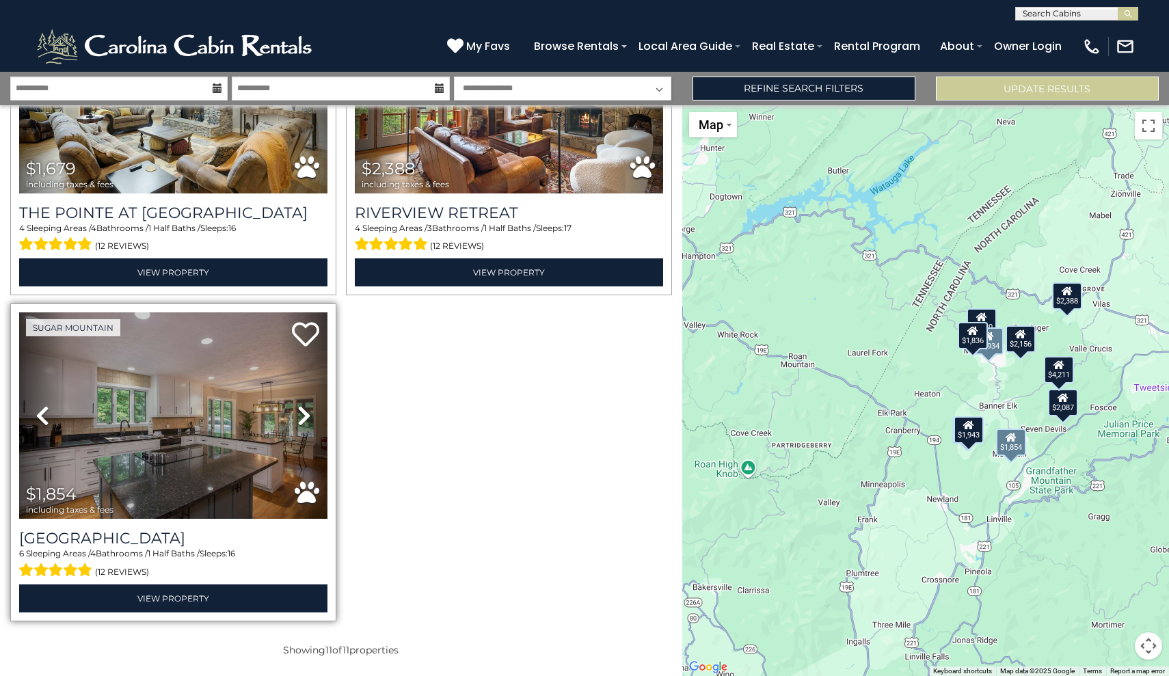
click at [304, 414] on icon at bounding box center [304, 416] width 14 height 22
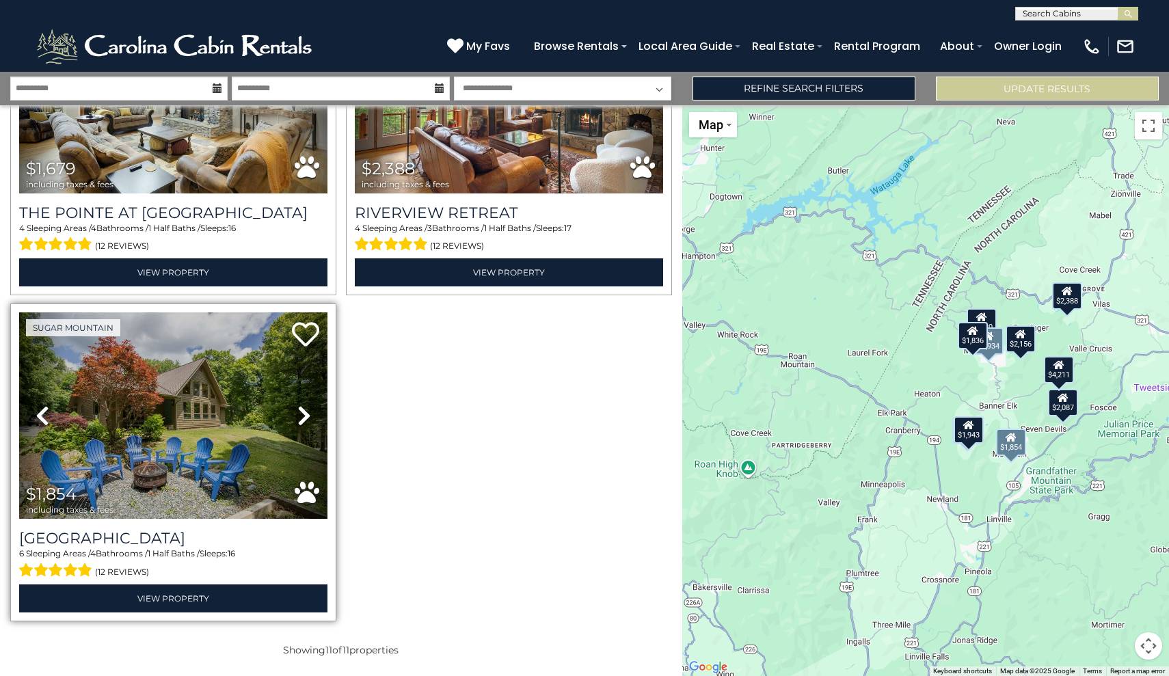
click at [304, 413] on icon at bounding box center [304, 416] width 14 height 22
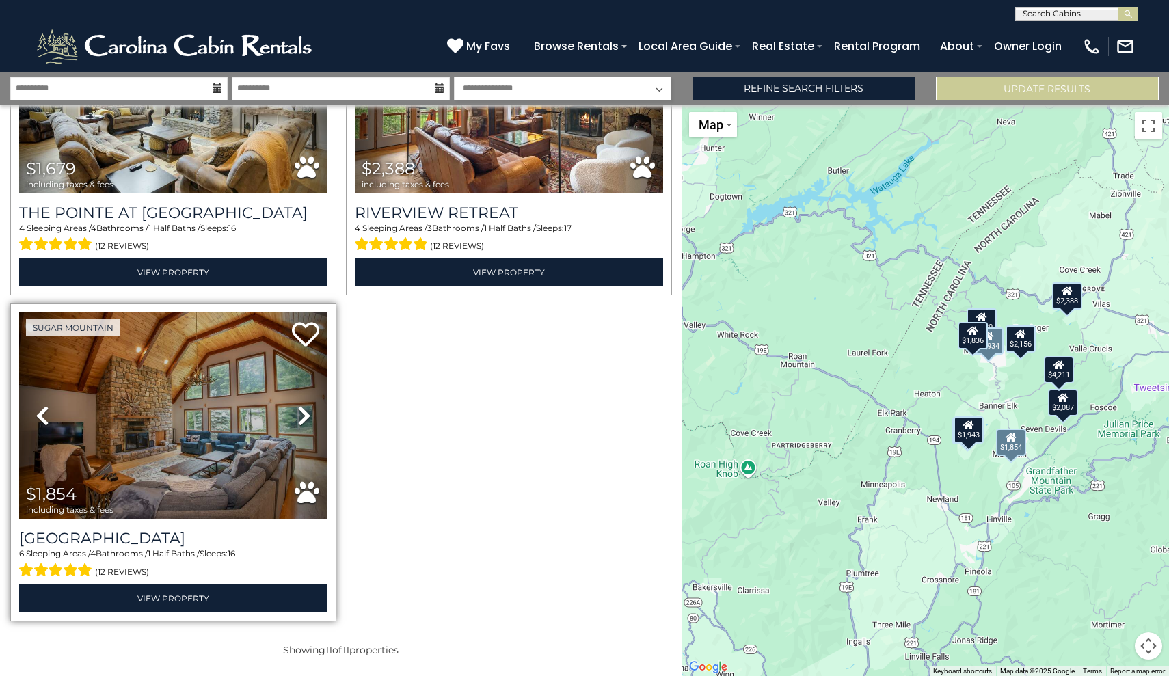
click at [304, 413] on icon at bounding box center [304, 416] width 14 height 22
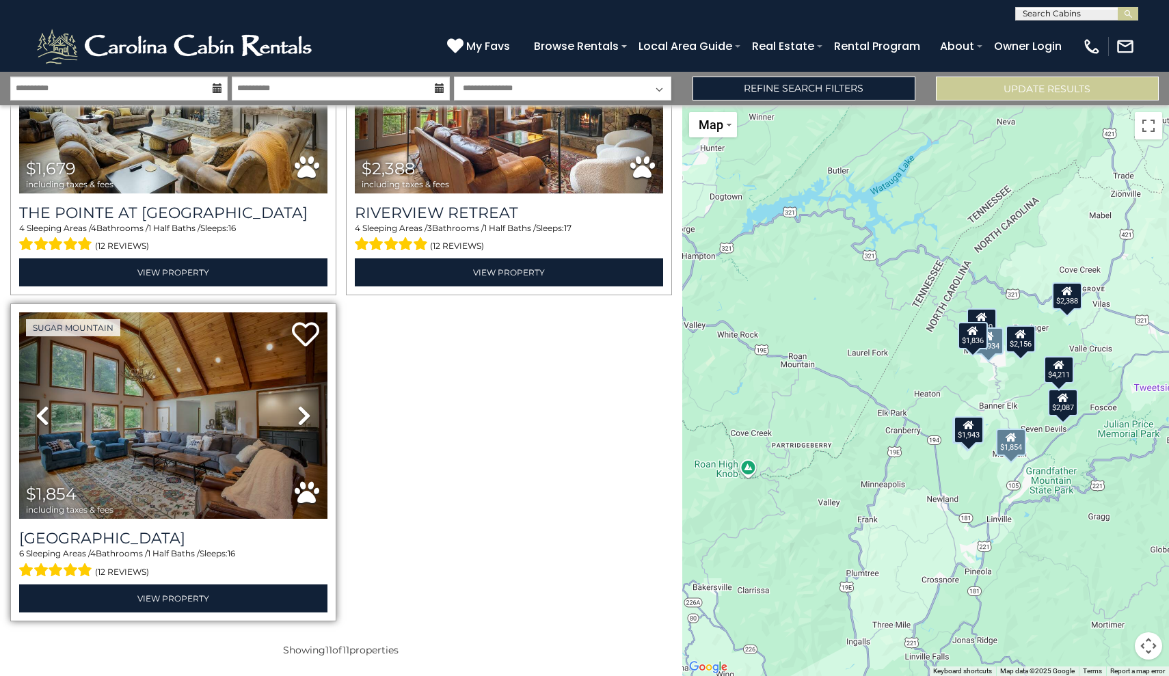
click at [304, 413] on icon at bounding box center [304, 416] width 14 height 22
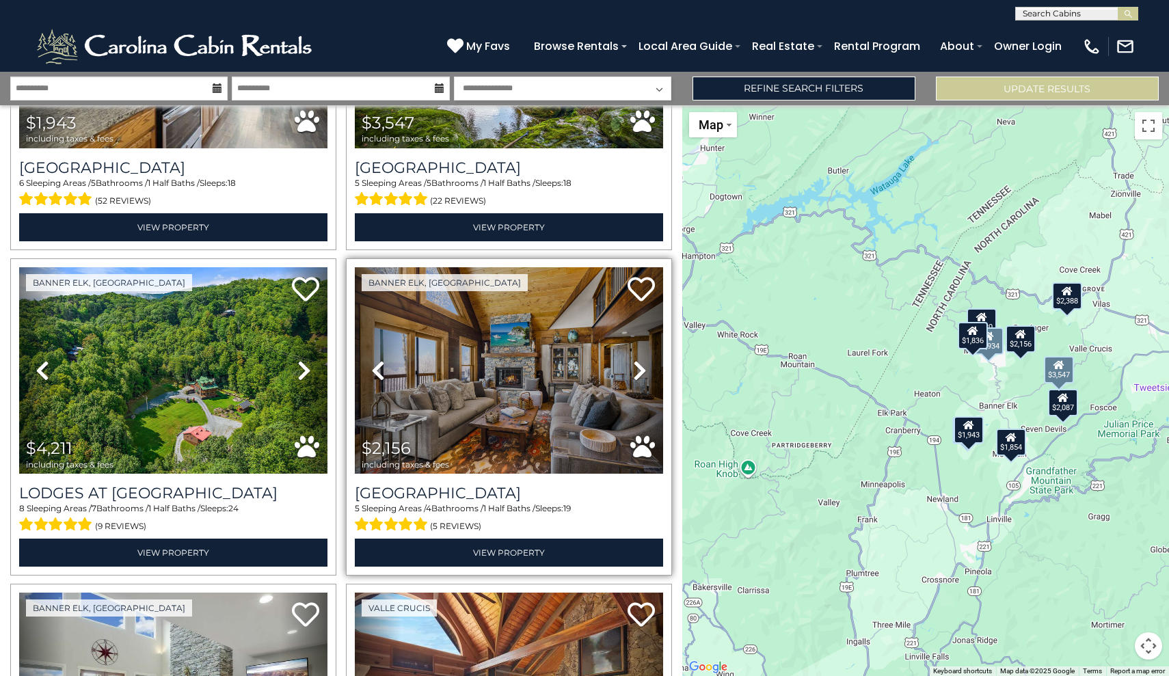
scroll to position [871, 0]
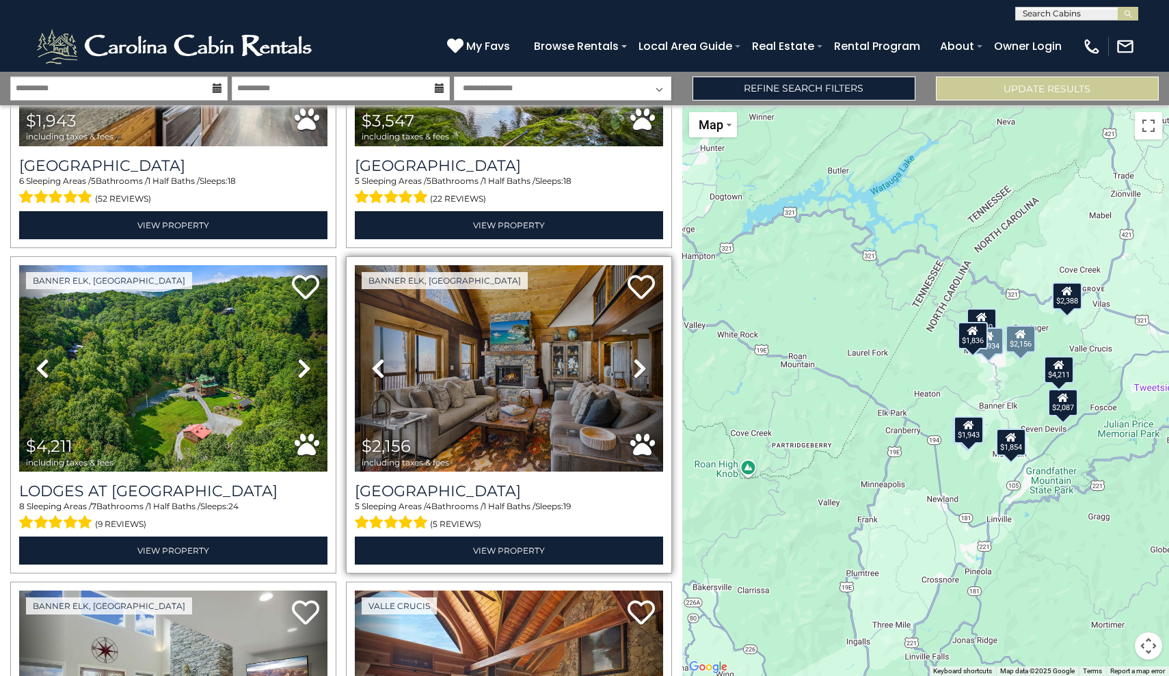
click at [534, 399] on img at bounding box center [509, 368] width 308 height 206
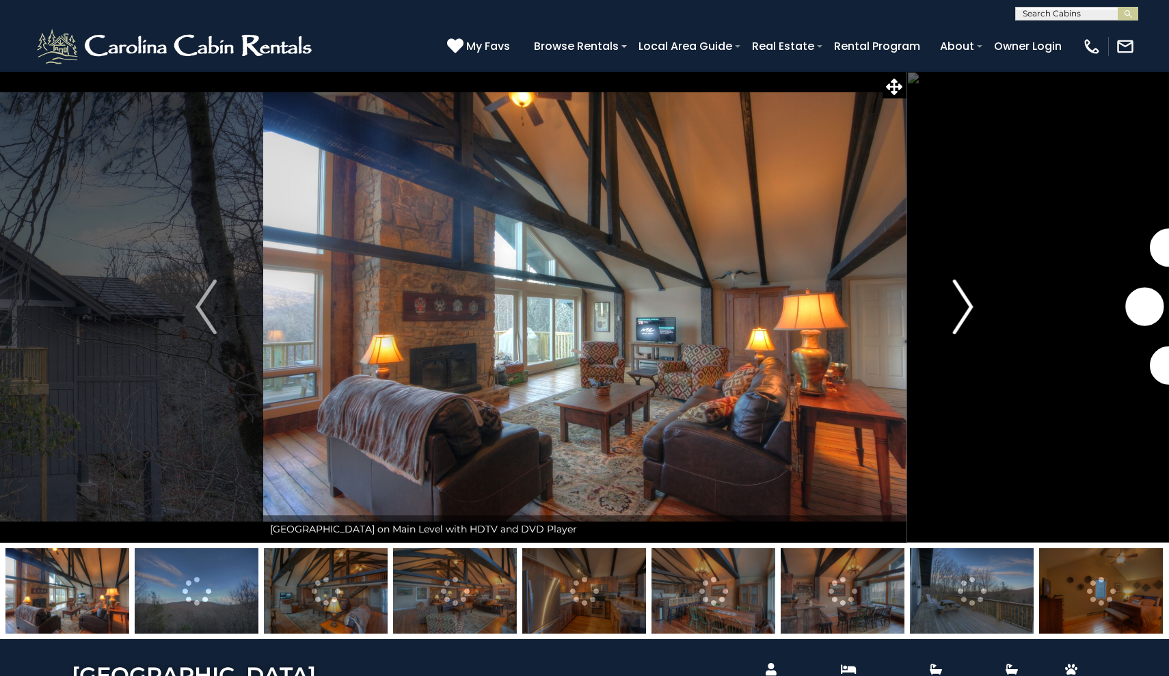
click at [956, 299] on img "Next" at bounding box center [962, 307] width 21 height 55
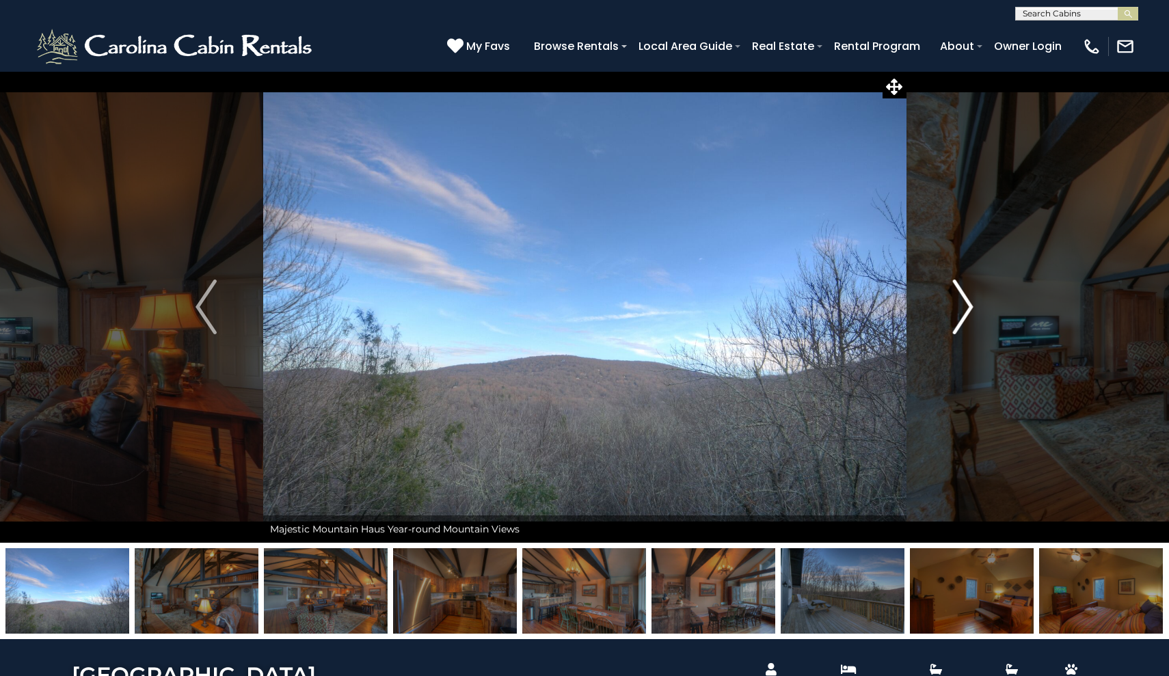
click at [956, 299] on img "Next" at bounding box center [962, 307] width 21 height 55
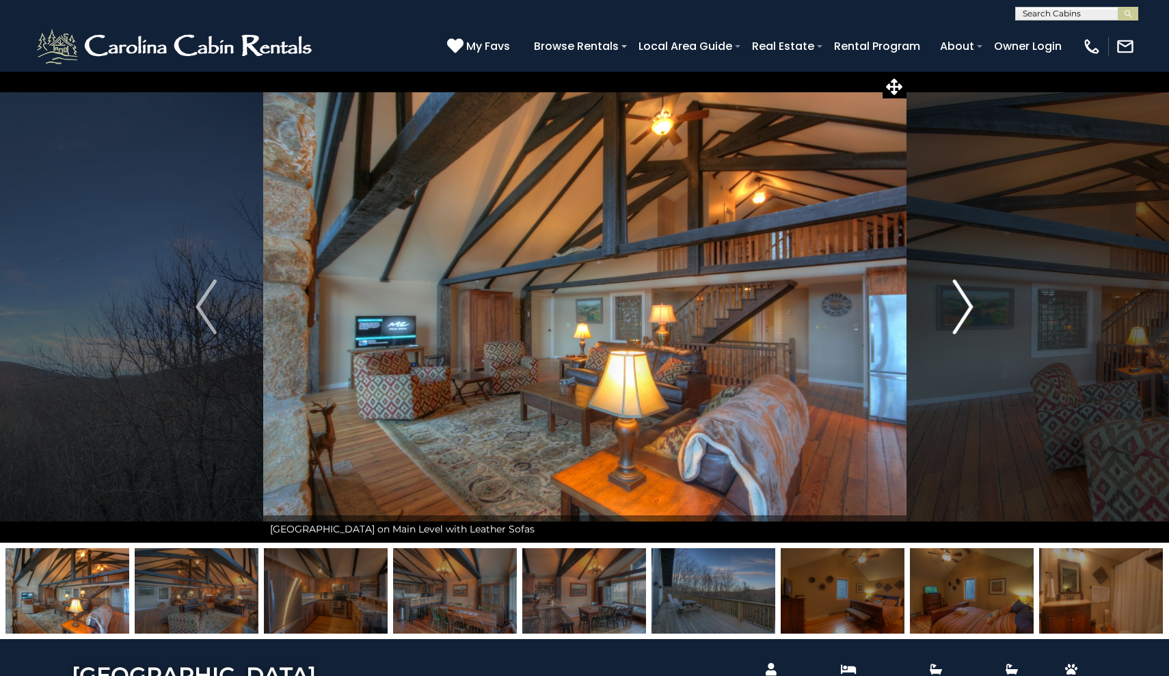
click at [940, 292] on button "Next" at bounding box center [963, 307] width 114 height 472
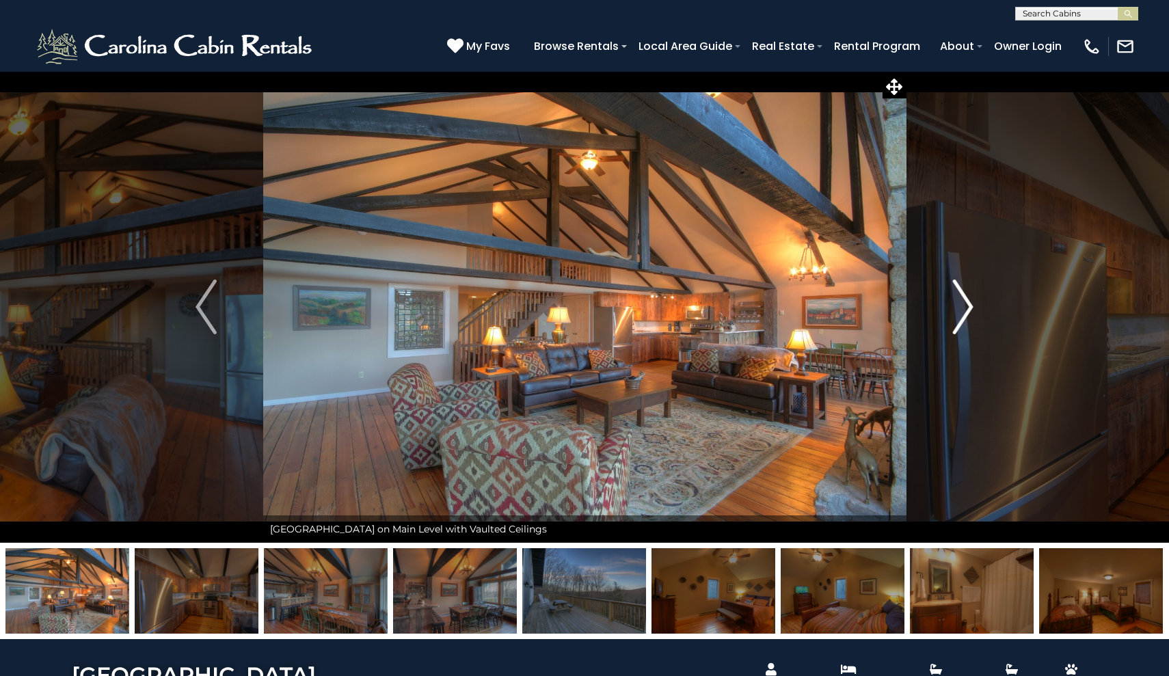
click at [928, 284] on button "Next" at bounding box center [963, 307] width 114 height 472
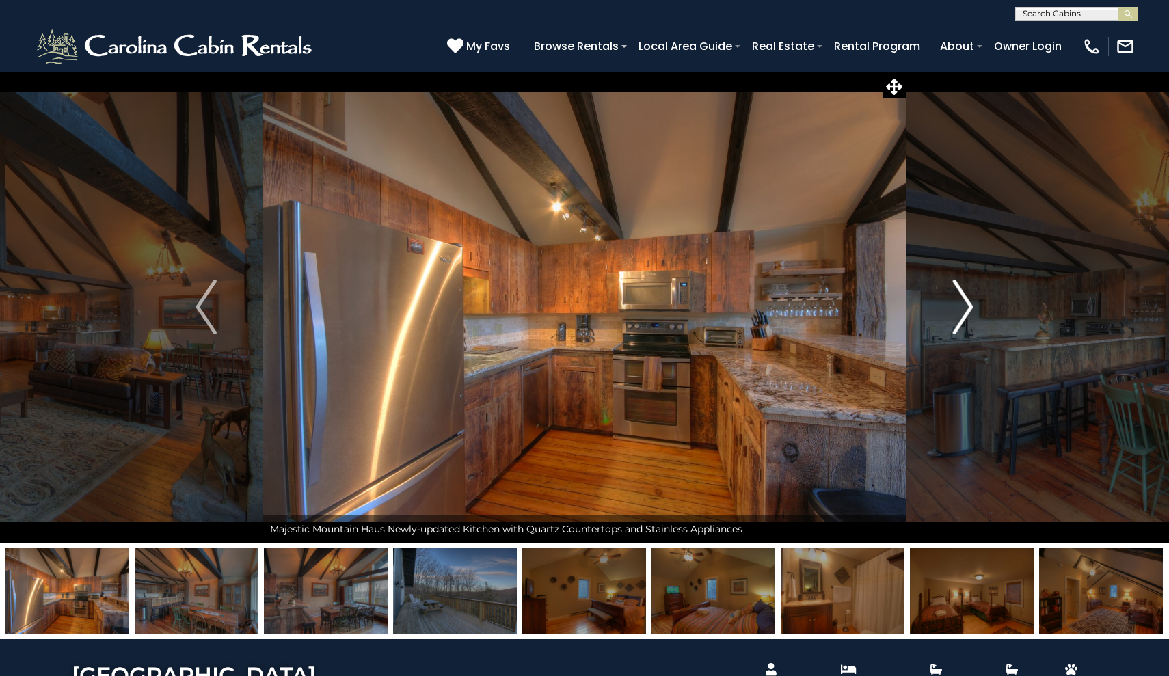
click at [949, 284] on button "Next" at bounding box center [963, 307] width 114 height 472
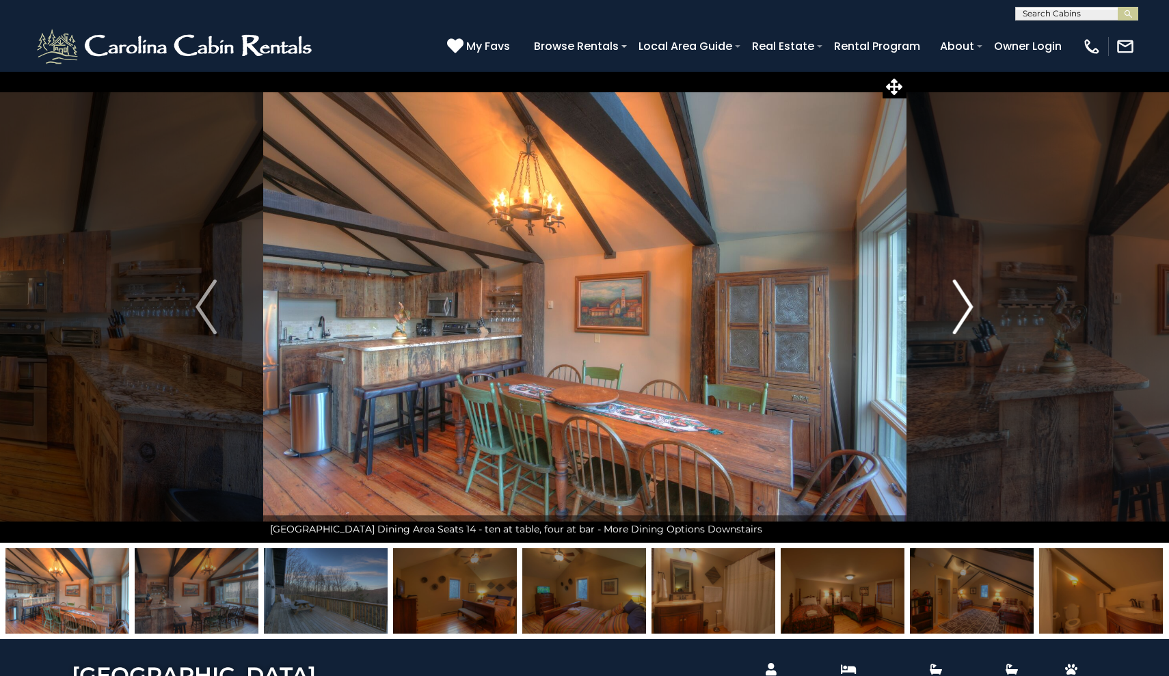
click at [949, 284] on button "Next" at bounding box center [963, 307] width 114 height 472
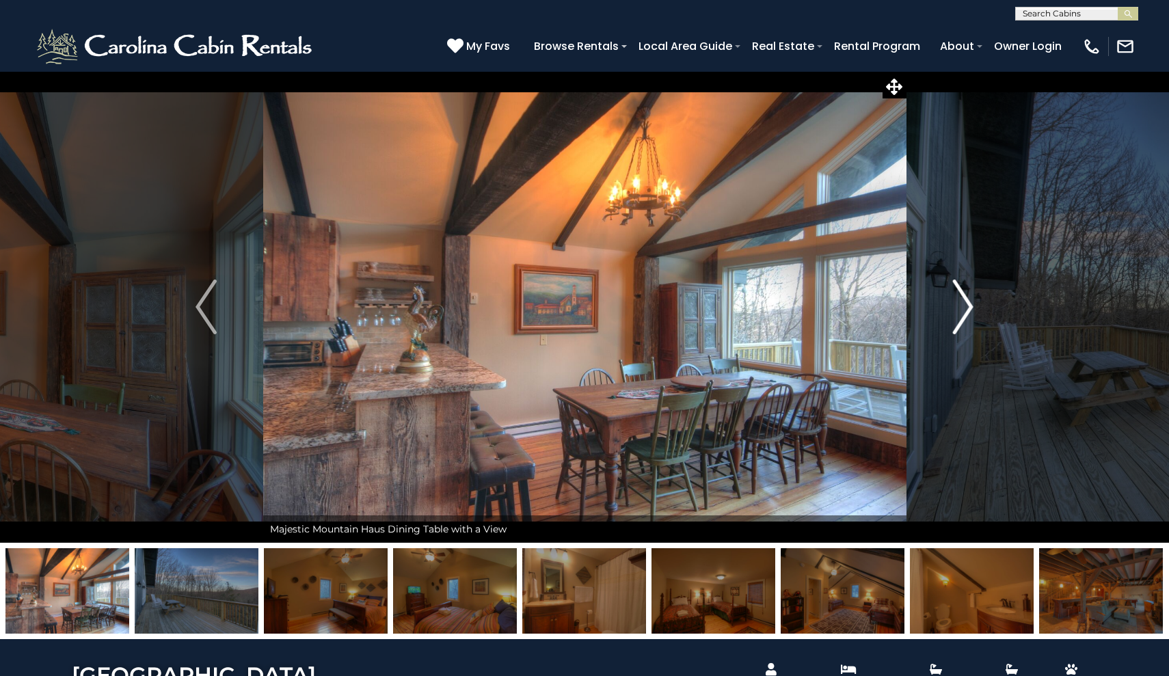
click at [949, 284] on button "Next" at bounding box center [963, 307] width 114 height 472
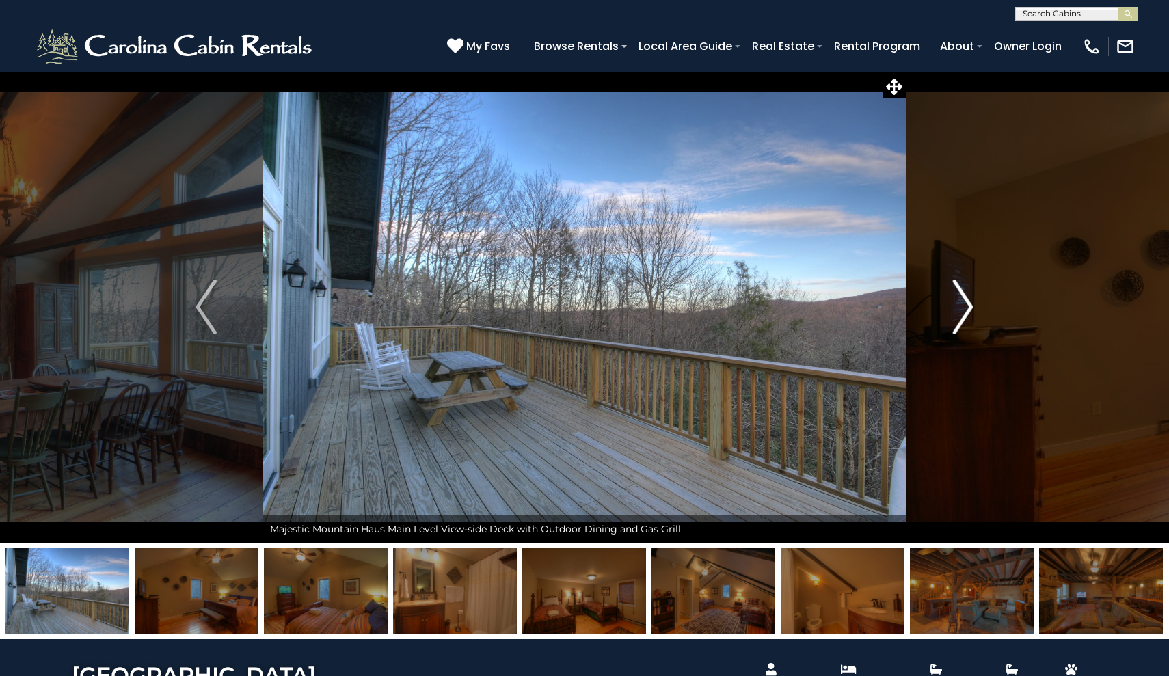
click at [958, 293] on img "Next" at bounding box center [962, 307] width 21 height 55
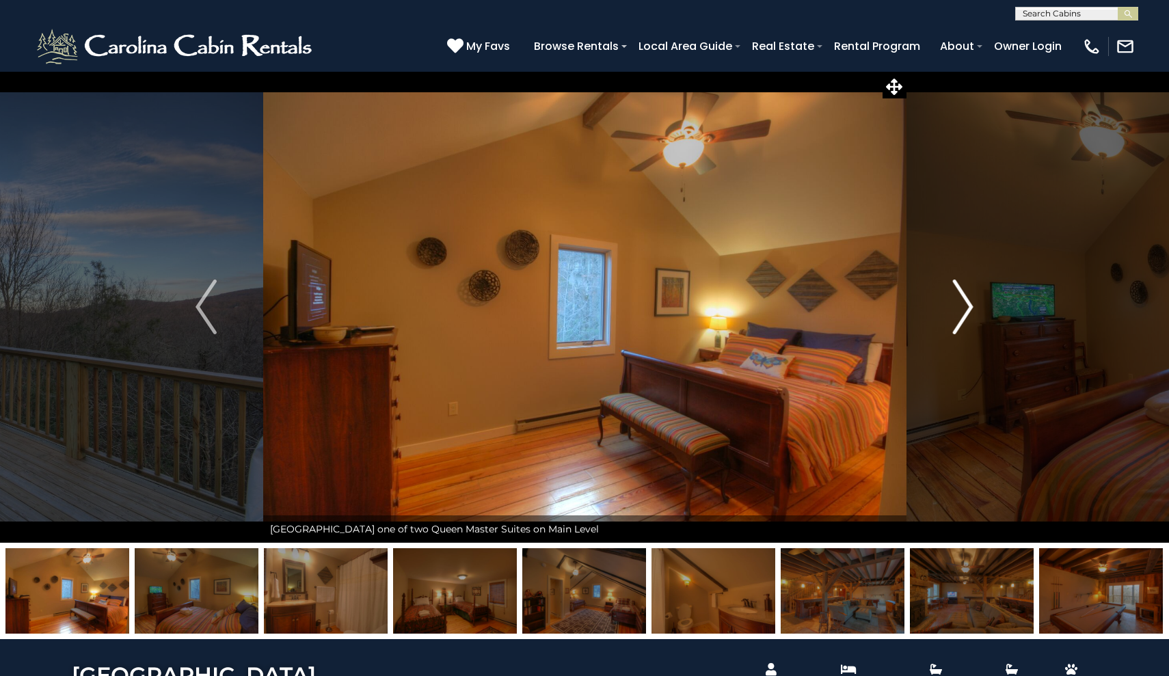
click at [958, 294] on img "Next" at bounding box center [962, 307] width 21 height 55
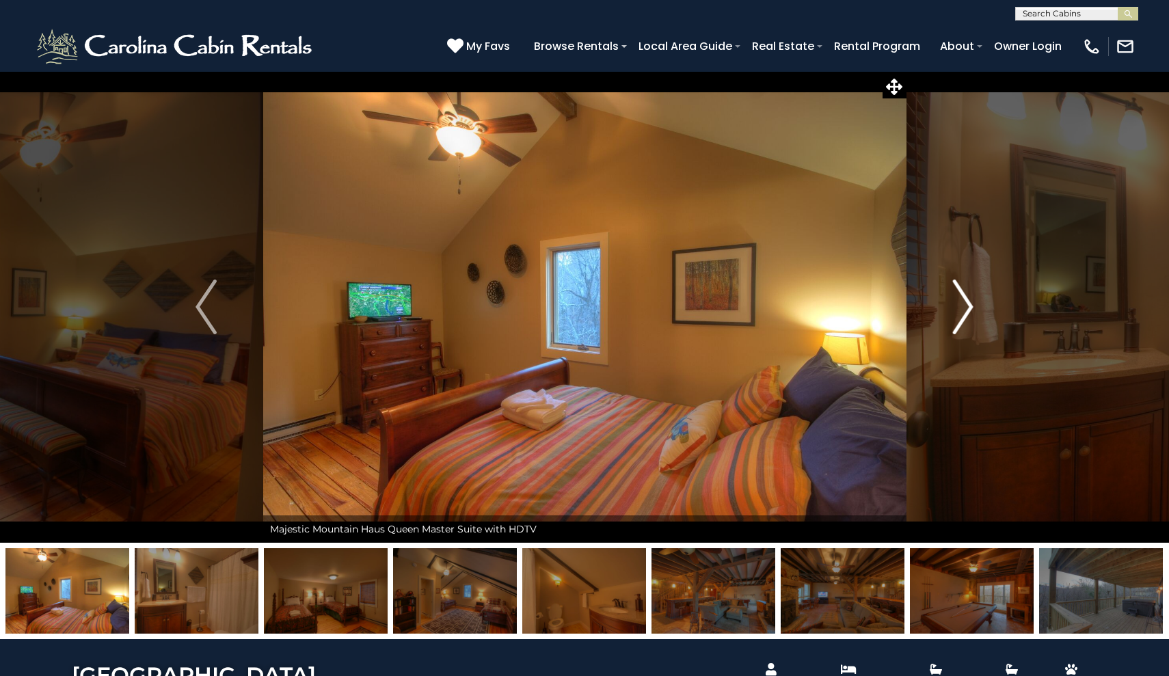
click at [958, 295] on img "Next" at bounding box center [962, 307] width 21 height 55
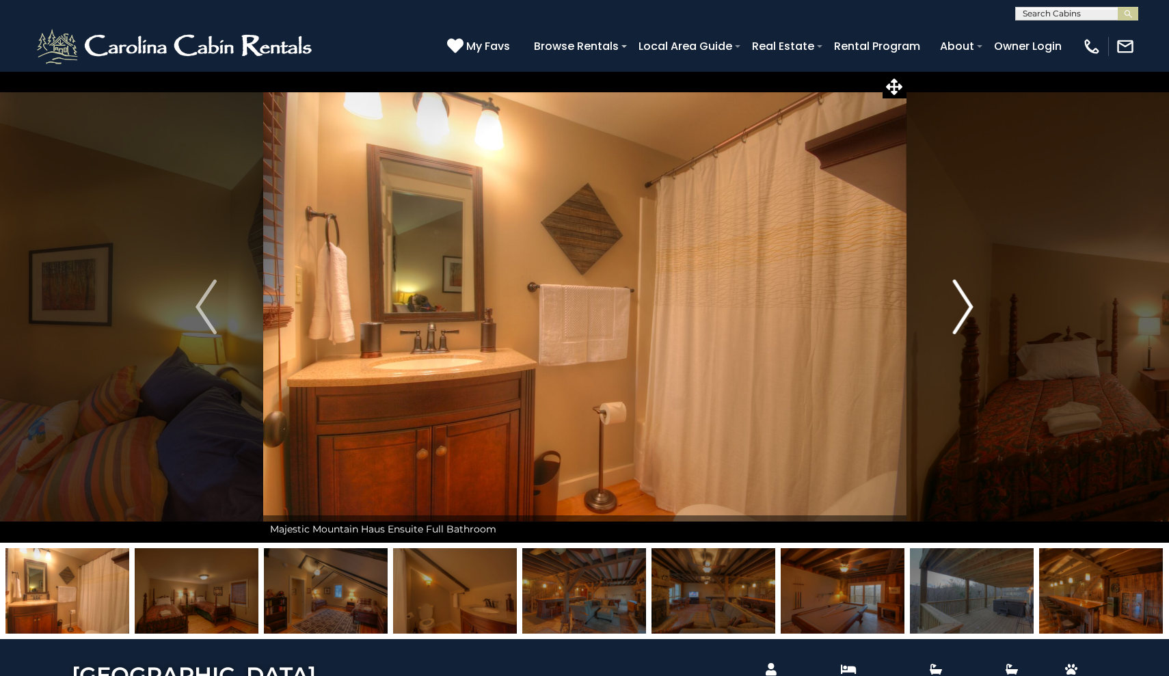
click at [958, 295] on img "Next" at bounding box center [962, 307] width 21 height 55
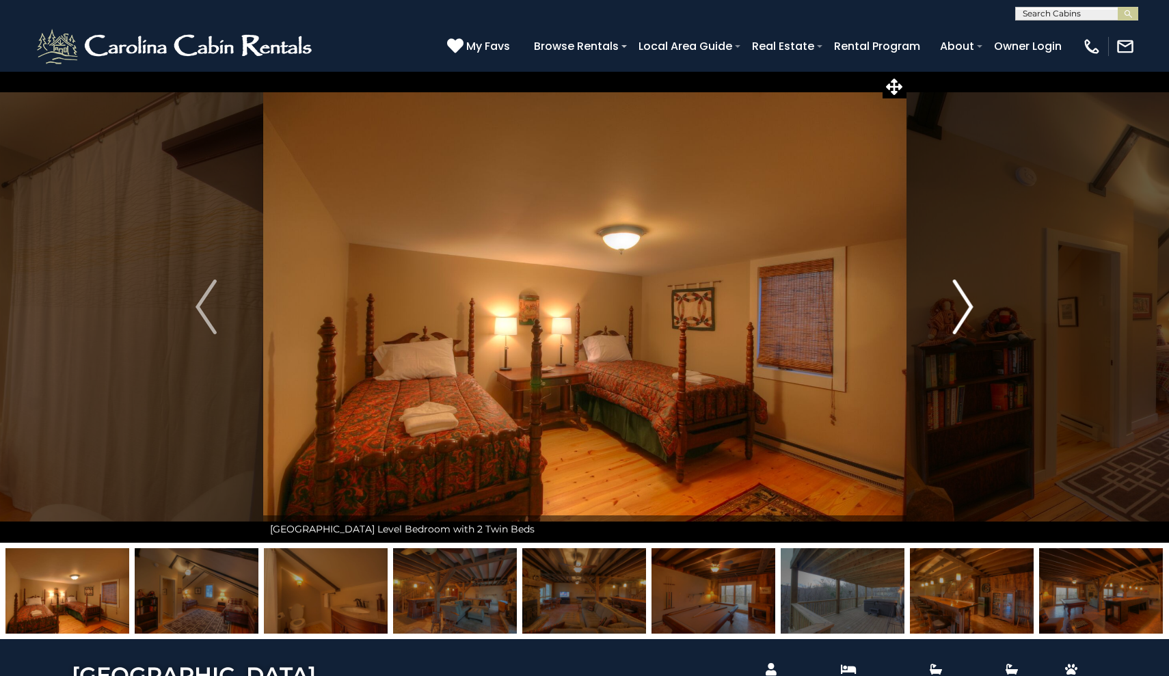
click at [958, 295] on img "Next" at bounding box center [962, 307] width 21 height 55
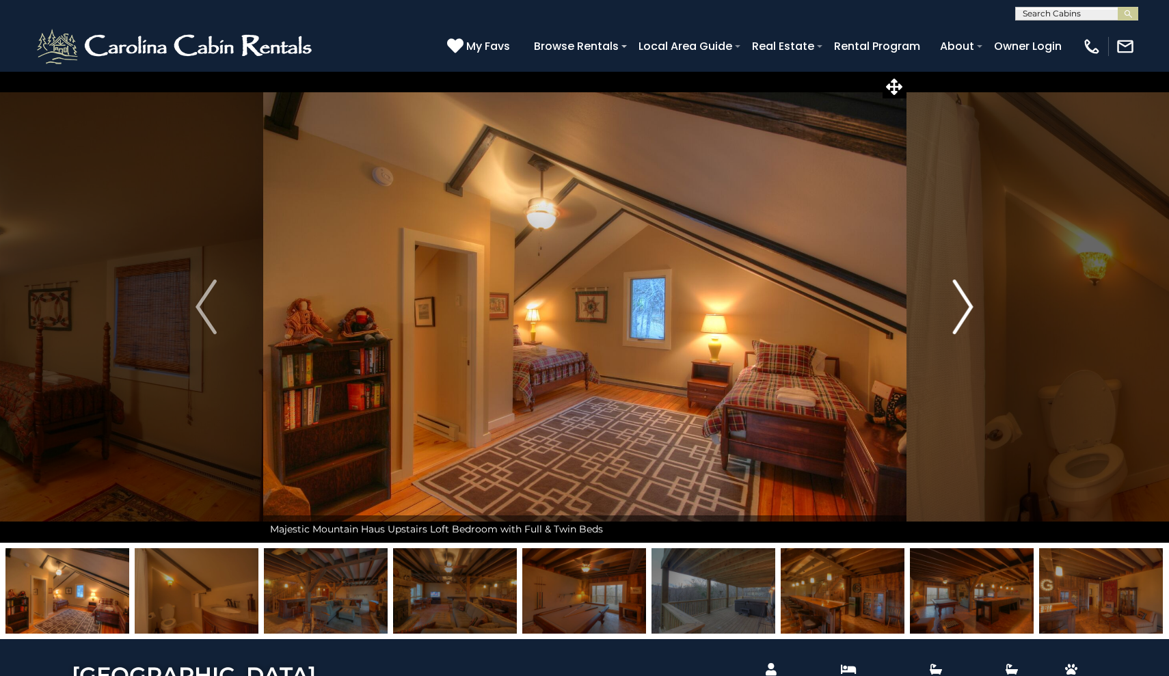
click at [958, 295] on img "Next" at bounding box center [962, 307] width 21 height 55
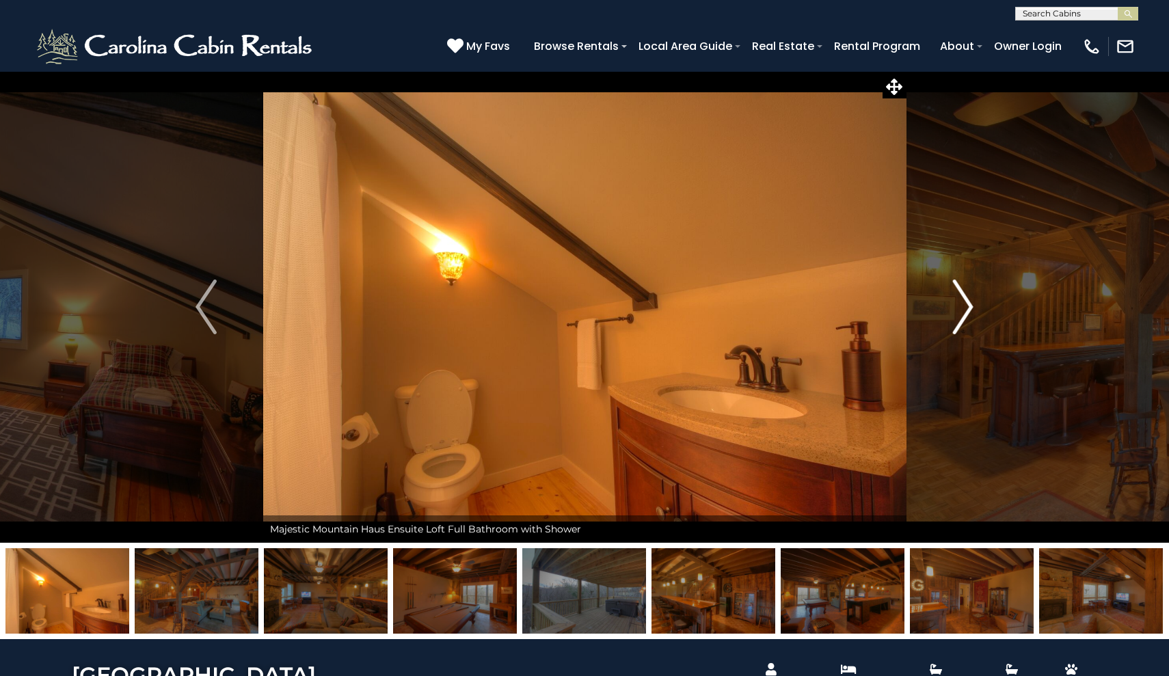
click at [958, 295] on img "Next" at bounding box center [962, 307] width 21 height 55
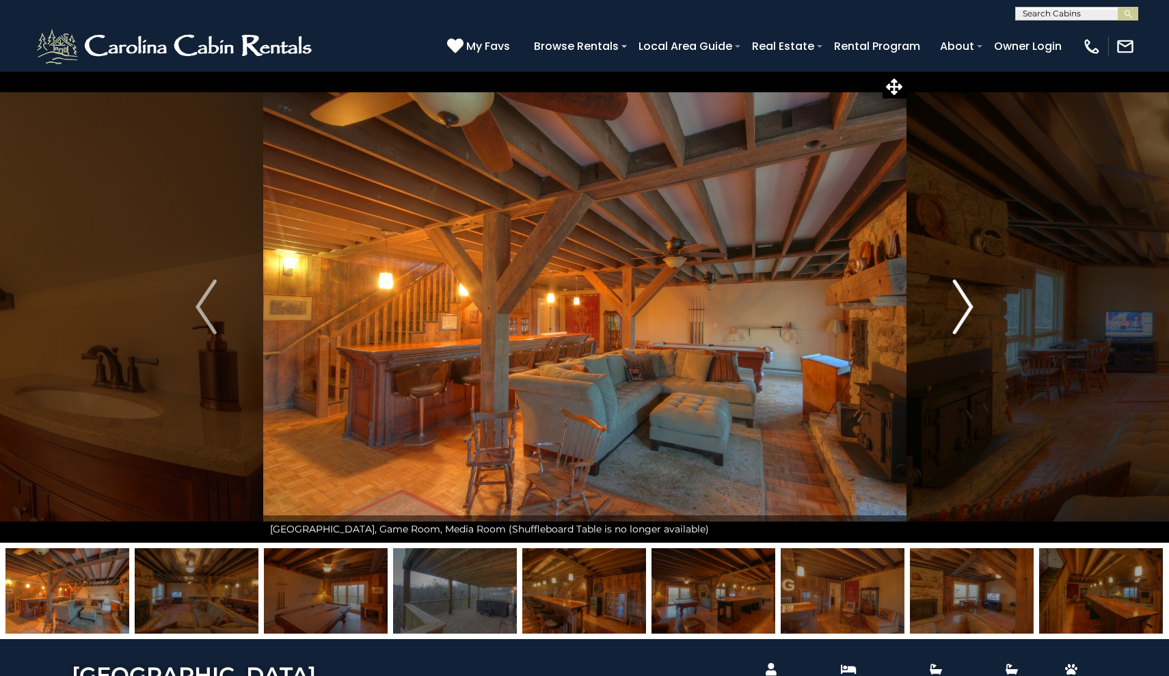
click at [958, 295] on img "Next" at bounding box center [962, 307] width 21 height 55
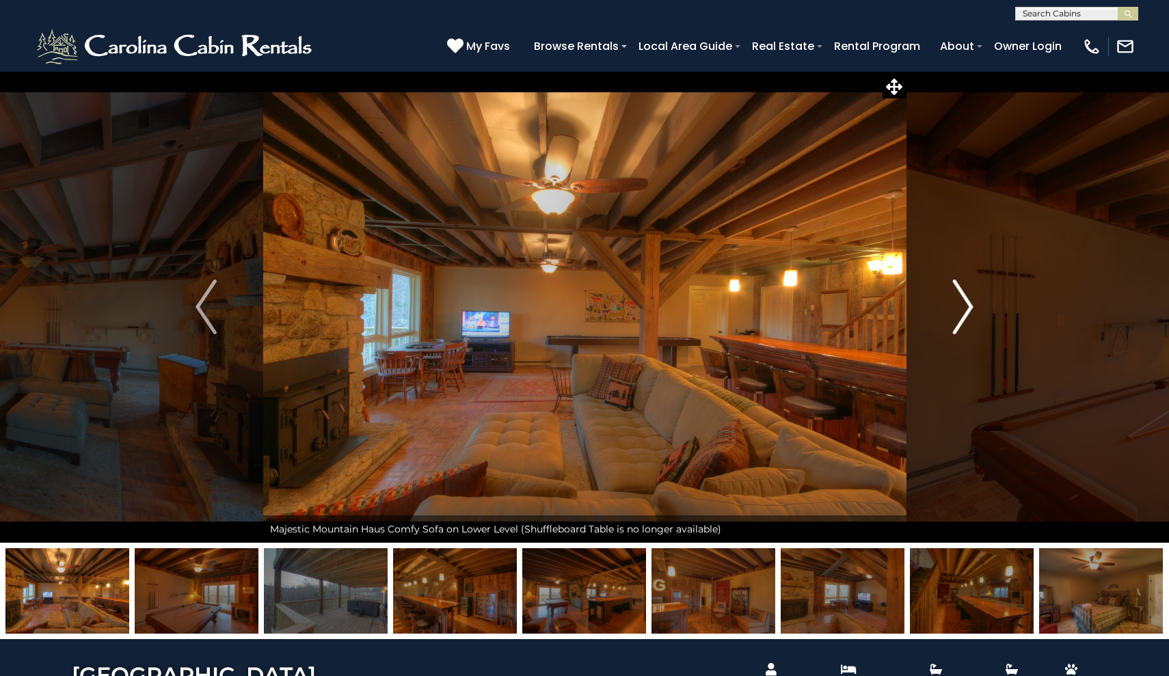
click at [958, 295] on img "Next" at bounding box center [962, 307] width 21 height 55
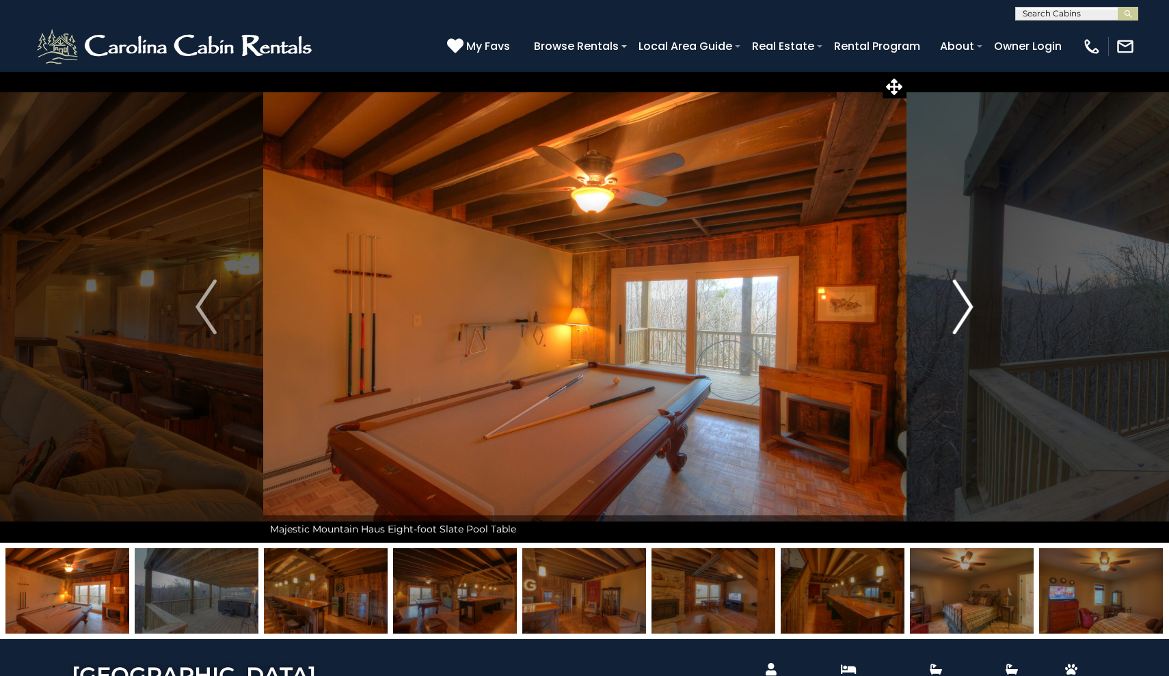
click at [958, 295] on img "Next" at bounding box center [962, 307] width 21 height 55
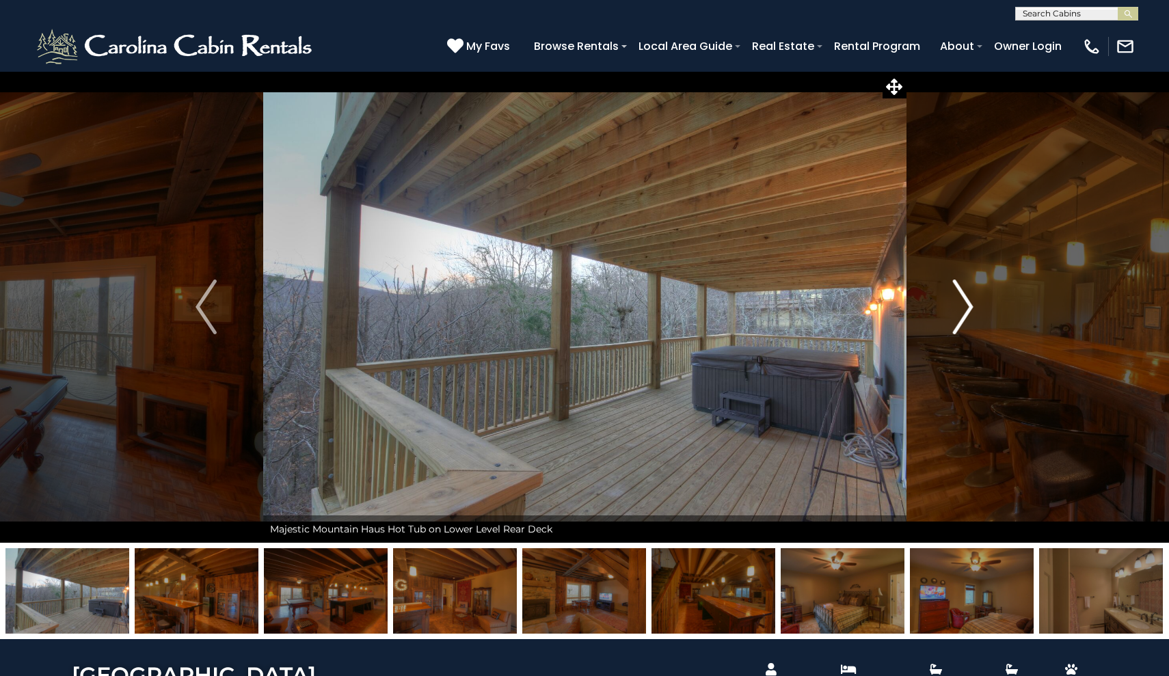
click at [958, 295] on img "Next" at bounding box center [962, 307] width 21 height 55
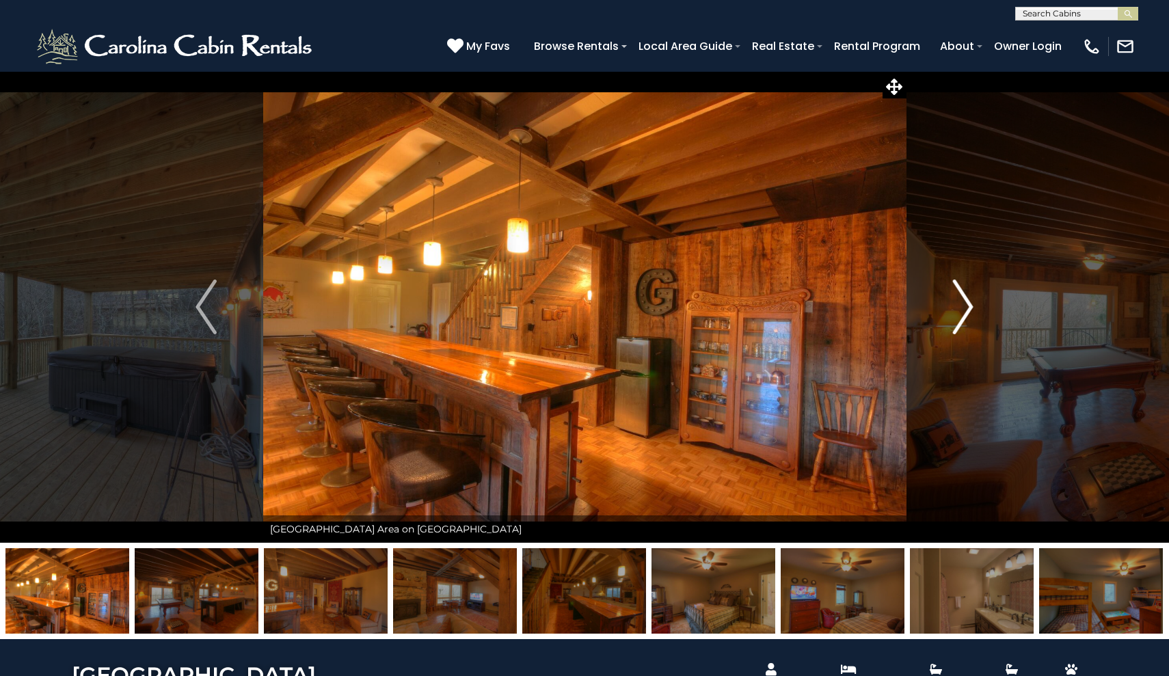
click at [958, 295] on img "Next" at bounding box center [962, 307] width 21 height 55
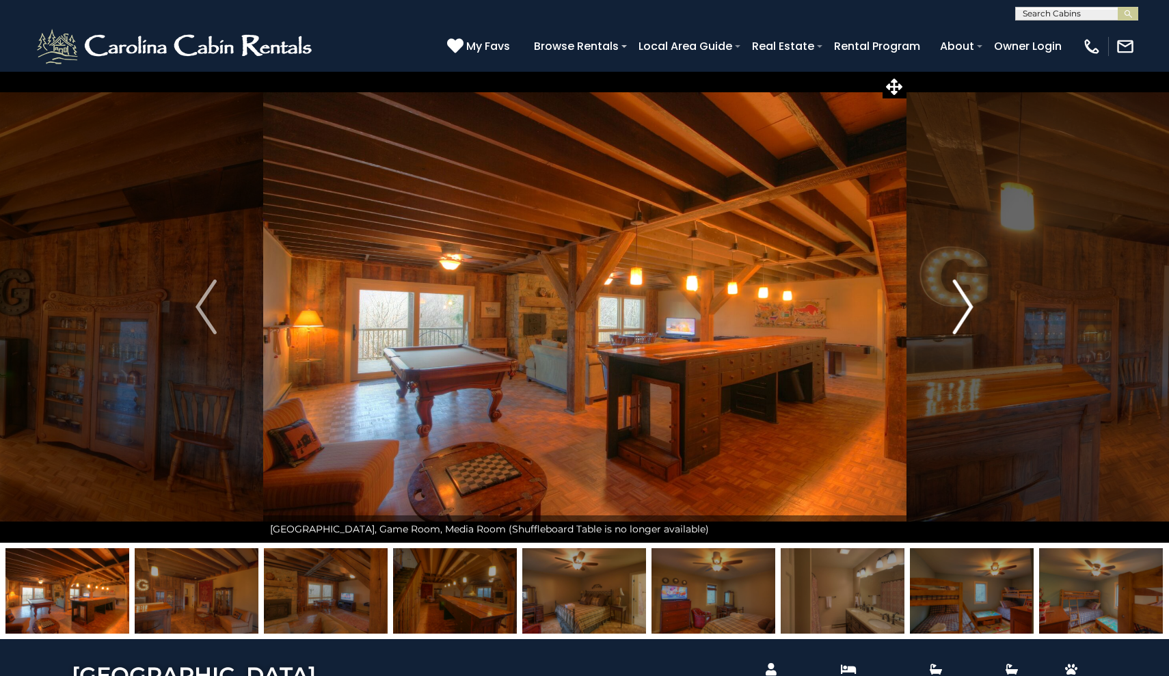
click at [958, 295] on img "Next" at bounding box center [962, 307] width 21 height 55
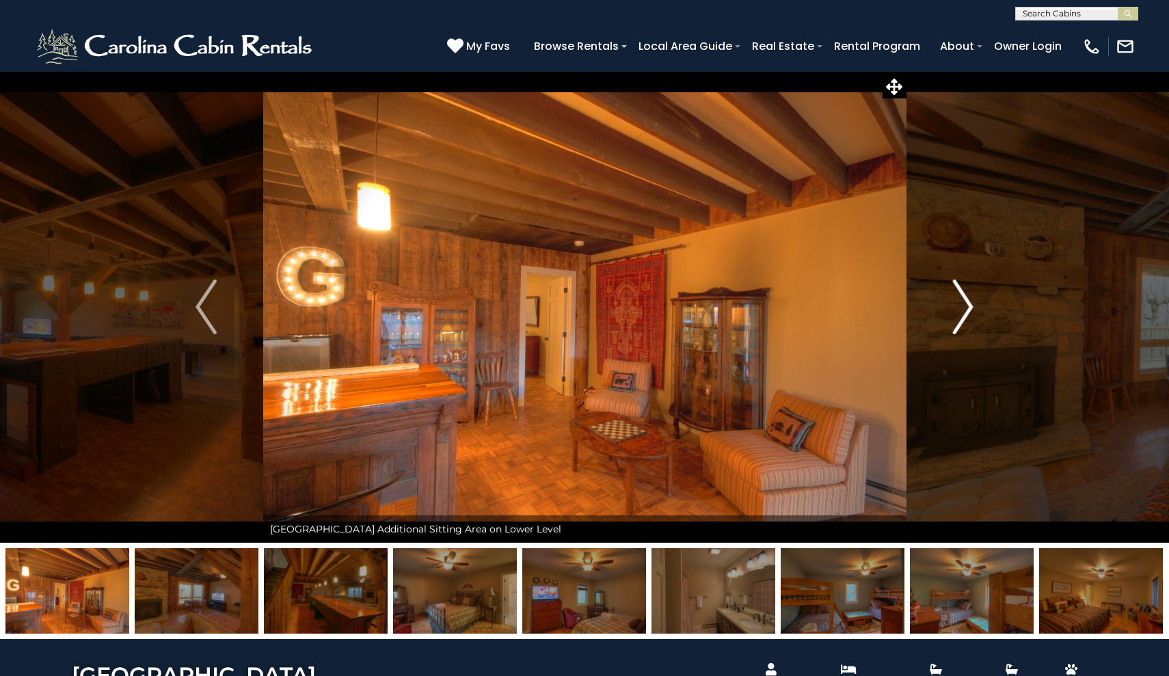
click at [958, 295] on img "Next" at bounding box center [962, 307] width 21 height 55
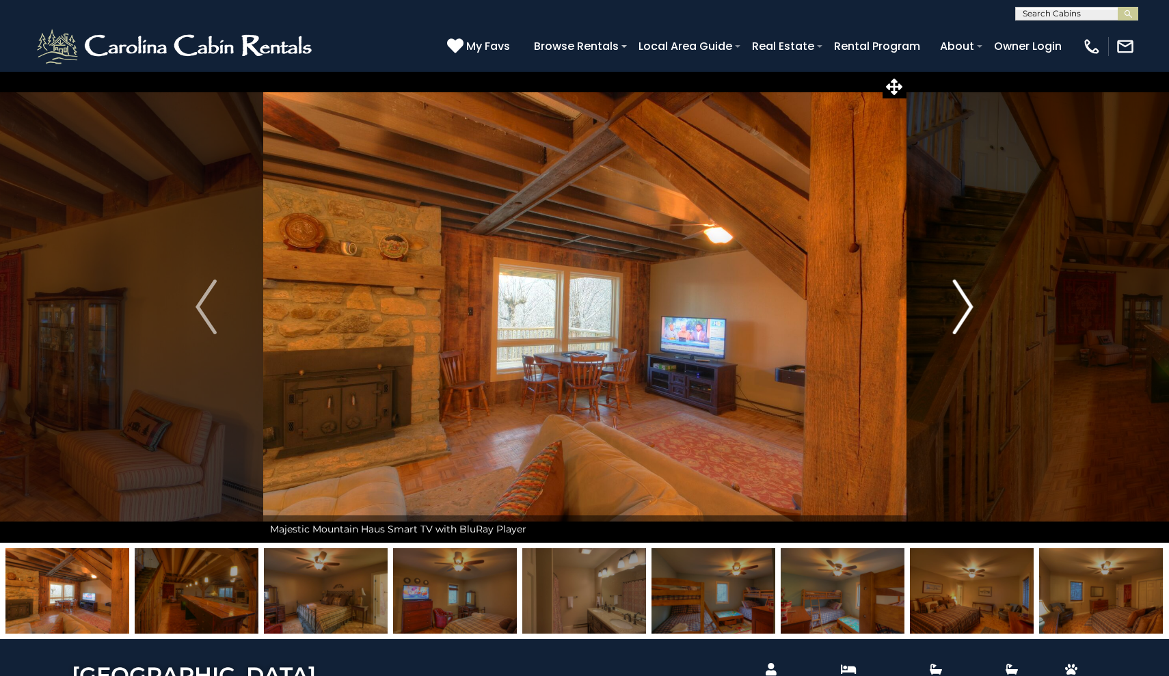
click at [958, 295] on img "Next" at bounding box center [962, 307] width 21 height 55
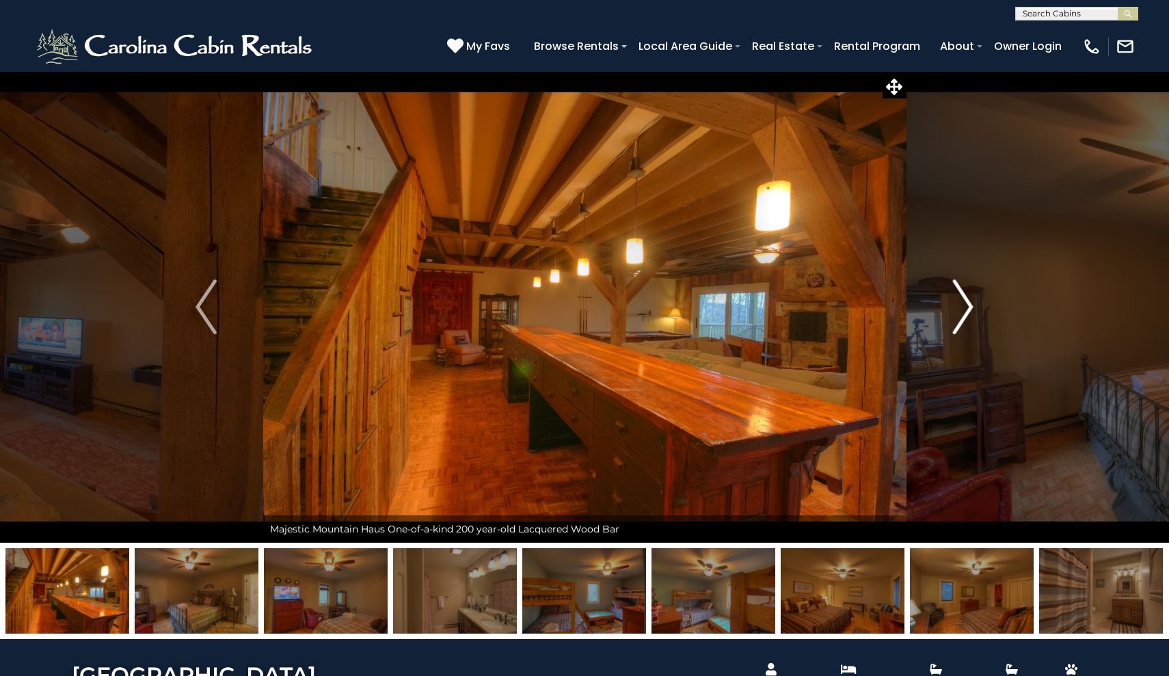
click at [958, 295] on img "Next" at bounding box center [962, 307] width 21 height 55
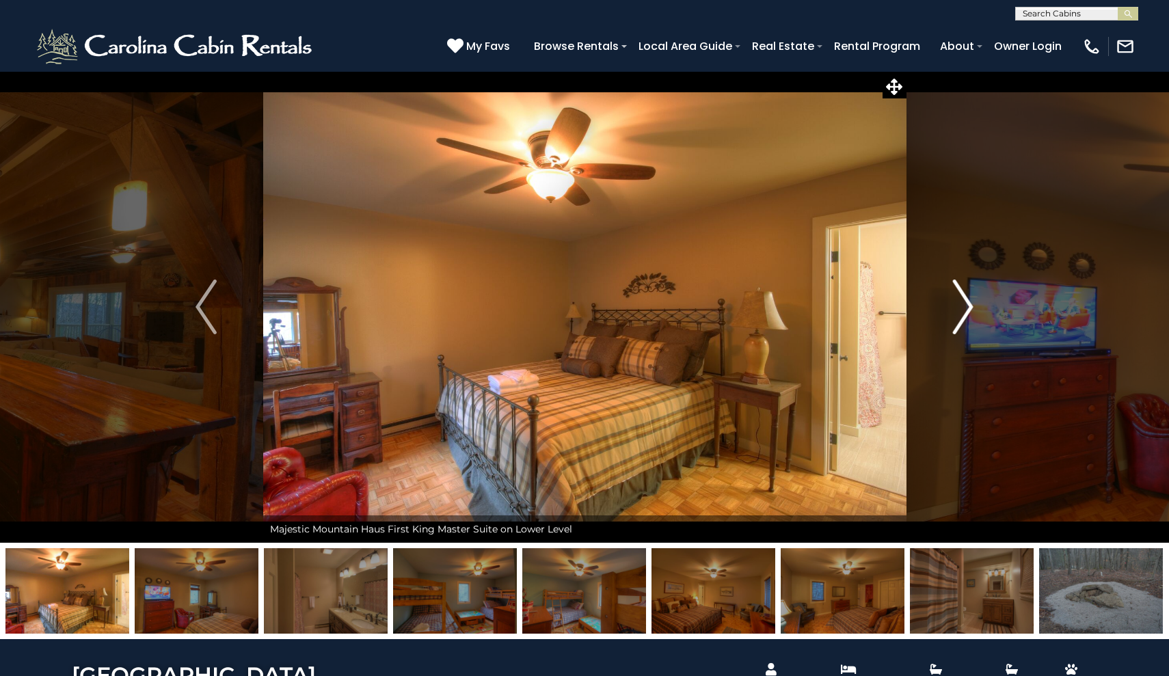
click at [958, 295] on img "Next" at bounding box center [962, 307] width 21 height 55
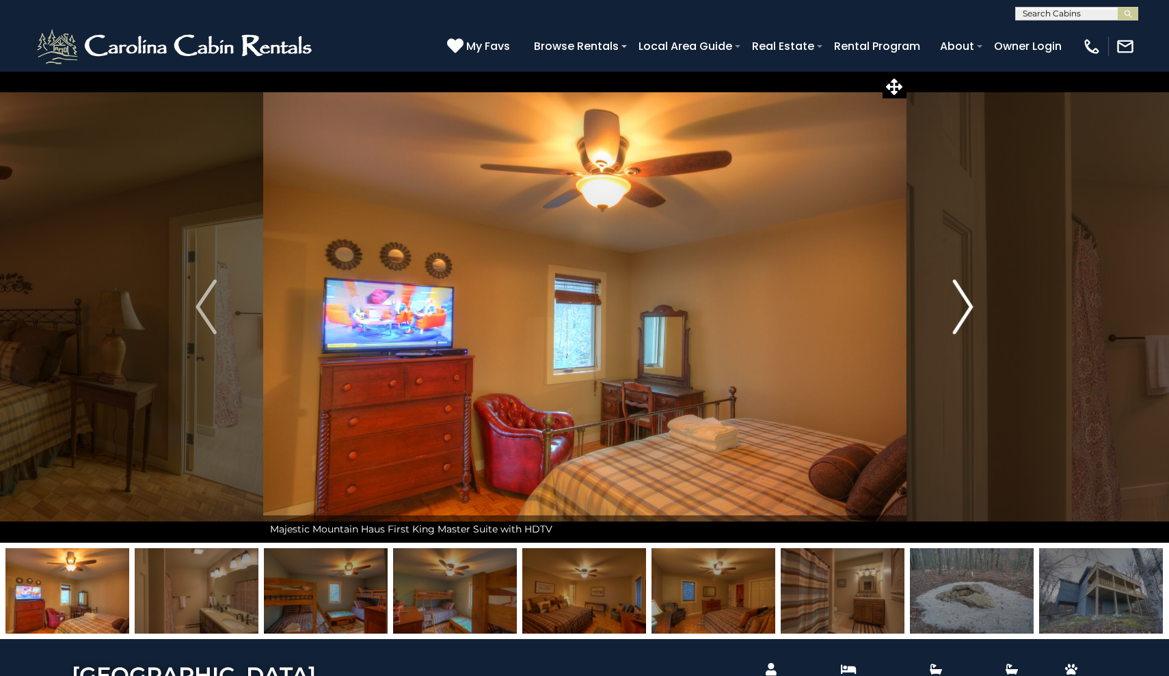
click at [958, 295] on img "Next" at bounding box center [962, 307] width 21 height 55
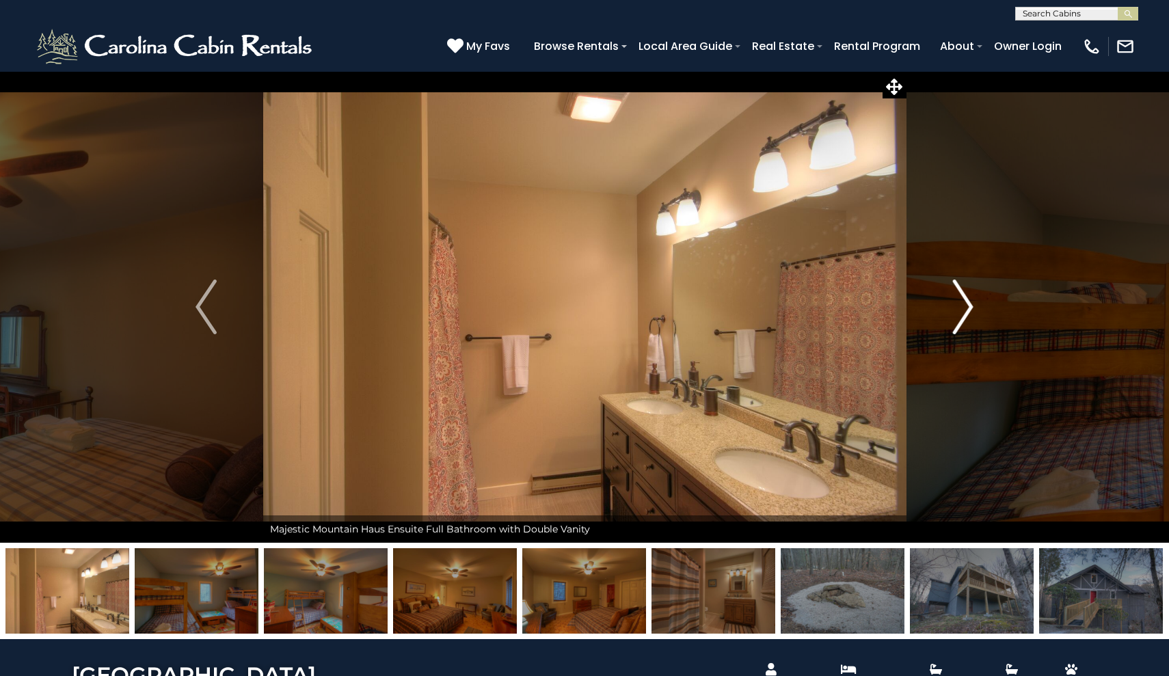
click at [958, 295] on img "Next" at bounding box center [962, 307] width 21 height 55
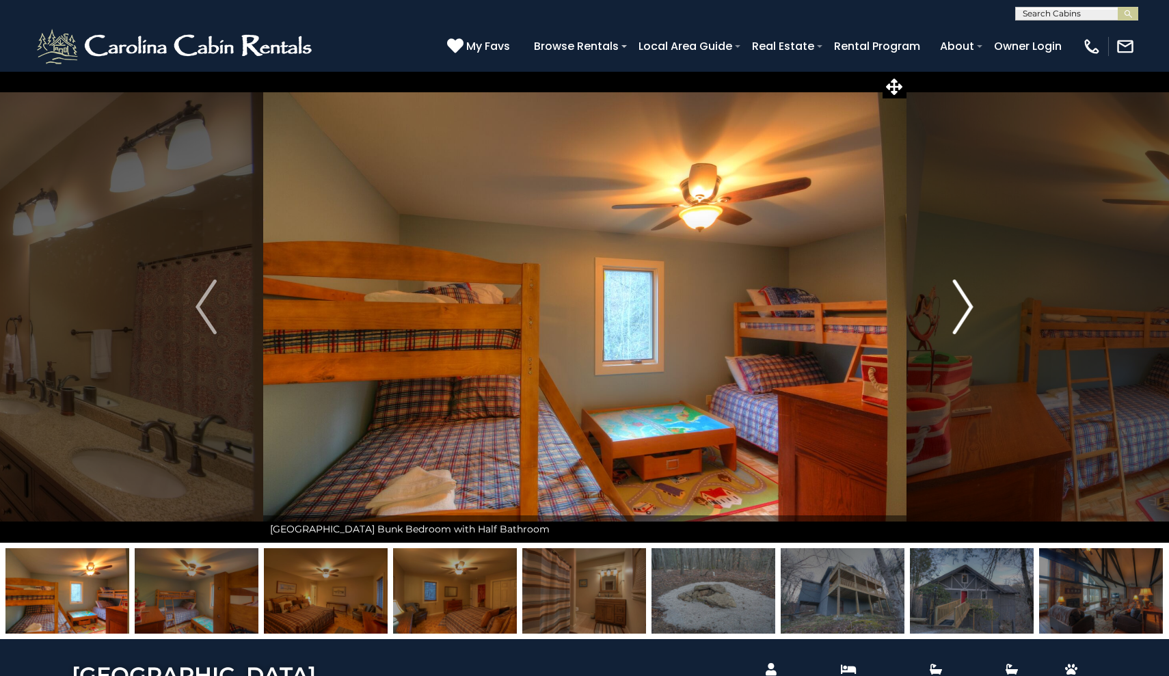
click at [958, 295] on img "Next" at bounding box center [962, 307] width 21 height 55
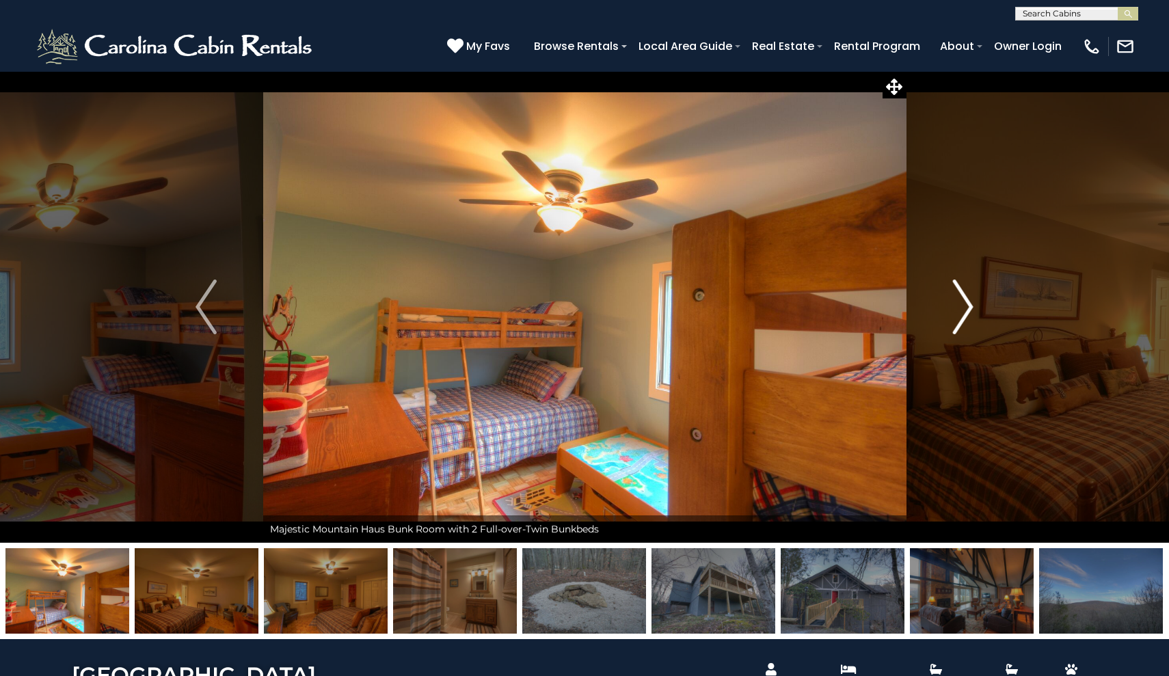
click at [958, 295] on img "Next" at bounding box center [962, 307] width 21 height 55
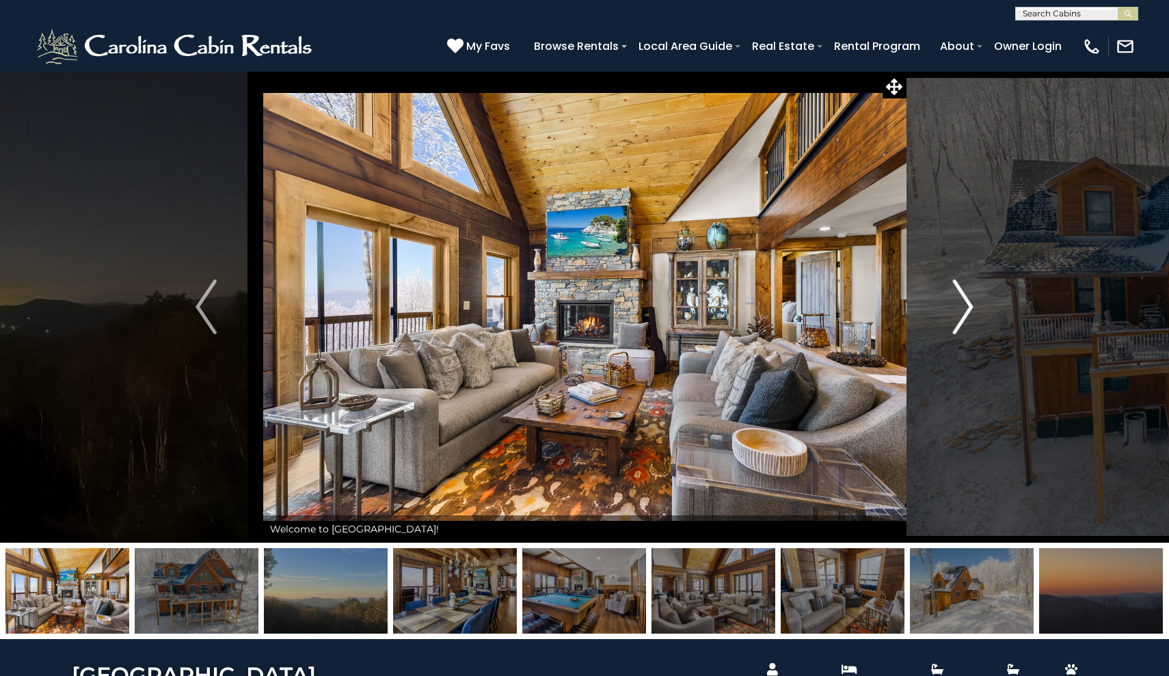
click at [935, 306] on button "Next" at bounding box center [963, 307] width 114 height 472
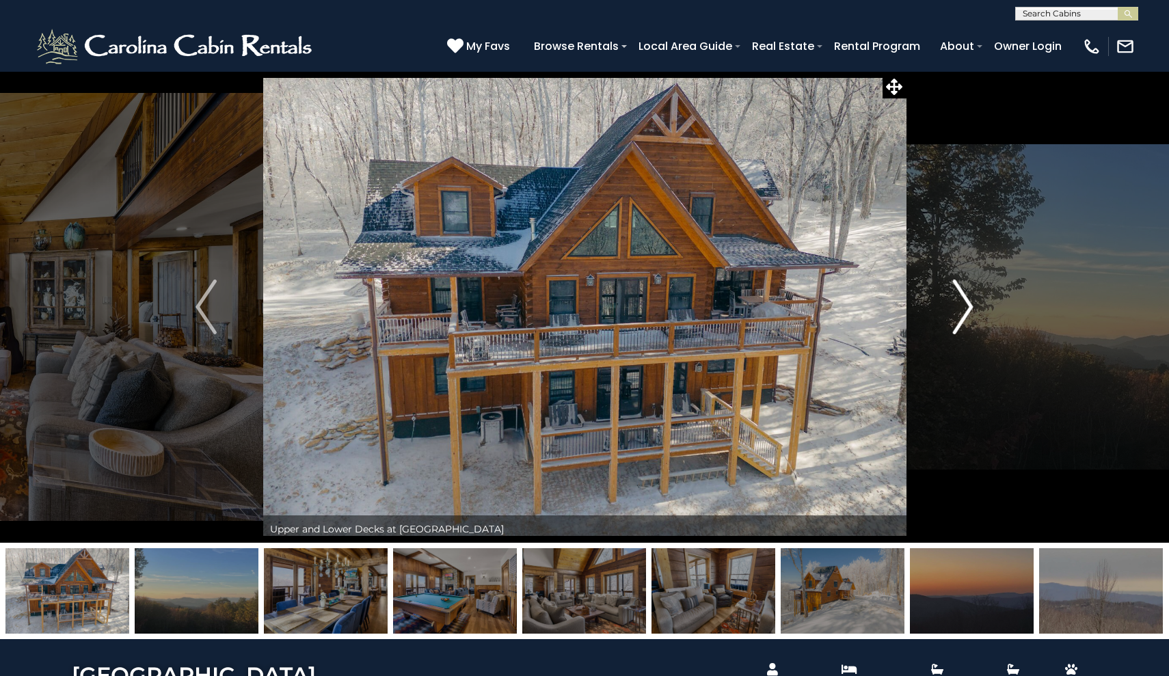
click at [952, 305] on button "Next" at bounding box center [963, 307] width 114 height 472
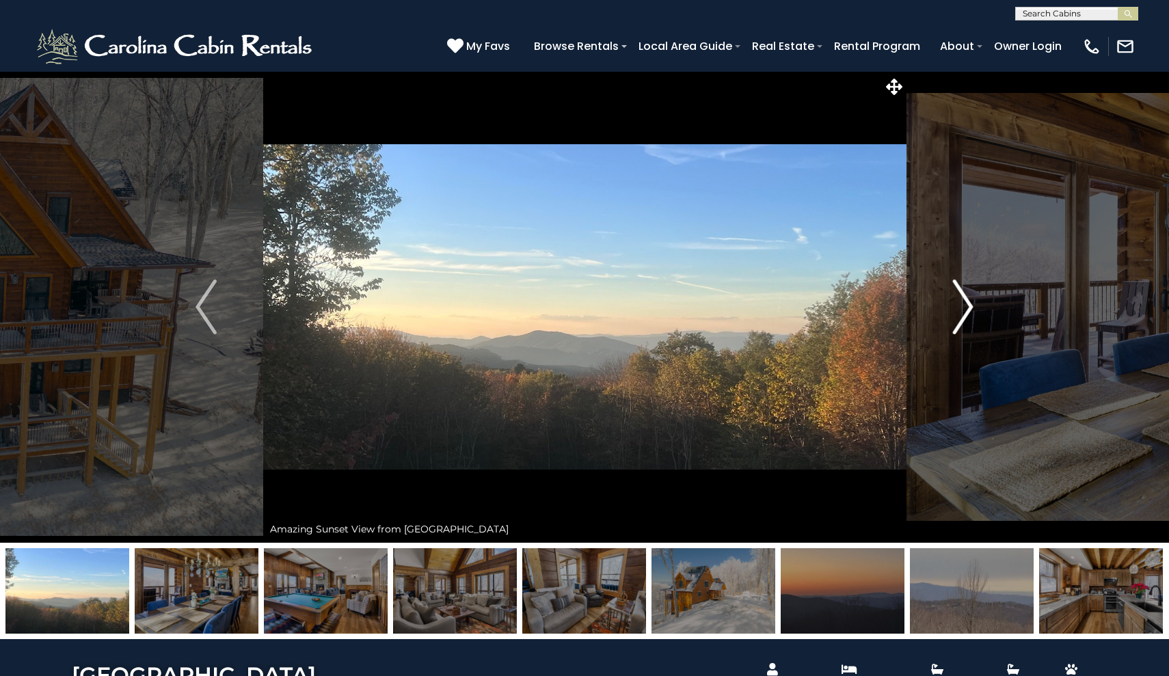
click at [952, 305] on img "Next" at bounding box center [962, 307] width 21 height 55
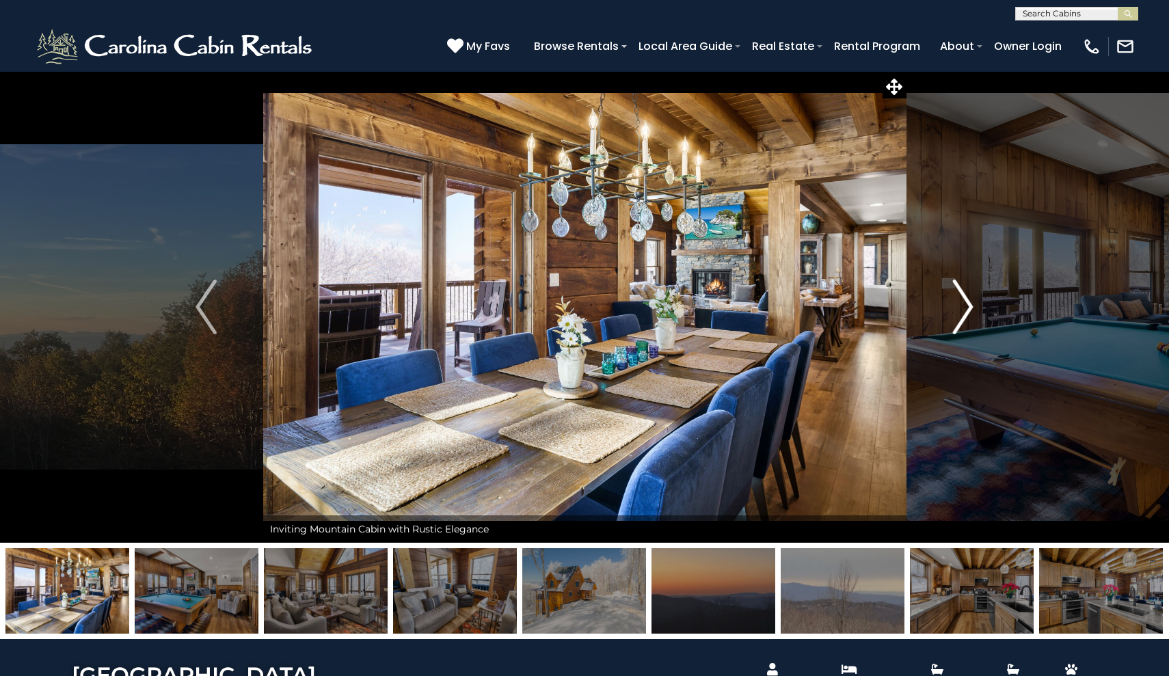
click at [952, 305] on img "Next" at bounding box center [962, 307] width 21 height 55
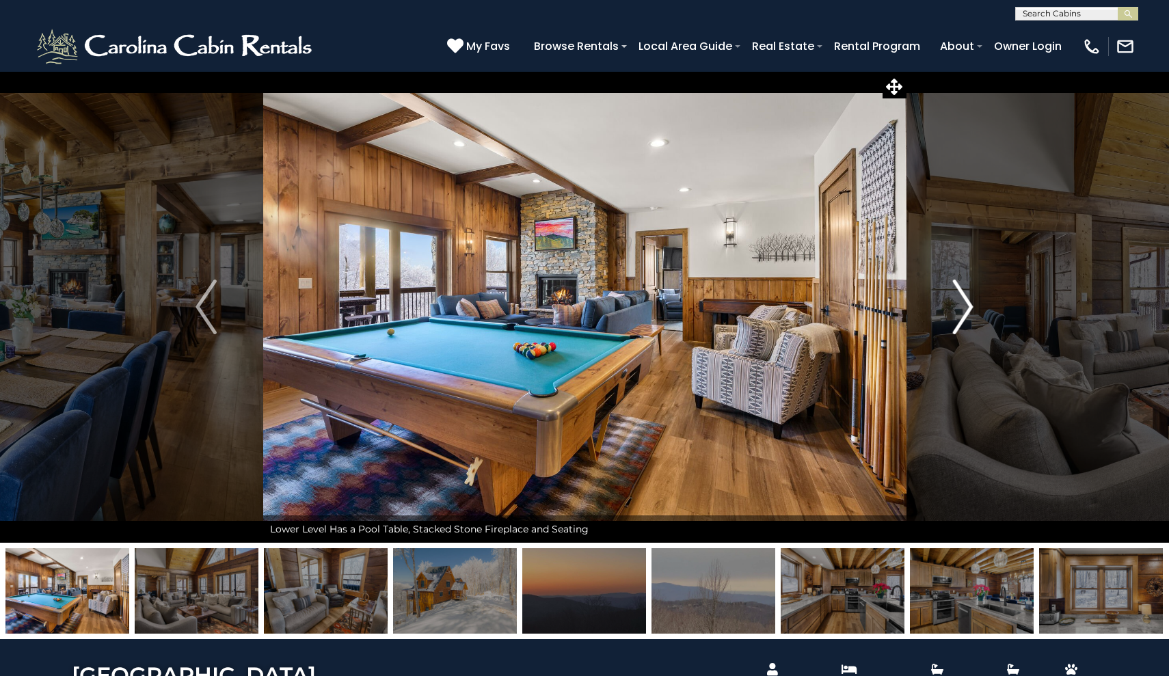
click at [952, 305] on img "Next" at bounding box center [962, 307] width 21 height 55
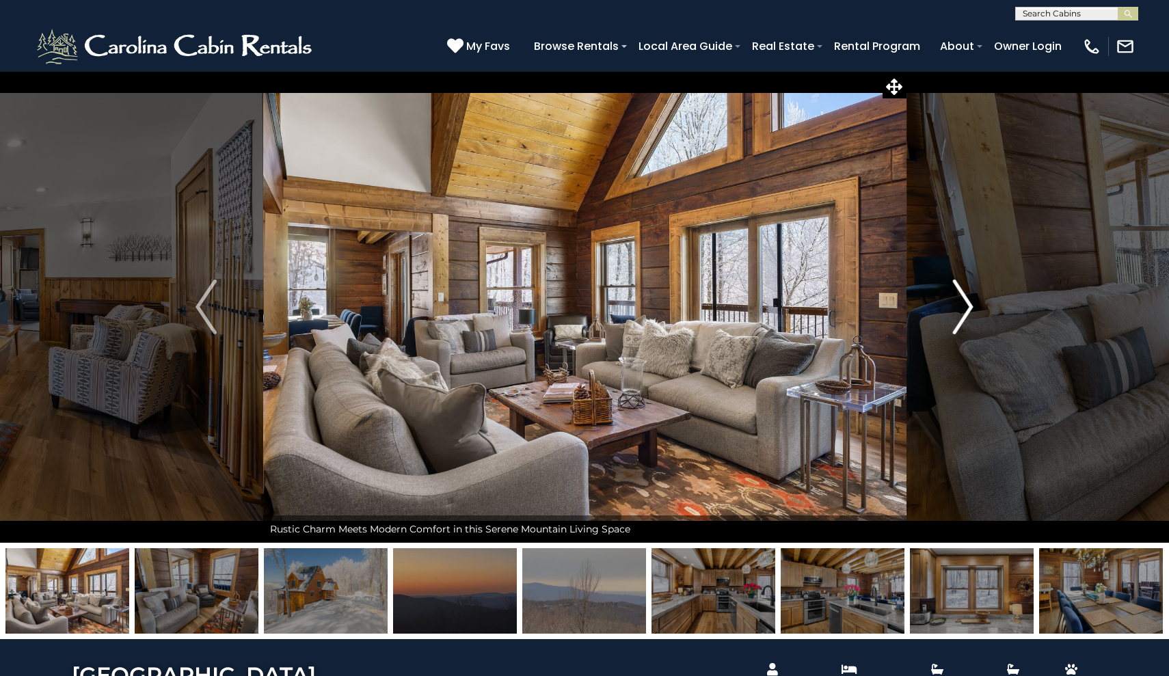
click at [978, 306] on button "Next" at bounding box center [963, 307] width 114 height 472
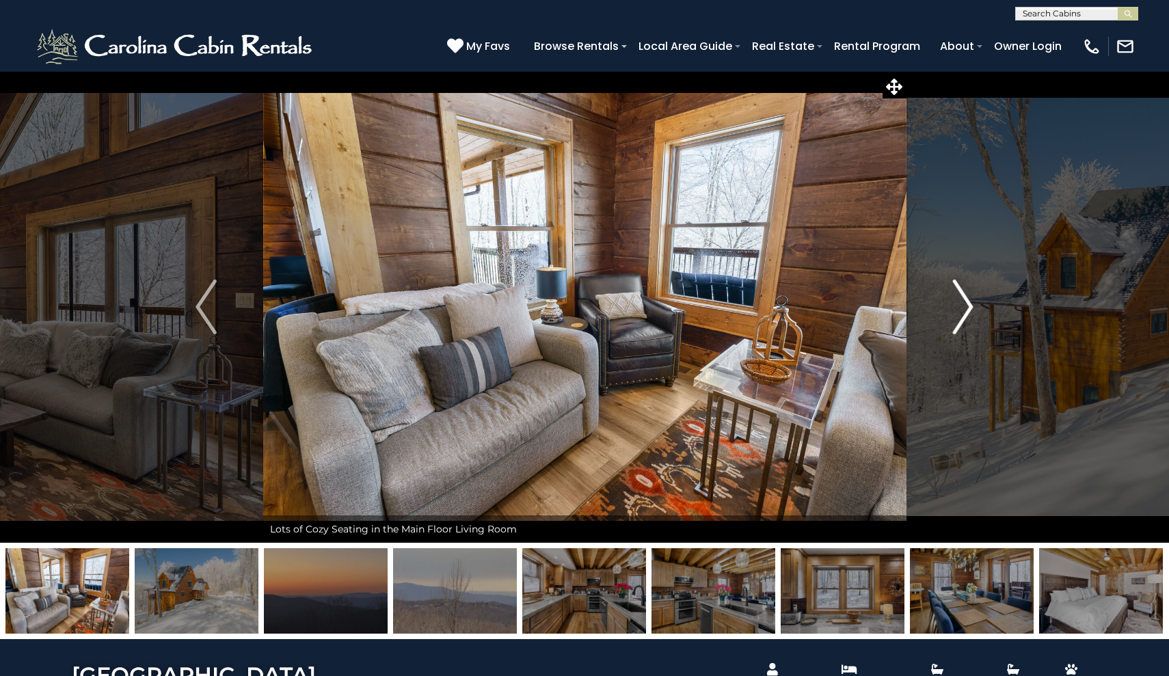
click at [978, 306] on button "Next" at bounding box center [963, 307] width 114 height 472
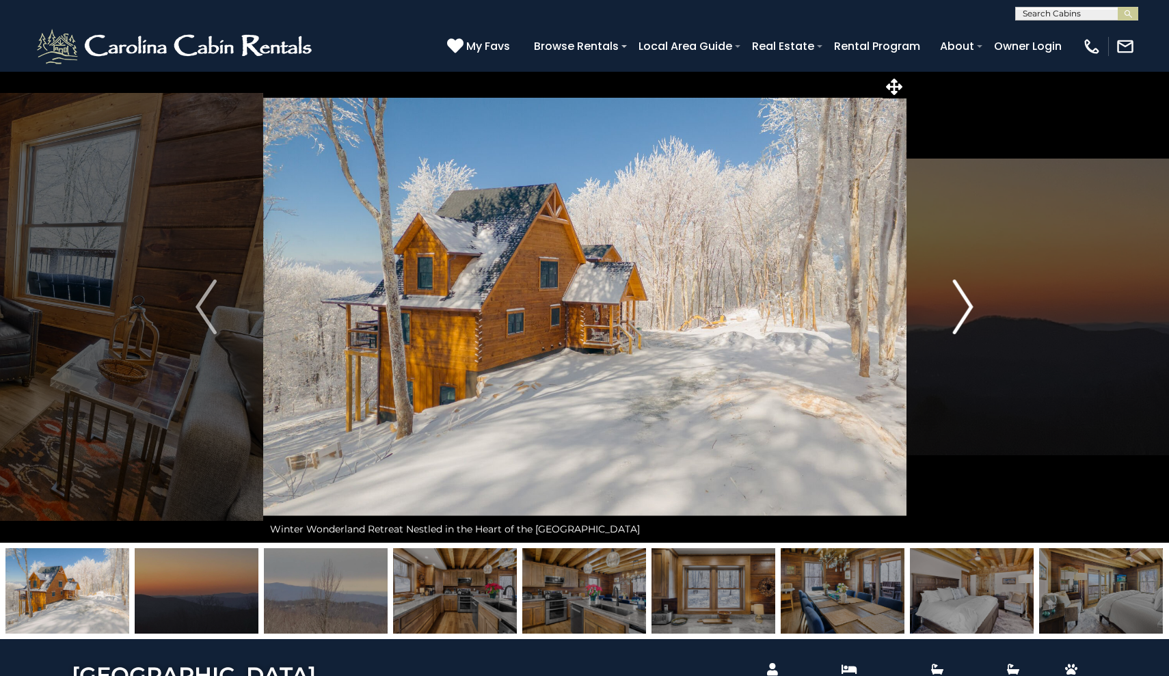
click at [978, 306] on button "Next" at bounding box center [963, 307] width 114 height 472
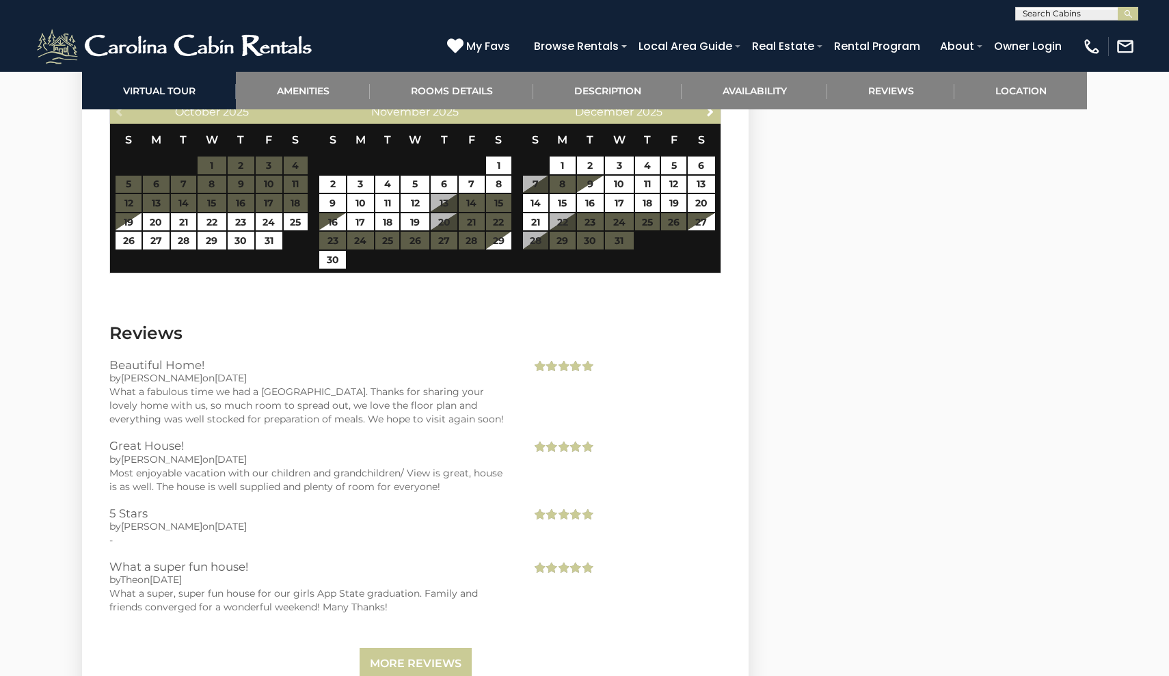
scroll to position [3320, 0]
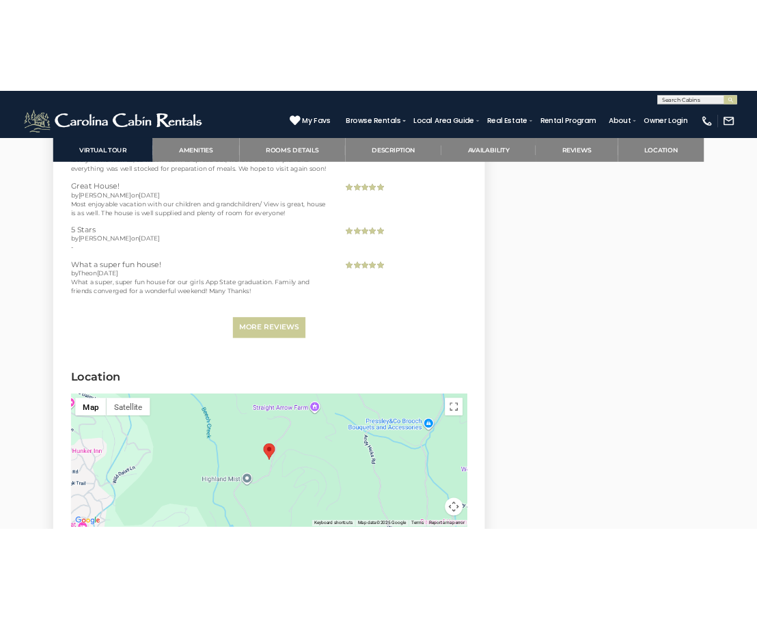
scroll to position [3614, 0]
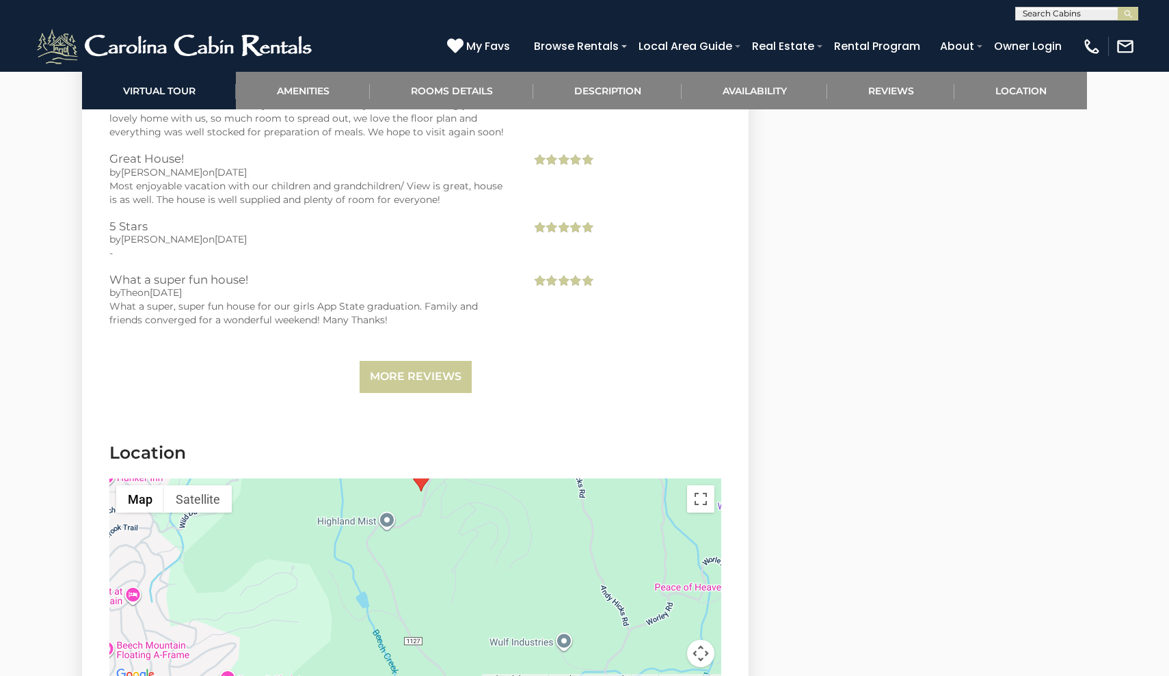
drag, startPoint x: 608, startPoint y: 536, endPoint x: 613, endPoint y: 445, distance: 91.1
click at [613, 479] on div at bounding box center [415, 581] width 612 height 205
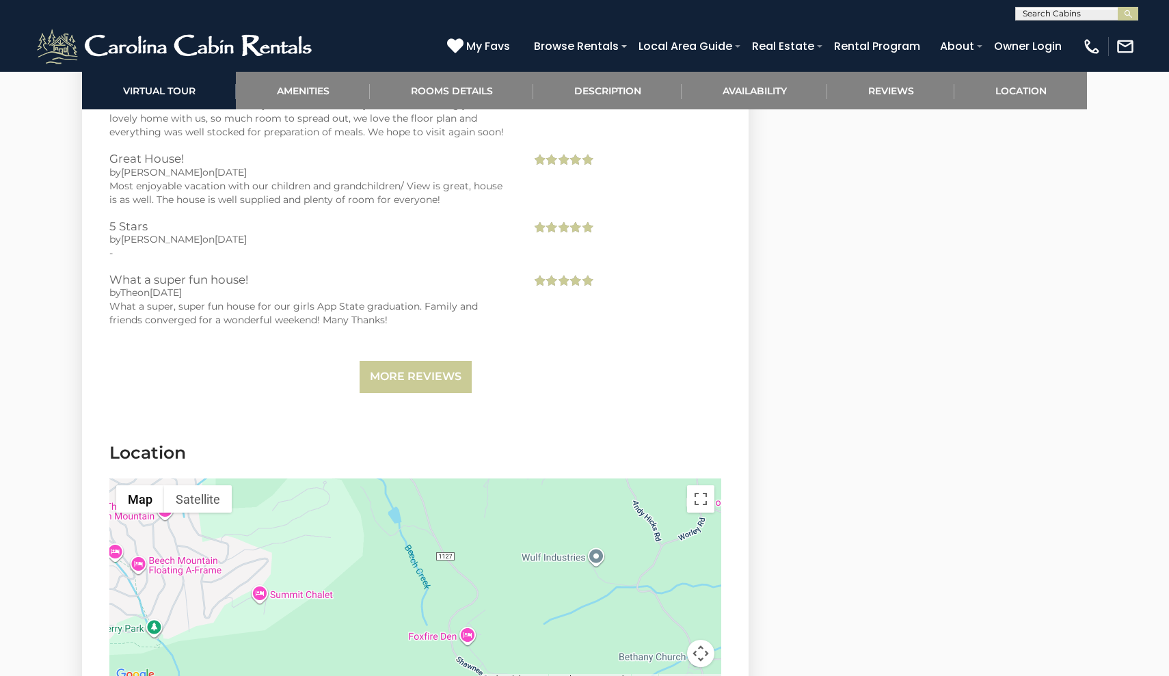
drag, startPoint x: 539, startPoint y: 530, endPoint x: 576, endPoint y: 436, distance: 100.7
click at [576, 436] on section "Location ← Move left → Move right ↑ Move up ↓ Move down + Zoom in - Zoom out Ho…" at bounding box center [415, 565] width 667 height 291
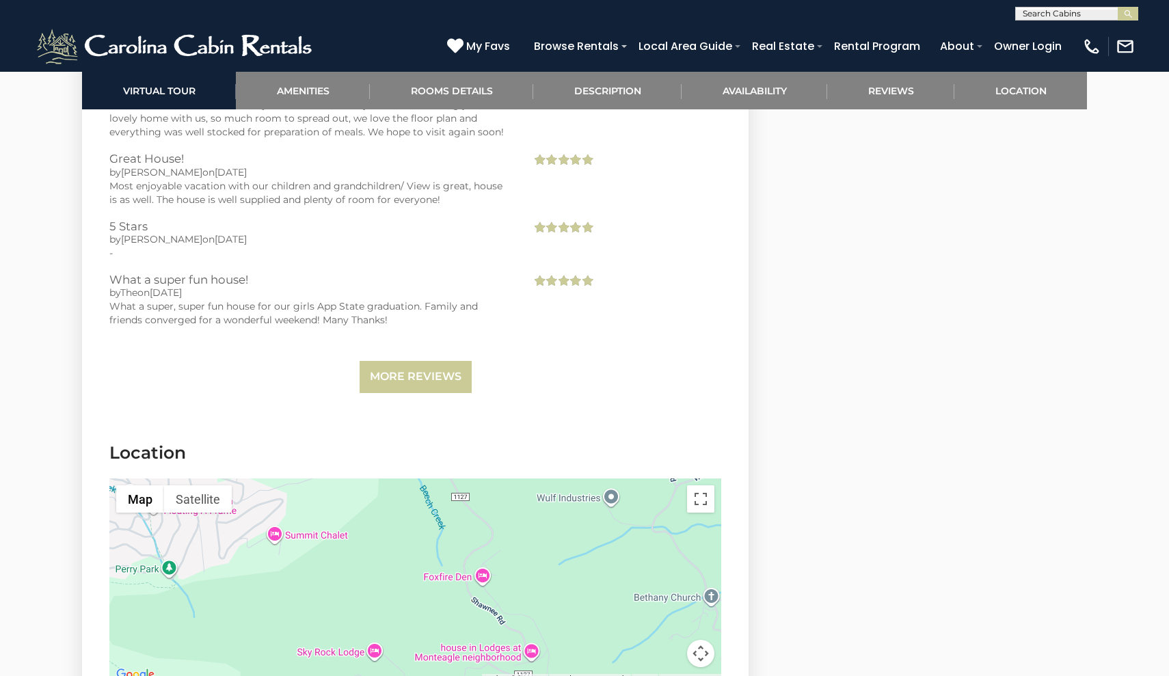
drag, startPoint x: 583, startPoint y: 541, endPoint x: 530, endPoint y: 435, distance: 118.3
click at [531, 435] on section "Location ← Move left → Move right ↑ Move up ↓ Move down + Zoom in - Zoom out Ho…" at bounding box center [415, 565] width 667 height 291
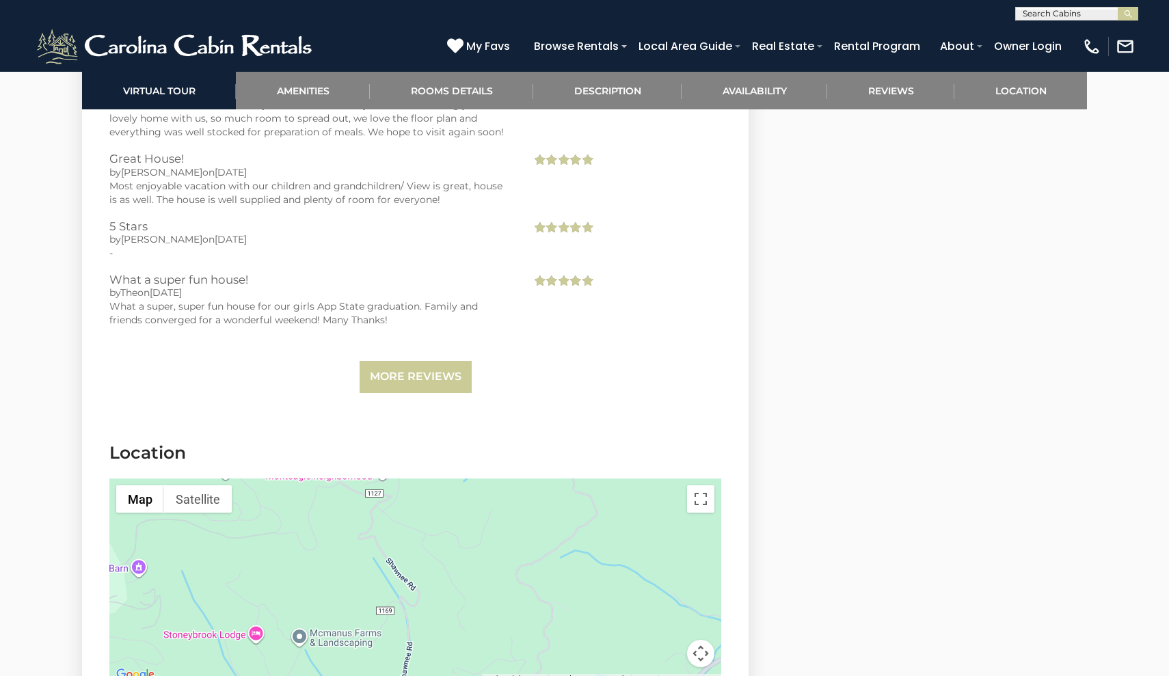
drag, startPoint x: 539, startPoint y: 541, endPoint x: 527, endPoint y: 457, distance: 85.0
click at [528, 479] on div at bounding box center [415, 581] width 612 height 205
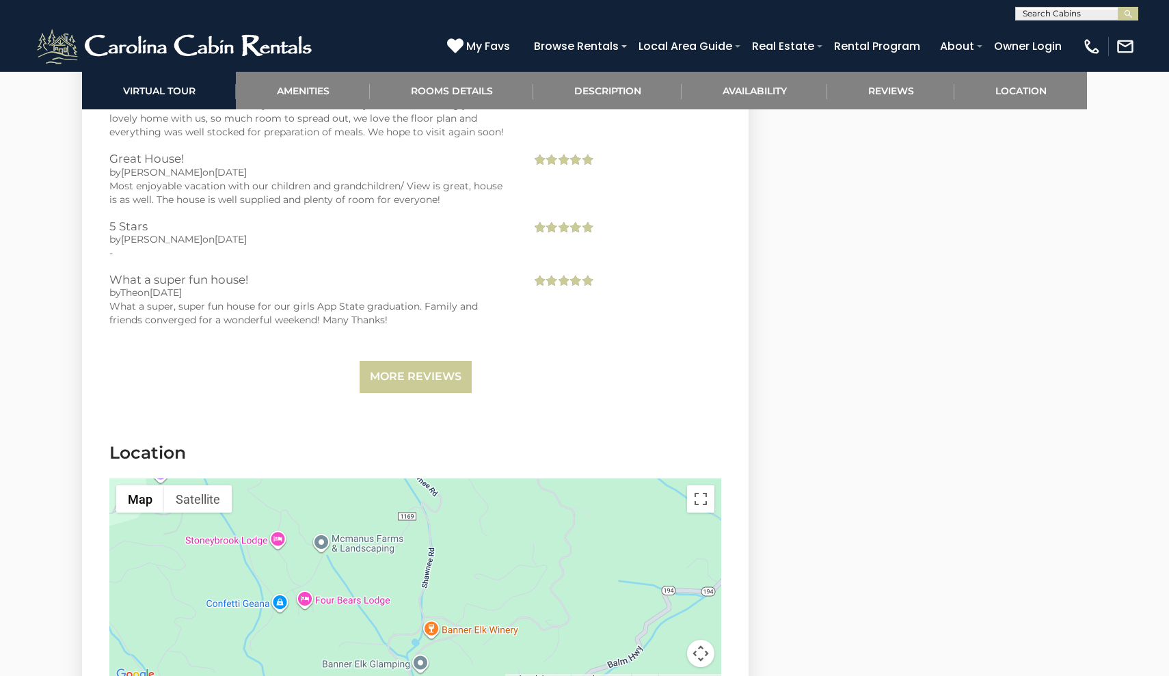
drag, startPoint x: 511, startPoint y: 569, endPoint x: 526, endPoint y: 445, distance: 125.2
click at [526, 479] on div at bounding box center [415, 581] width 612 height 205
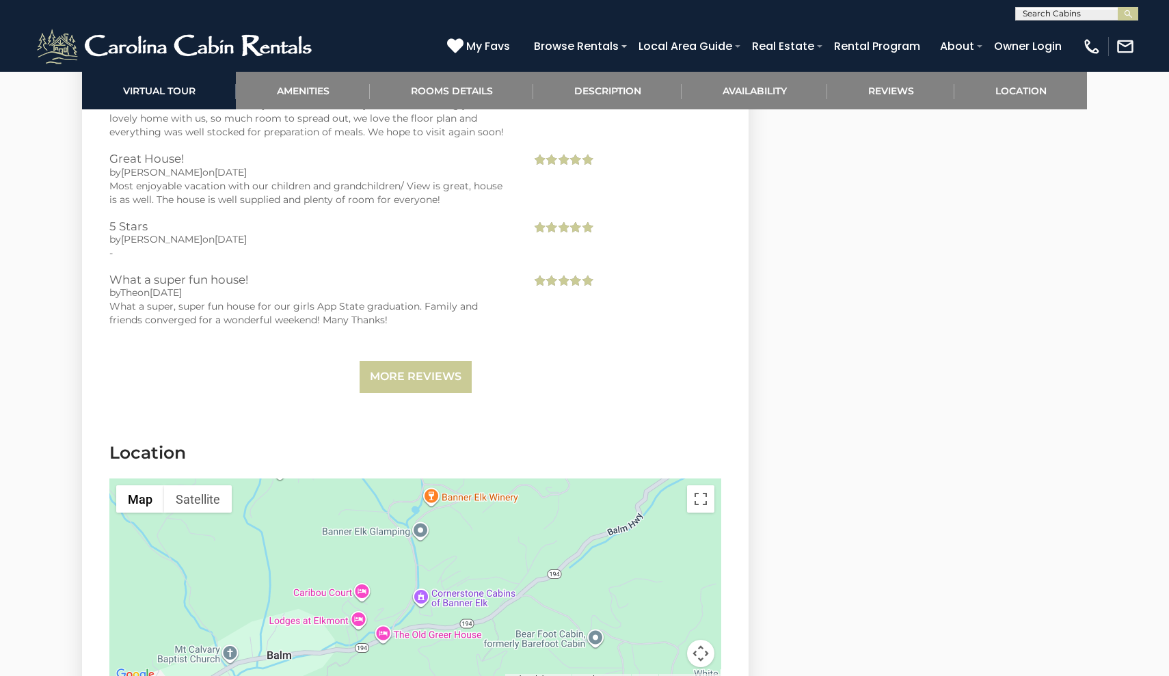
drag, startPoint x: 518, startPoint y: 547, endPoint x: 534, endPoint y: 440, distance: 107.8
click at [534, 479] on div at bounding box center [415, 581] width 612 height 205
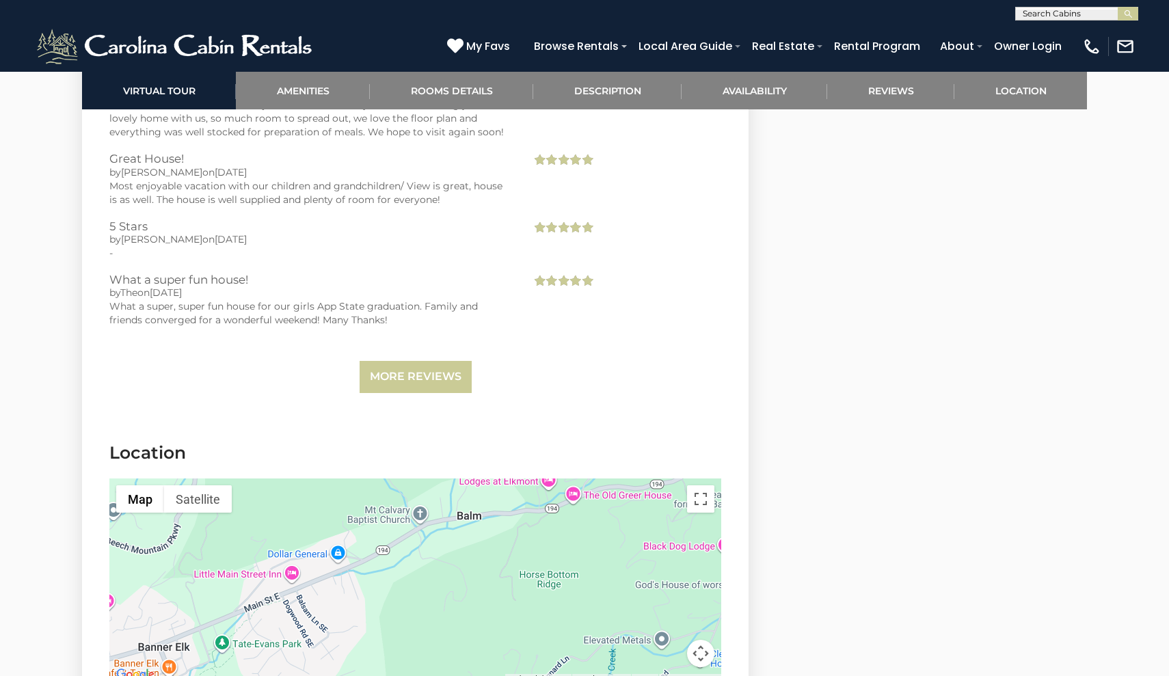
drag, startPoint x: 382, startPoint y: 533, endPoint x: 554, endPoint y: 451, distance: 191.1
click at [554, 479] on div at bounding box center [415, 581] width 612 height 205
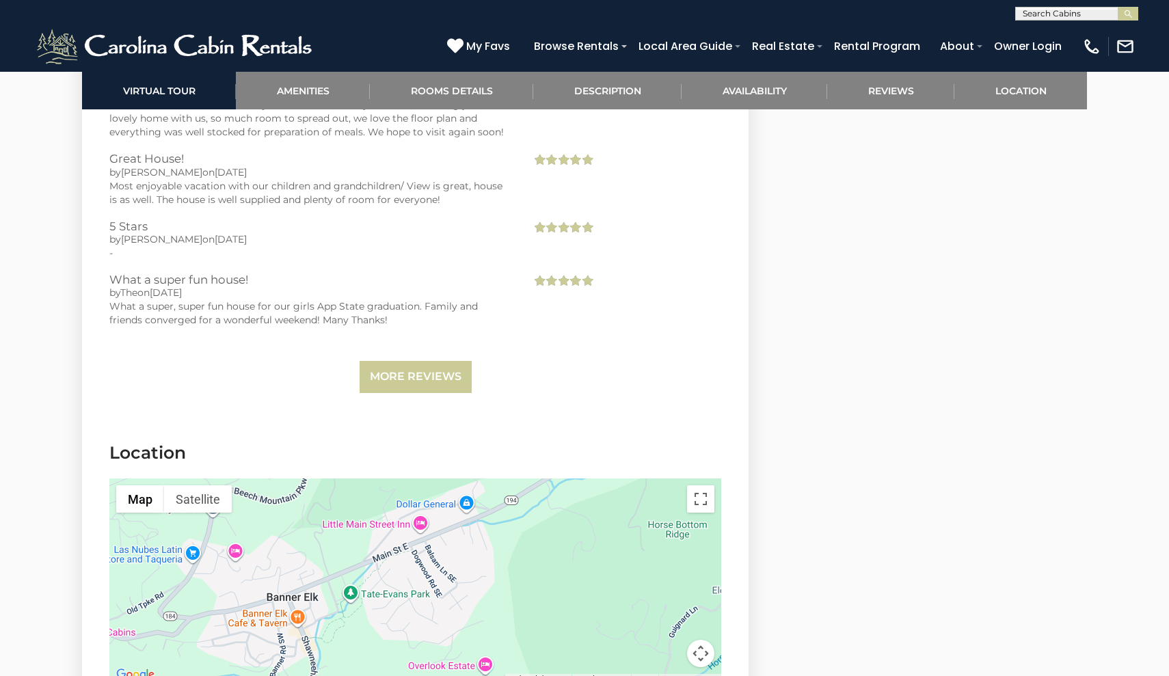
drag, startPoint x: 344, startPoint y: 567, endPoint x: 475, endPoint y: 516, distance: 140.9
click at [475, 516] on div at bounding box center [415, 581] width 612 height 205
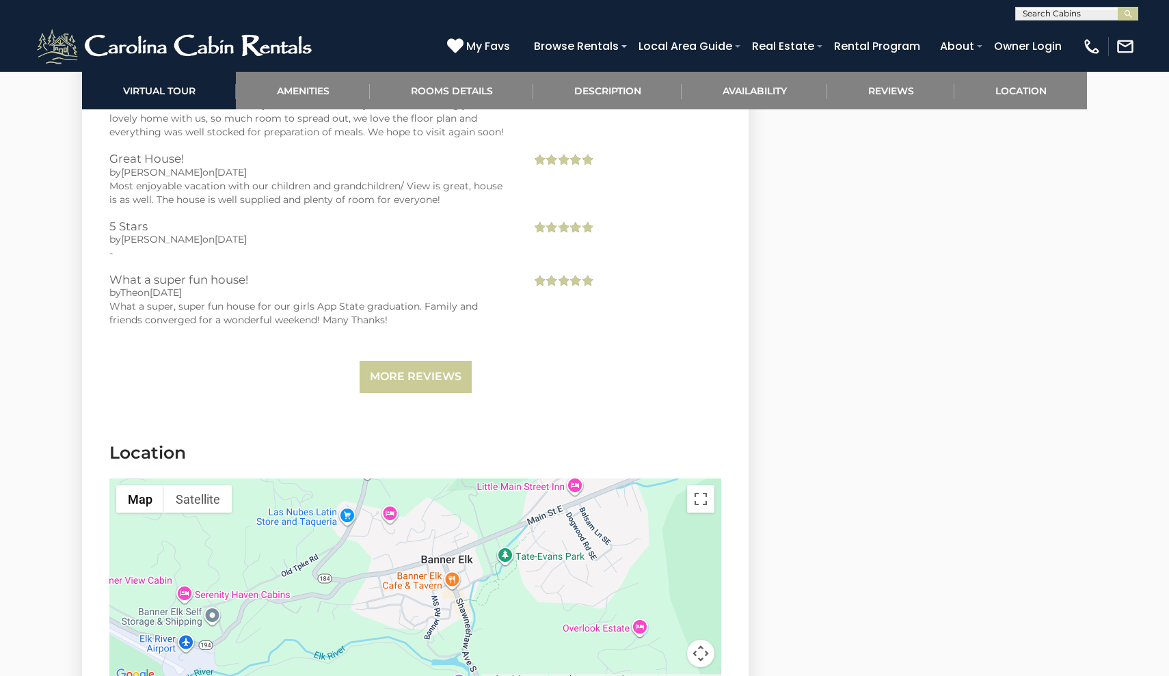
drag, startPoint x: 260, startPoint y: 574, endPoint x: 416, endPoint y: 536, distance: 160.3
click at [416, 536] on div at bounding box center [415, 581] width 612 height 205
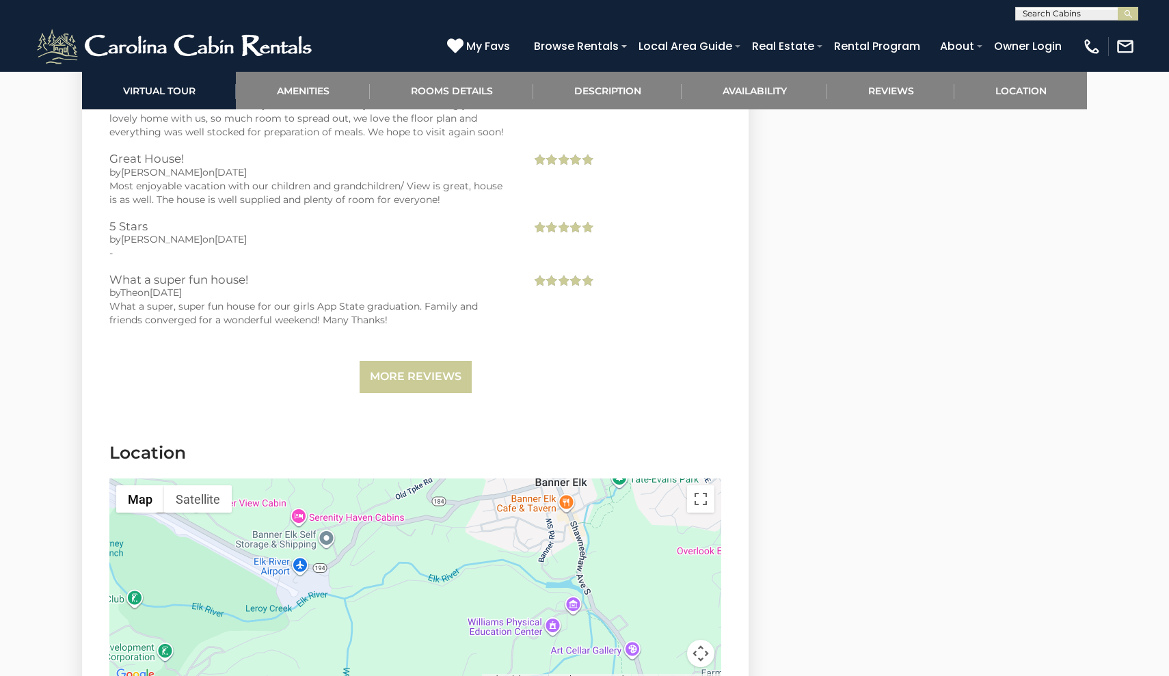
drag, startPoint x: 273, startPoint y: 560, endPoint x: 388, endPoint y: 481, distance: 139.0
click at [388, 481] on div at bounding box center [415, 581] width 612 height 205
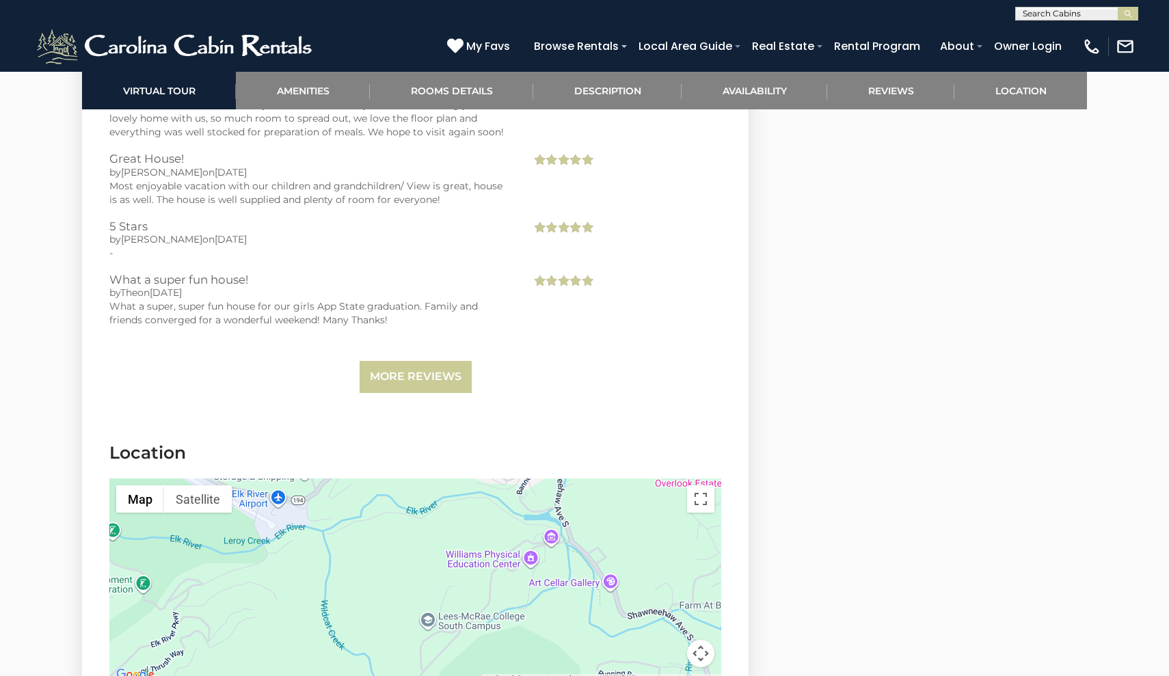
drag, startPoint x: 405, startPoint y: 511, endPoint x: 382, endPoint y: 440, distance: 74.8
click at [382, 479] on div at bounding box center [415, 581] width 612 height 205
drag, startPoint x: 522, startPoint y: 548, endPoint x: 431, endPoint y: 468, distance: 121.1
click at [431, 479] on div at bounding box center [415, 581] width 612 height 205
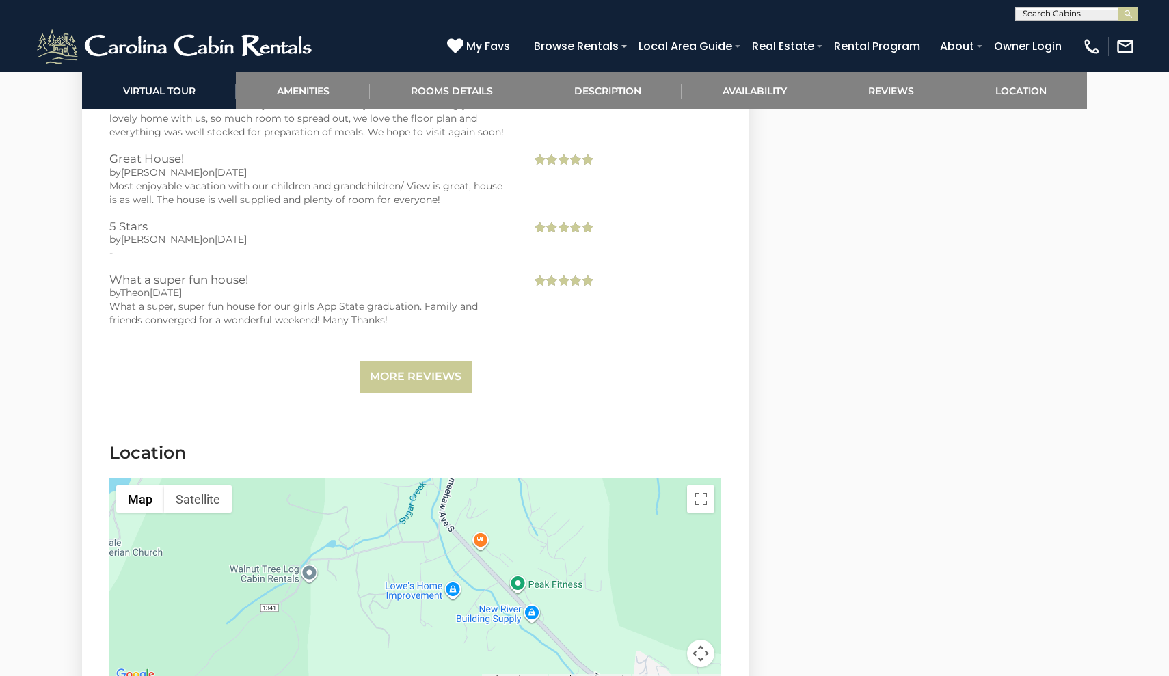
drag, startPoint x: 610, startPoint y: 557, endPoint x: 573, endPoint y: 463, distance: 100.7
click at [575, 479] on div at bounding box center [415, 581] width 612 height 205
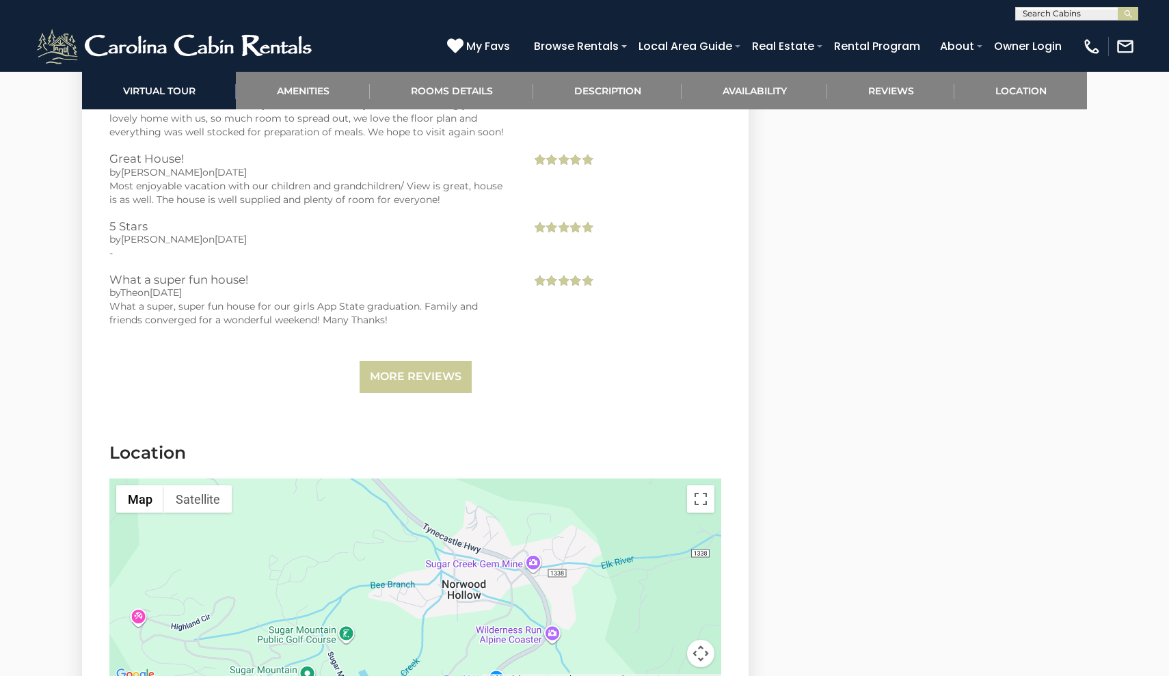
drag, startPoint x: 562, startPoint y: 489, endPoint x: 495, endPoint y: 597, distance: 127.7
click at [495, 597] on div at bounding box center [415, 581] width 612 height 205
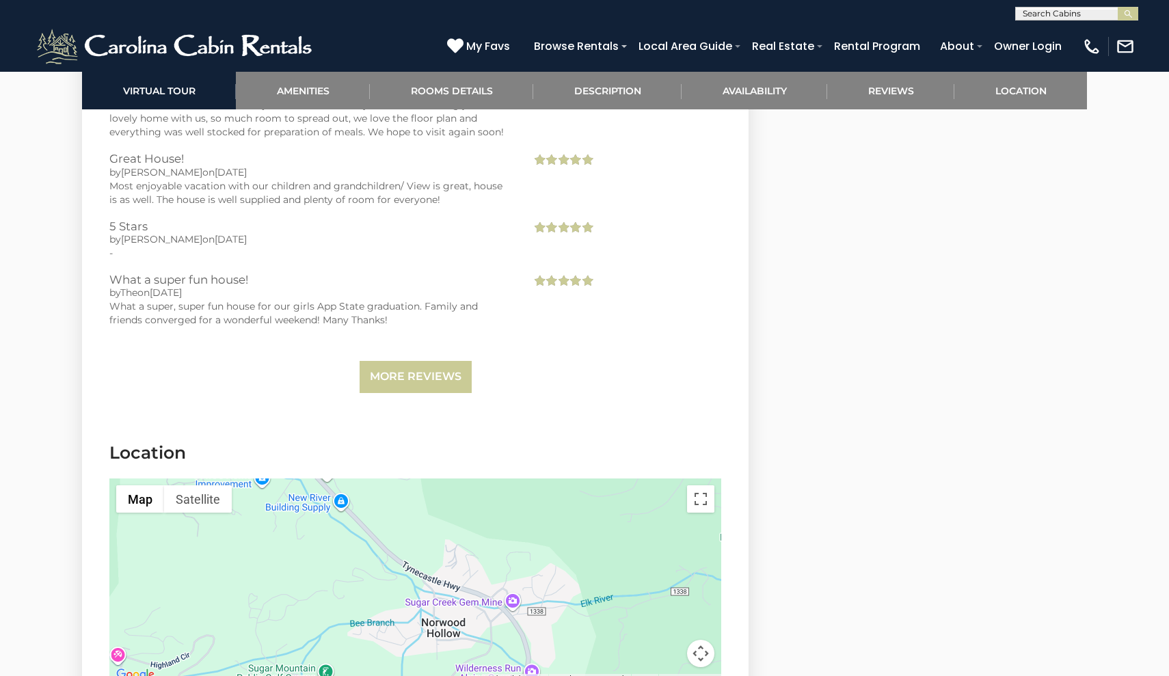
drag, startPoint x: 582, startPoint y: 483, endPoint x: 489, endPoint y: 675, distance: 213.1
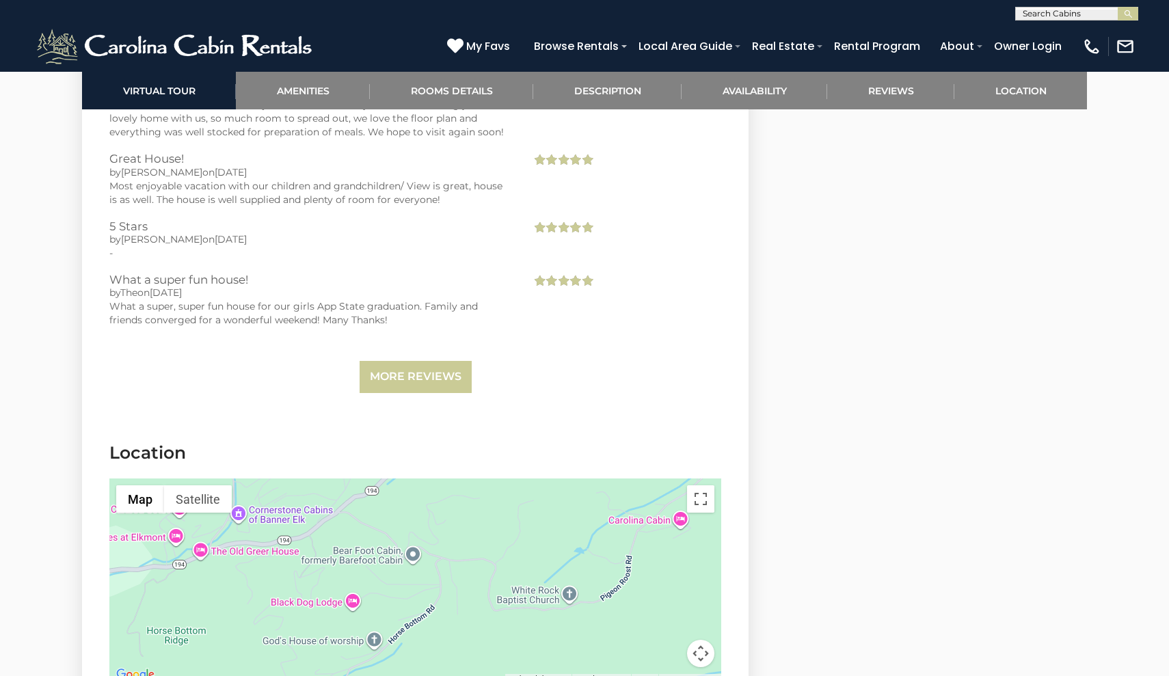
drag, startPoint x: 544, startPoint y: 496, endPoint x: 571, endPoint y: 582, distance: 90.8
click at [571, 582] on div at bounding box center [415, 581] width 612 height 205
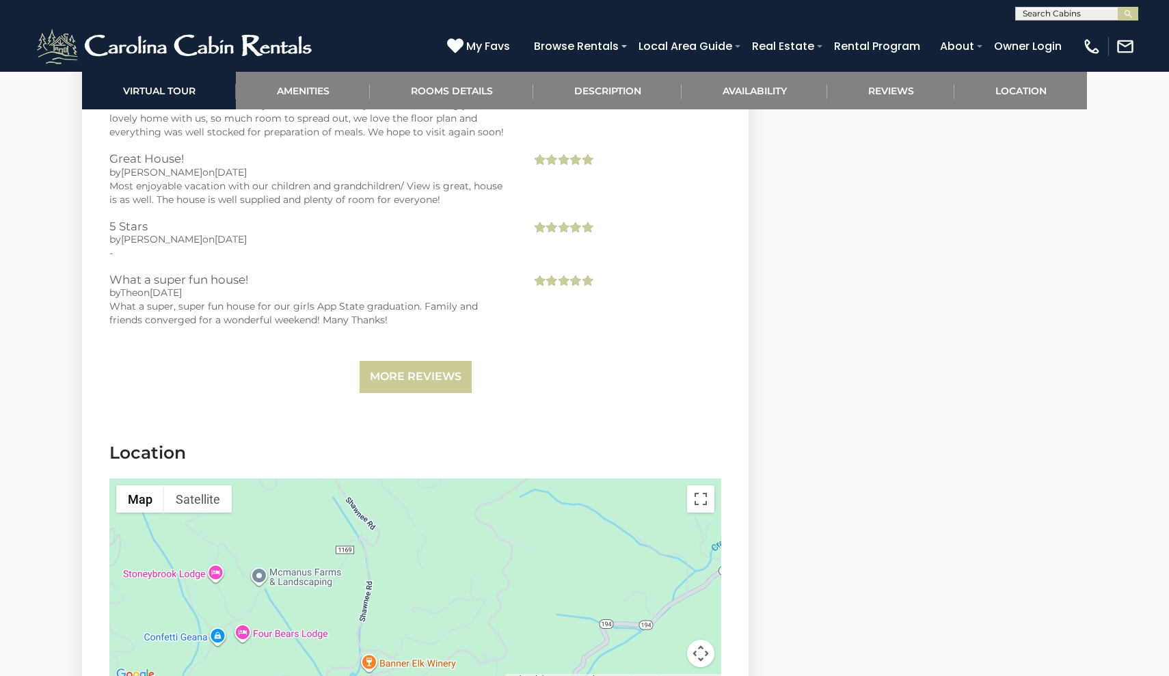
drag, startPoint x: 438, startPoint y: 500, endPoint x: 488, endPoint y: 542, distance: 65.5
click at [488, 542] on div at bounding box center [415, 581] width 612 height 205
